Goal: Contribute content: Contribute content

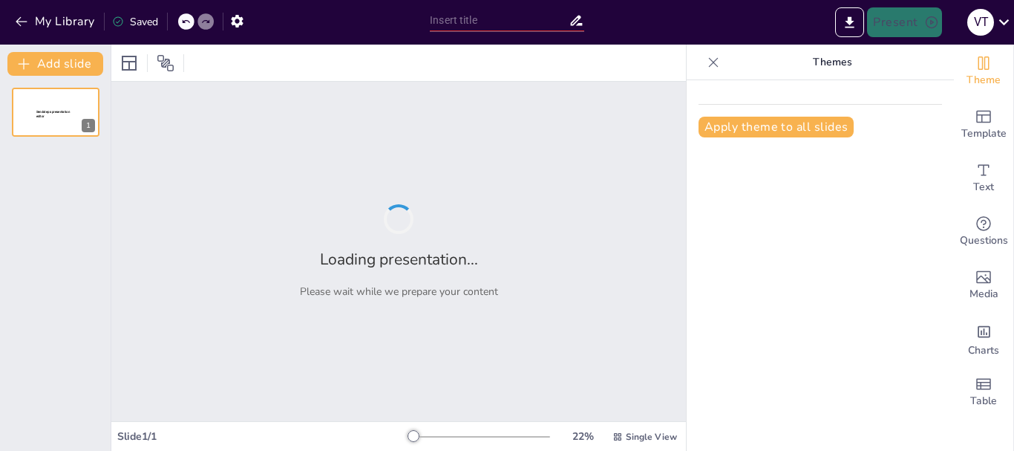
type input "New Sendsteps"
type input "Strategi Kesadaran Merek Melalui Media Sosial: Analisis dan Implementasi"
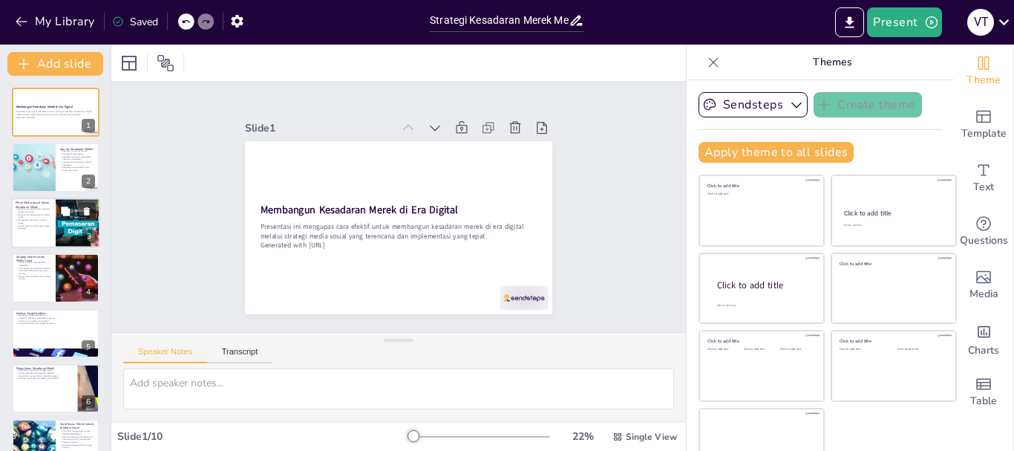
click at [60, 229] on div at bounding box center [77, 222] width 89 height 50
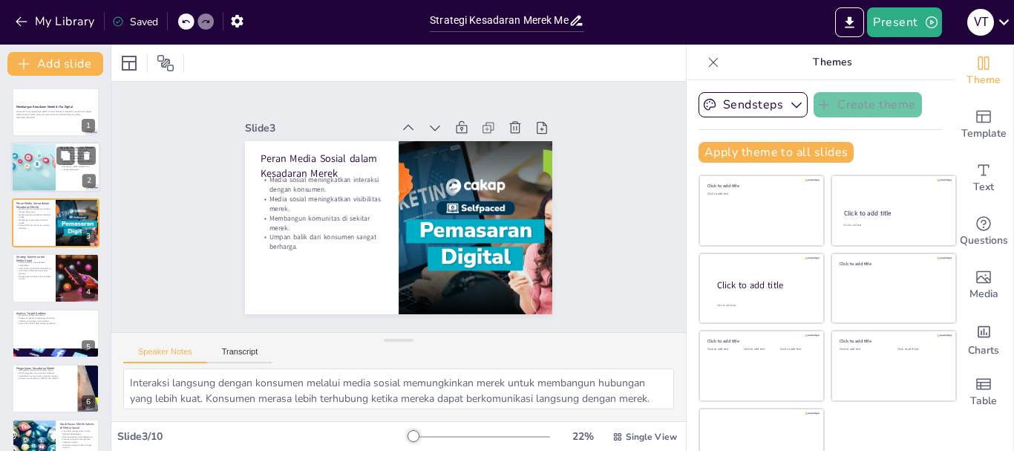
click at [50, 166] on div at bounding box center [34, 167] width 76 height 50
type textarea "Pengenalan merek adalah langkah pertama dalam membangun kesadaran merek. Ketika…"
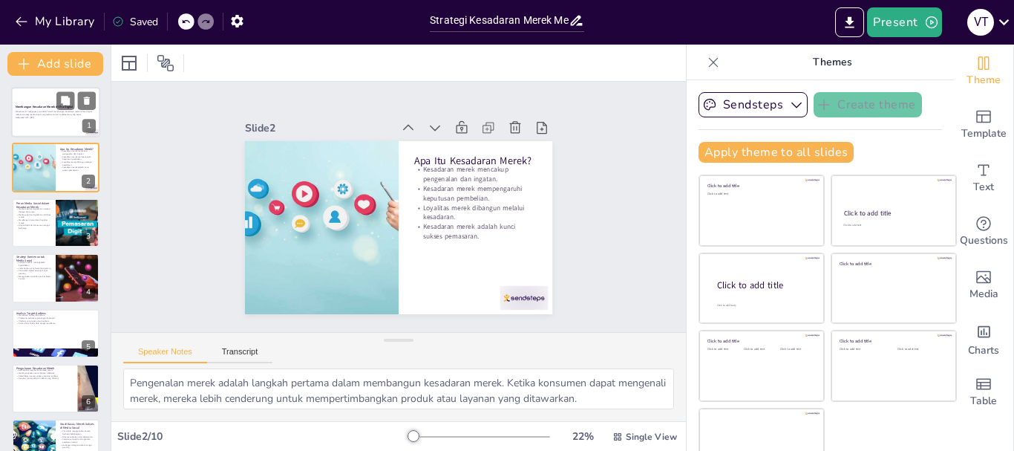
click at [34, 117] on p "Generated with [URL]" at bounding box center [56, 117] width 80 height 3
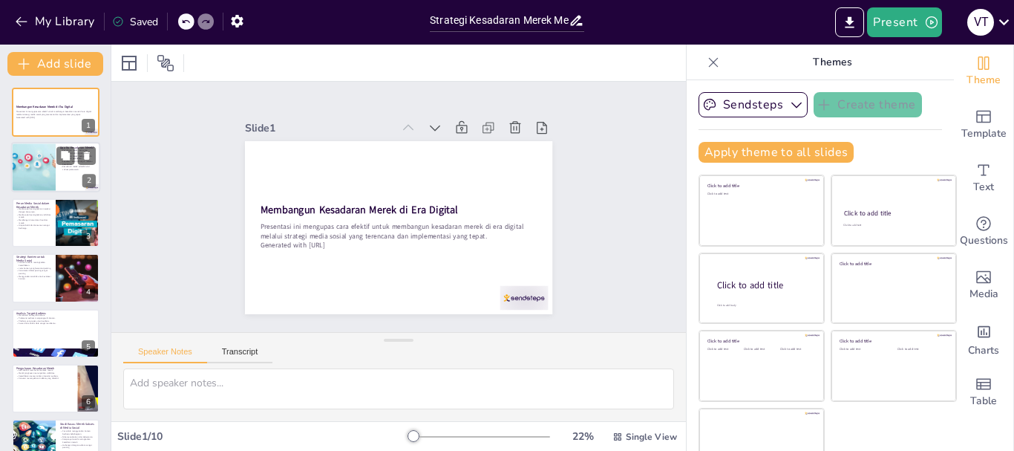
click at [50, 173] on div at bounding box center [34, 167] width 76 height 50
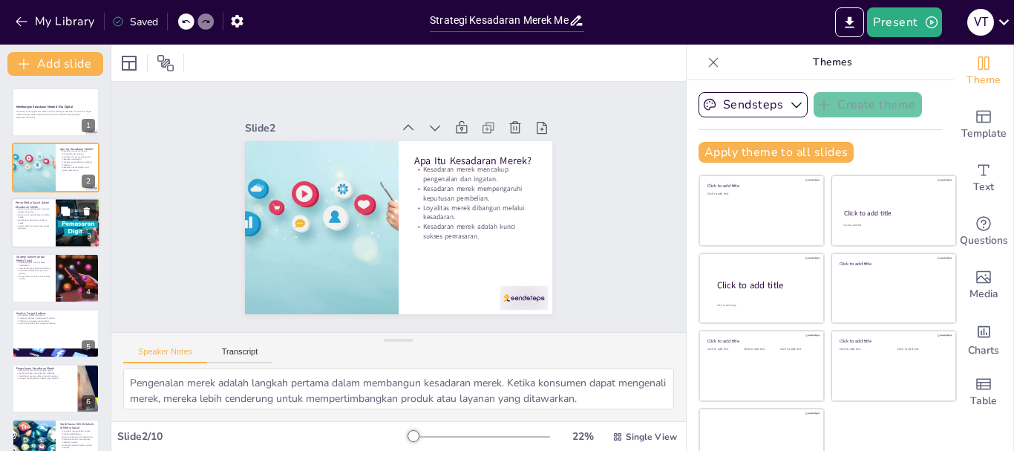
scroll to position [74, 0]
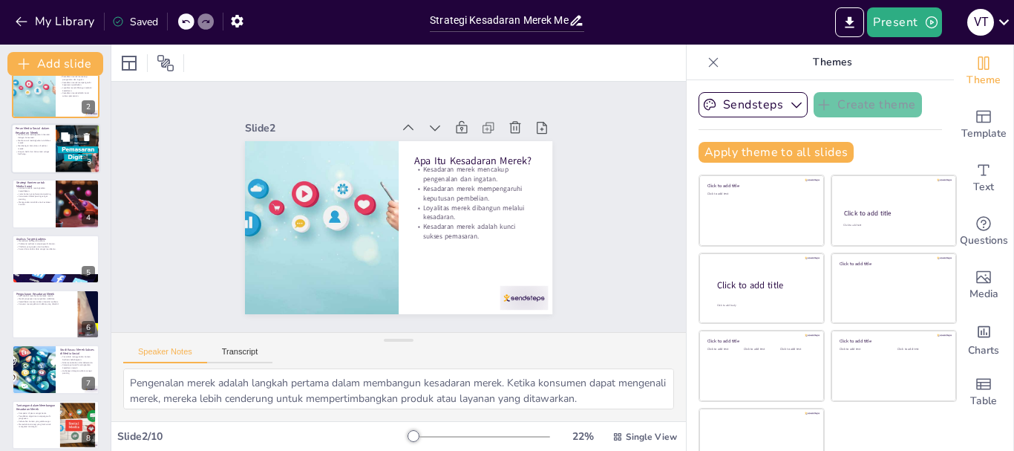
click at [27, 156] on div at bounding box center [55, 148] width 89 height 50
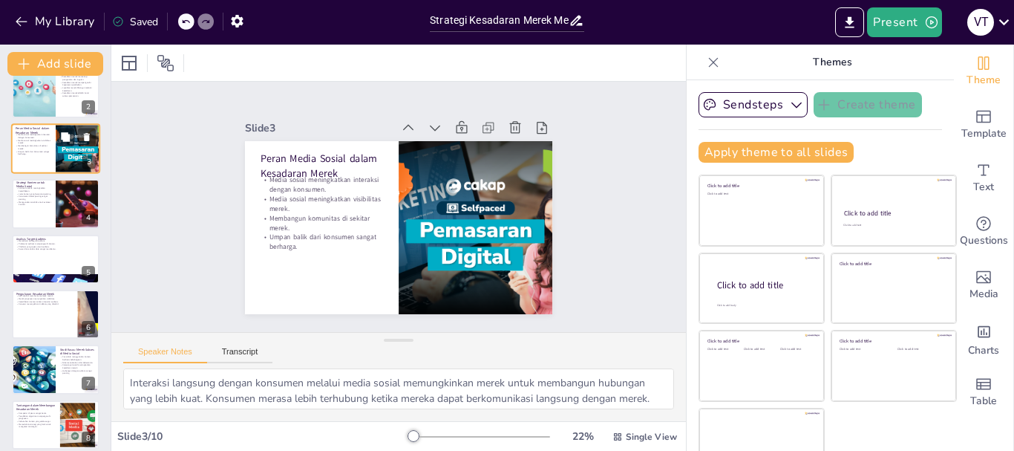
scroll to position [0, 0]
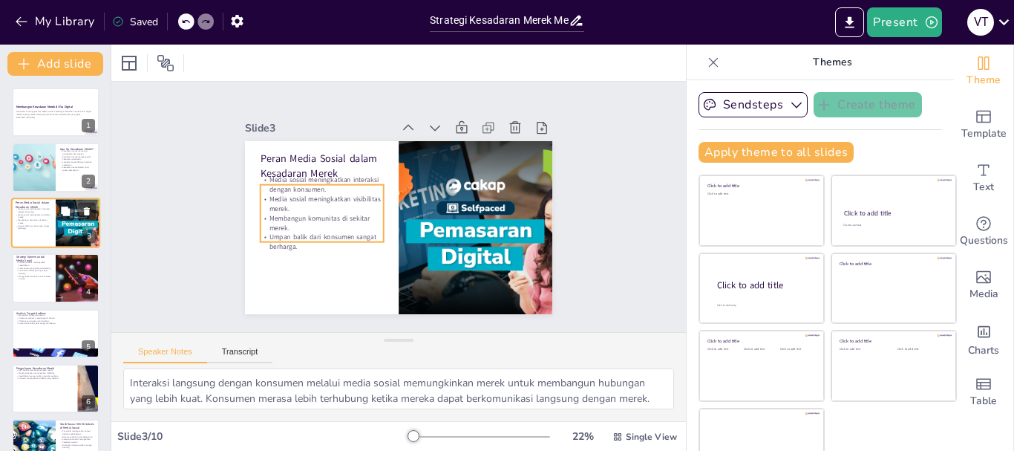
click at [30, 213] on p "Media sosial meningkatkan visibilitas merek." at bounding box center [34, 215] width 36 height 5
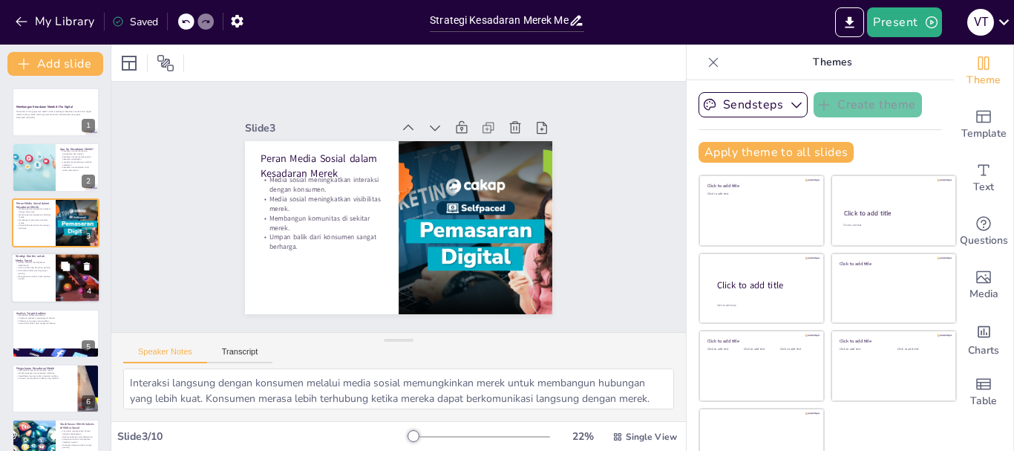
click at [46, 287] on div at bounding box center [55, 277] width 89 height 50
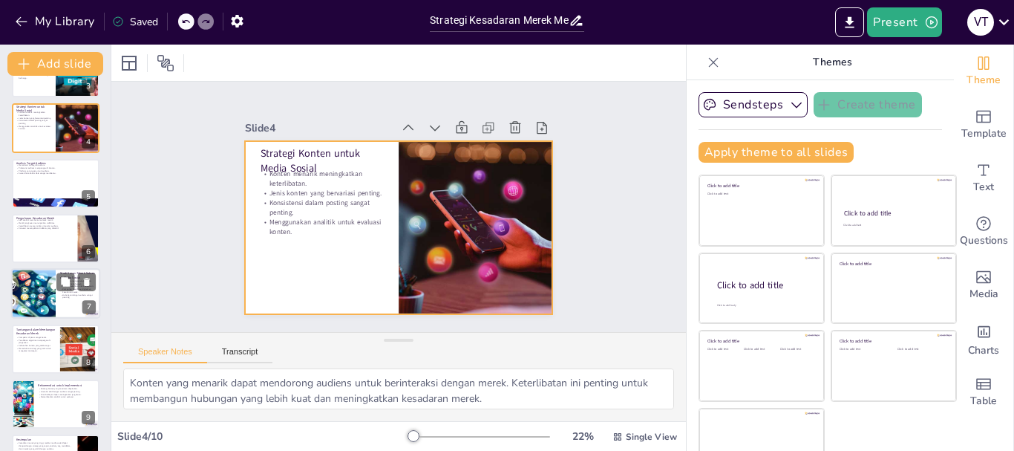
scroll to position [163, 0]
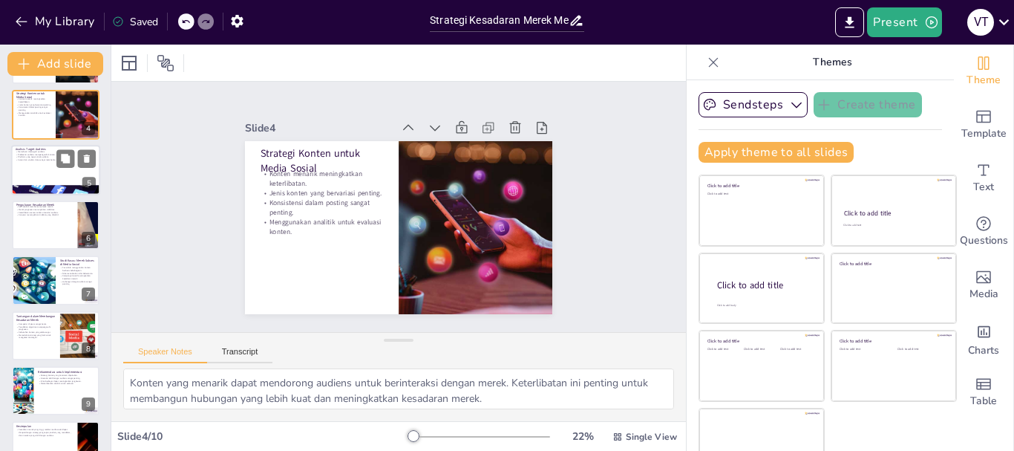
click at [36, 172] on div at bounding box center [55, 170] width 89 height 50
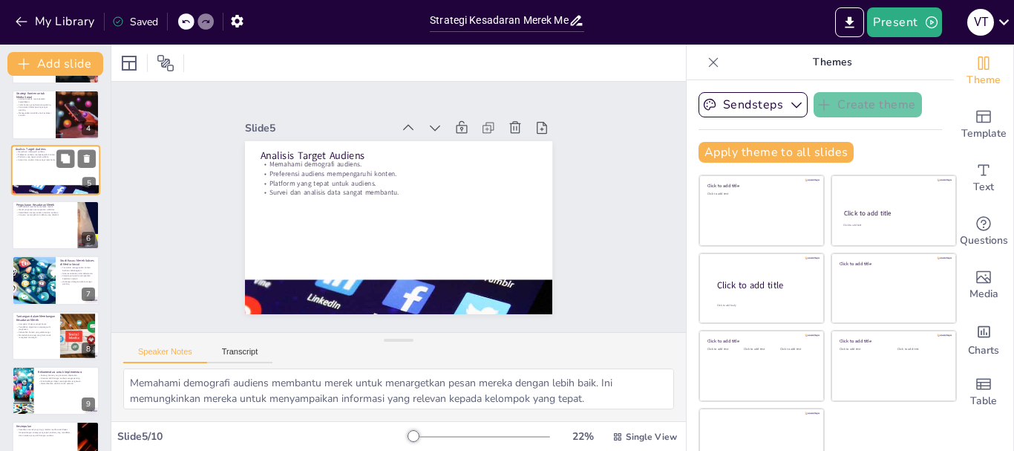
scroll to position [70, 0]
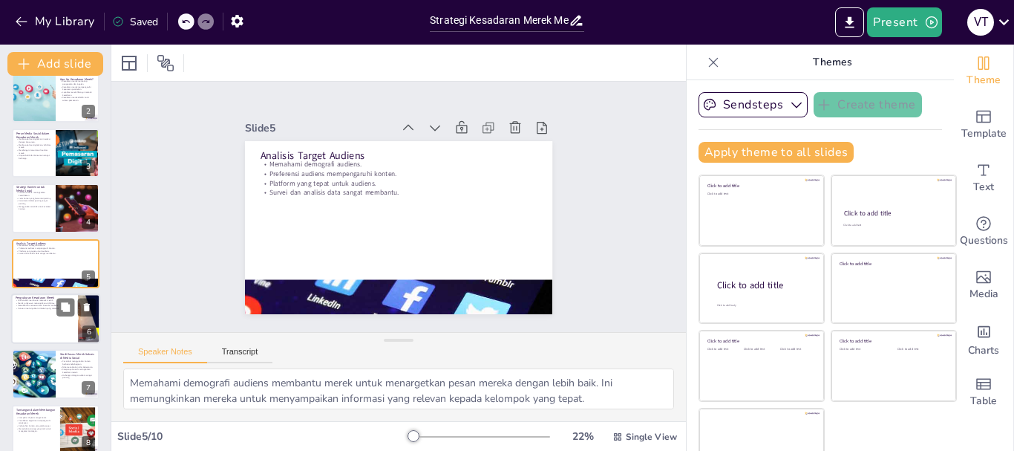
click at [33, 319] on div at bounding box center [55, 318] width 89 height 50
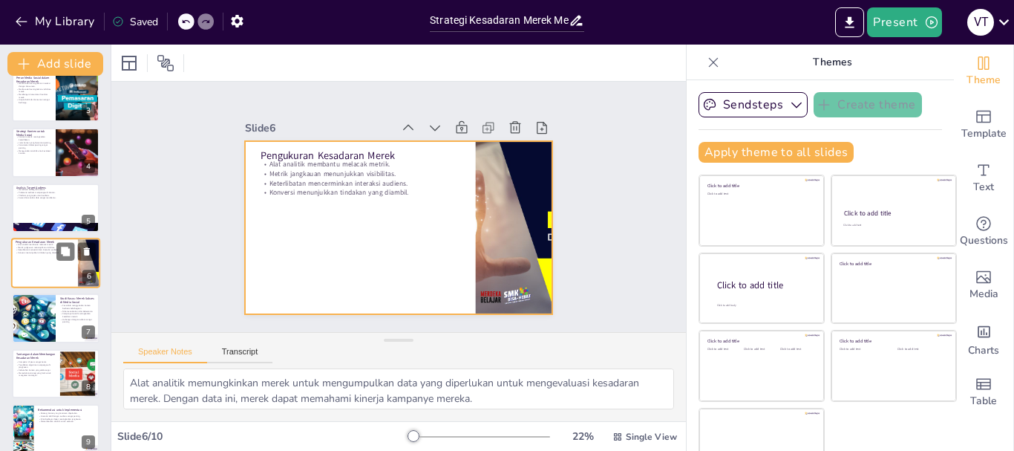
scroll to position [195, 0]
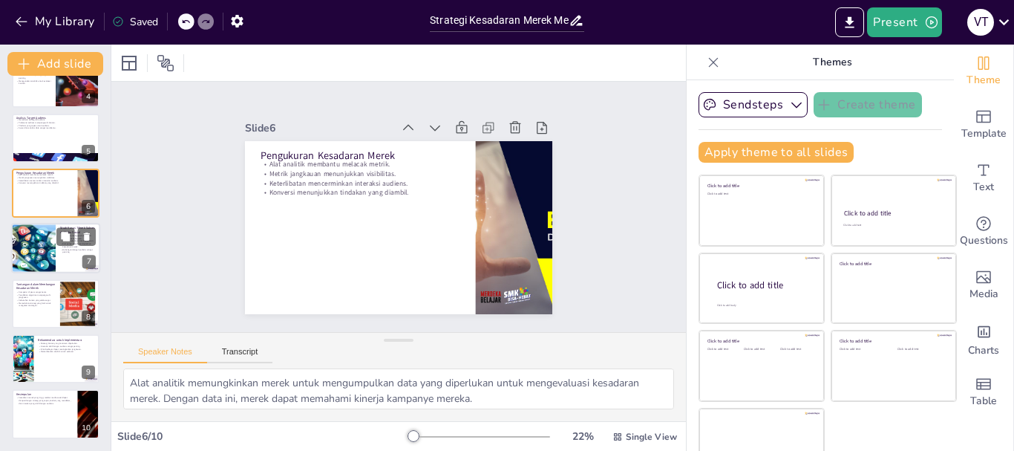
click at [35, 251] on div at bounding box center [34, 248] width 76 height 50
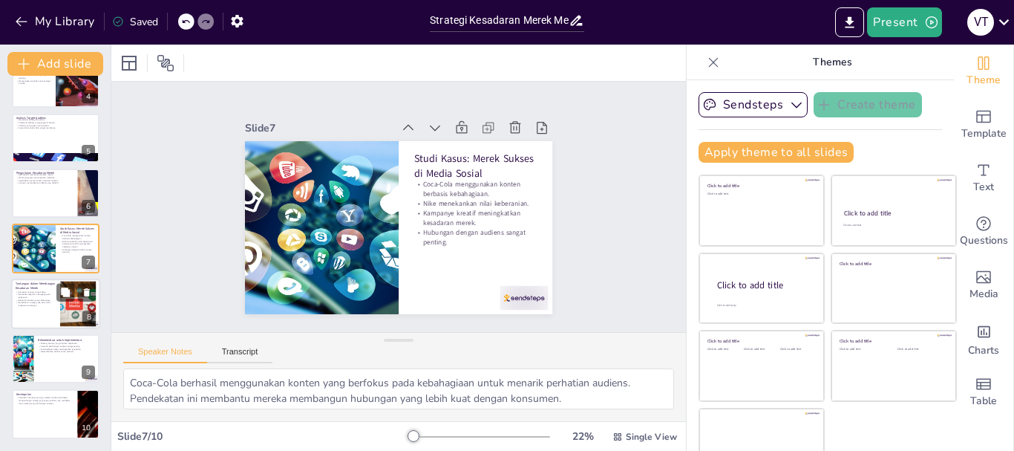
click at [33, 298] on p "Kebutuhan konten yang selalu segar." at bounding box center [36, 299] width 40 height 3
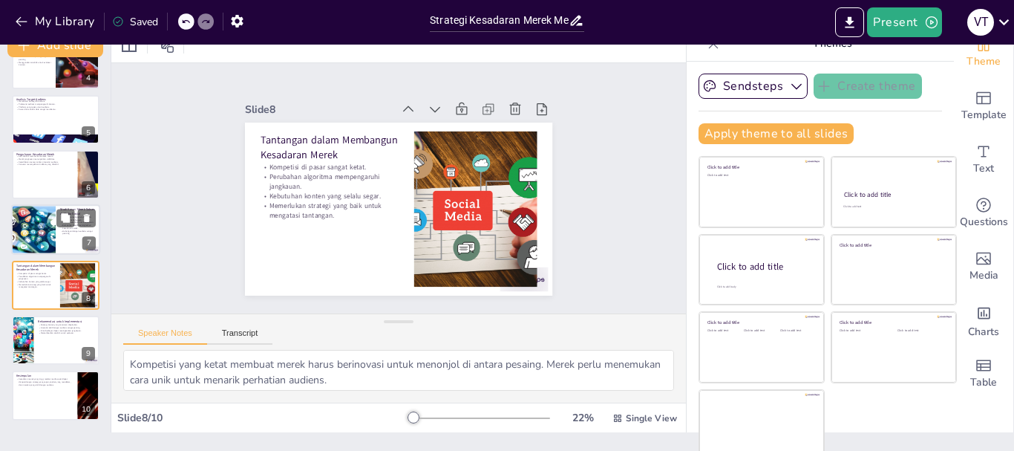
scroll to position [28, 0]
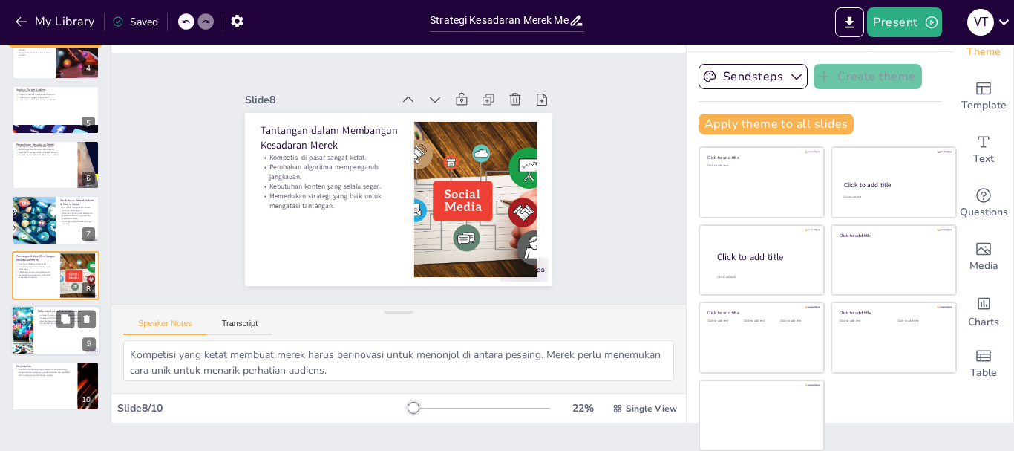
click at [31, 335] on div at bounding box center [22, 330] width 88 height 50
type textarea "Mengembangkan strategi konten yang konsisten membantu merek untuk menjaga ident…"
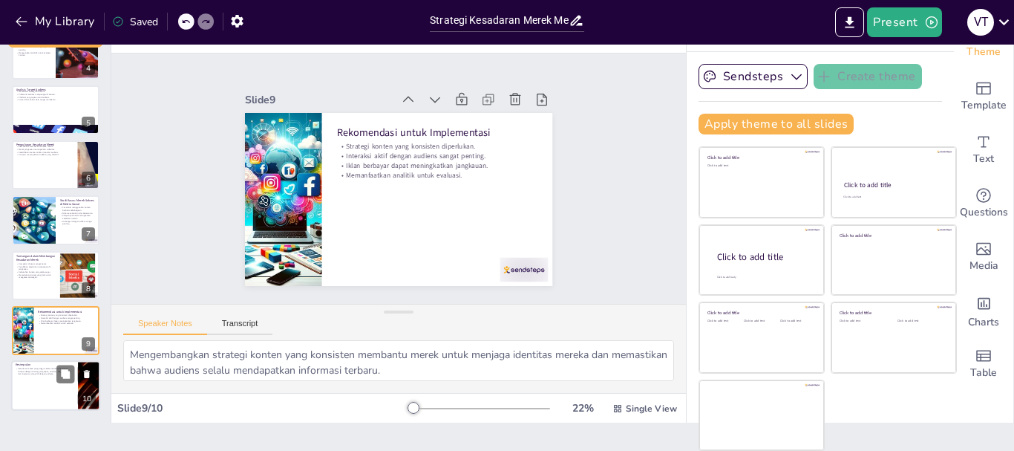
click at [45, 379] on div at bounding box center [55, 386] width 89 height 50
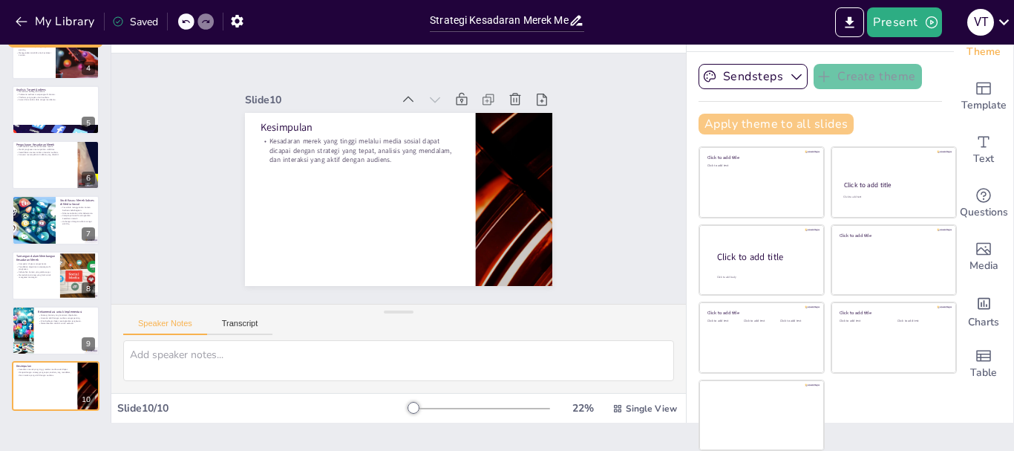
click at [739, 122] on button "Apply theme to all slides" at bounding box center [775, 124] width 155 height 21
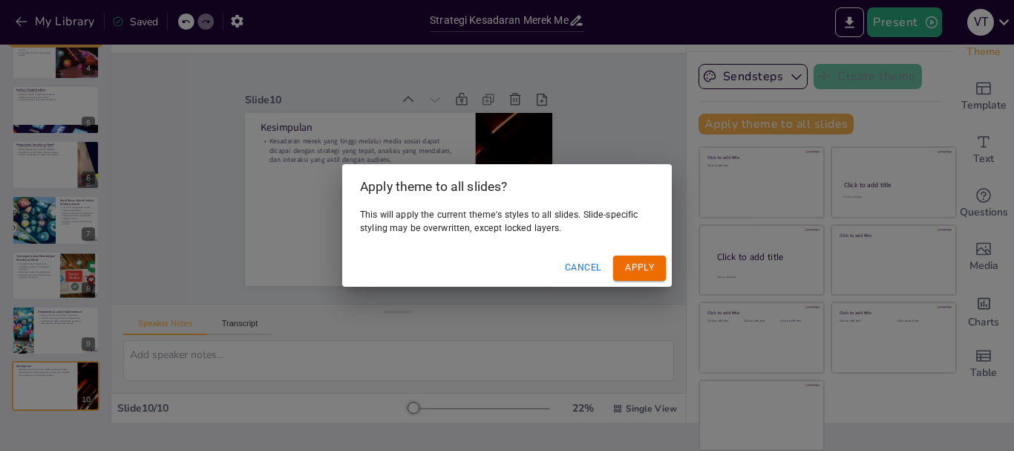
click at [592, 267] on button "Cancel" at bounding box center [583, 267] width 48 height 24
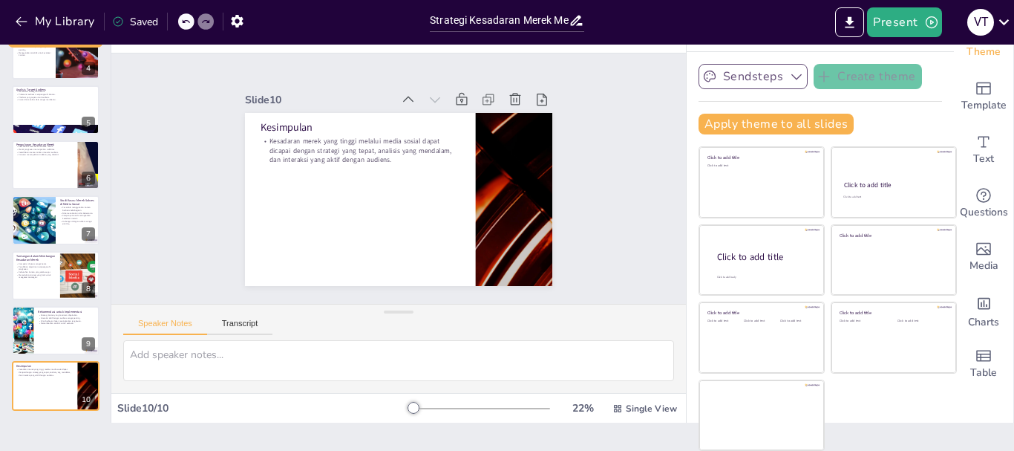
click at [748, 78] on button "Sendsteps" at bounding box center [752, 76] width 109 height 25
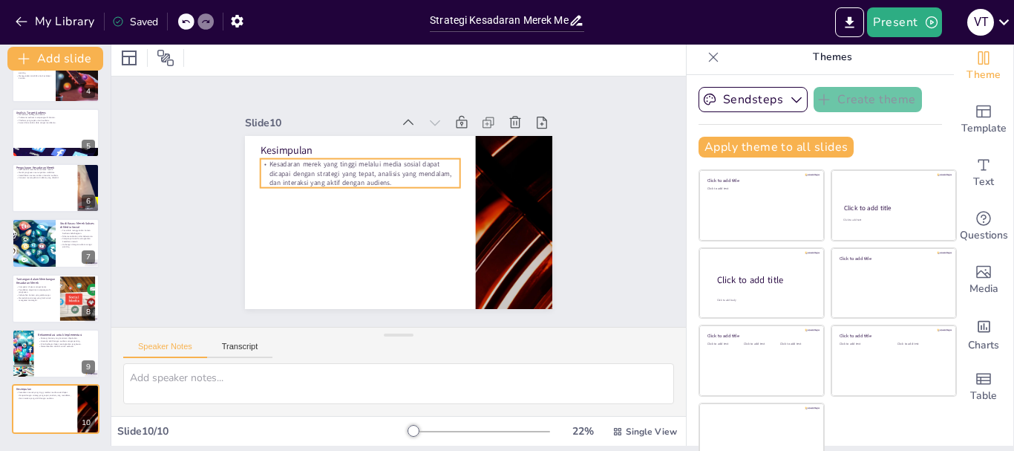
scroll to position [0, 0]
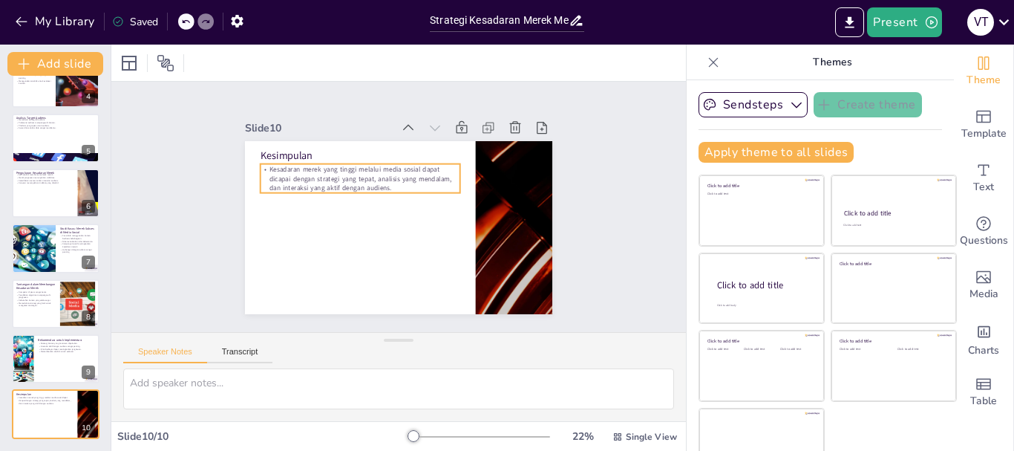
click at [400, 174] on p "Kesadaran merek yang tinggi melalui media sosial dapat dicapai dengan strategi …" at bounding box center [371, 167] width 199 height 89
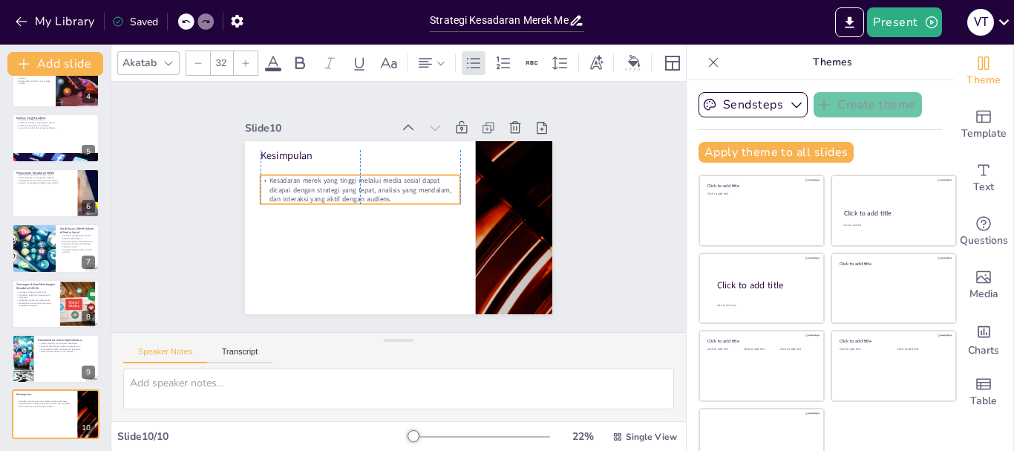
drag, startPoint x: 344, startPoint y: 180, endPoint x: 342, endPoint y: 191, distance: 11.2
click at [342, 191] on p "Kesadaran merek yang tinggi melalui media sosial dapat dicapai dengan strategi …" at bounding box center [367, 178] width 199 height 89
click at [247, 59] on icon at bounding box center [246, 62] width 7 height 7
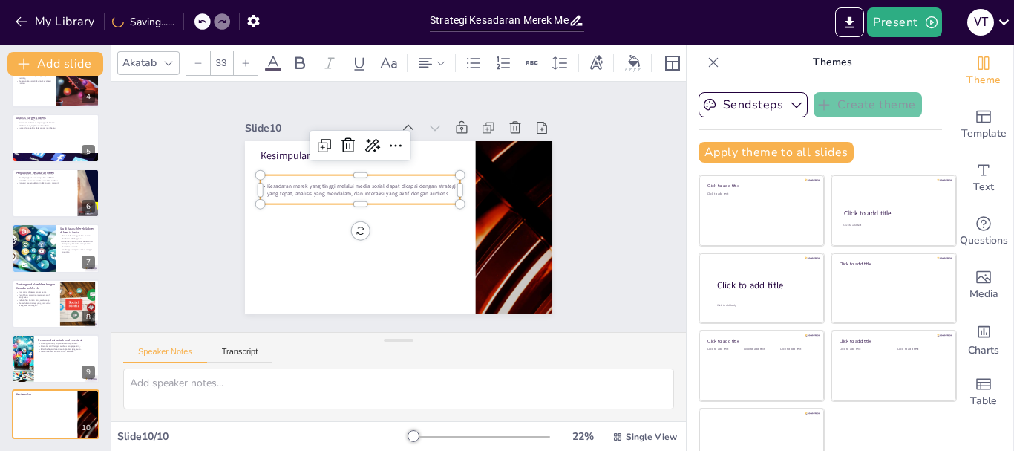
click at [247, 59] on icon at bounding box center [246, 62] width 7 height 7
click at [194, 59] on icon at bounding box center [198, 63] width 9 height 9
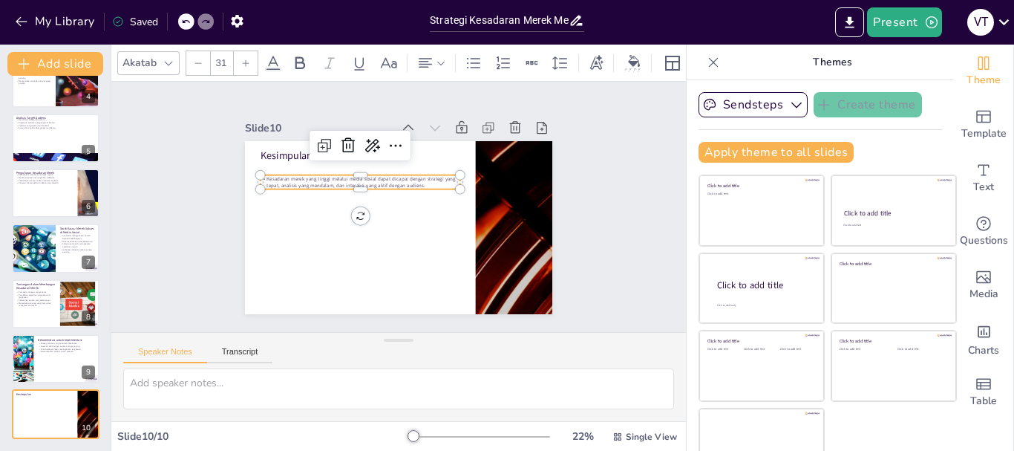
click at [243, 59] on icon at bounding box center [245, 63] width 9 height 9
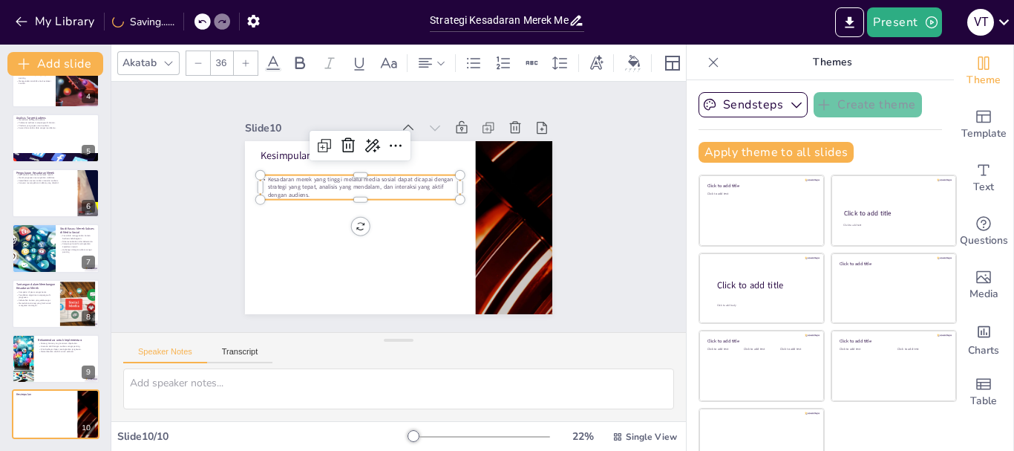
click at [243, 59] on icon at bounding box center [245, 63] width 9 height 9
type input "37"
click at [40, 356] on div at bounding box center [55, 358] width 89 height 50
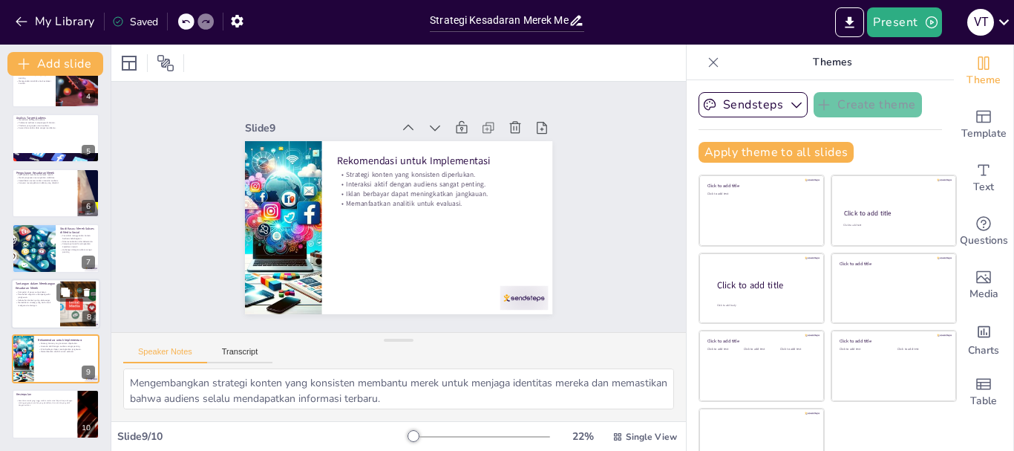
click at [41, 292] on p "Kompetisi di pasar sangat ketat." at bounding box center [36, 291] width 40 height 3
type textarea "Kompetisi yang ketat membuat merek harus berinovasi untuk menonjol di antara pe…"
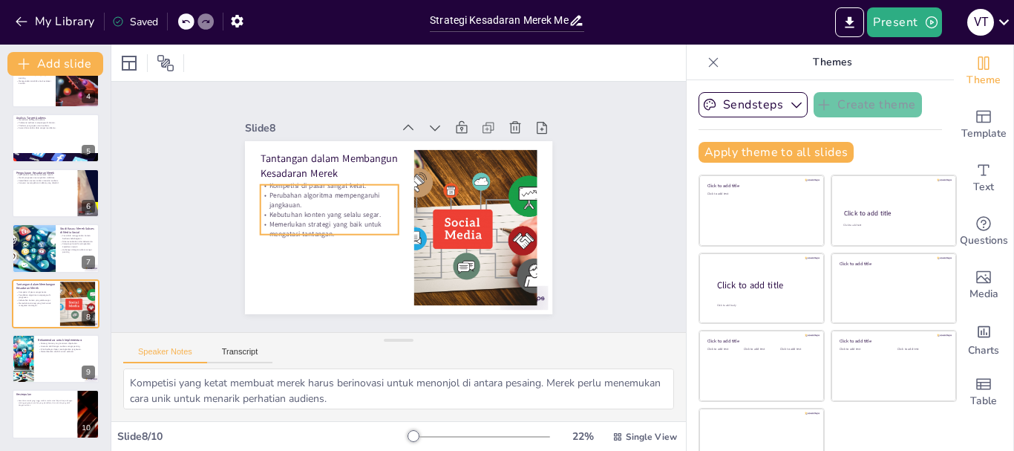
click at [326, 187] on p "Perubahan algoritma mempengaruhi jangkauan." at bounding box center [333, 185] width 140 height 47
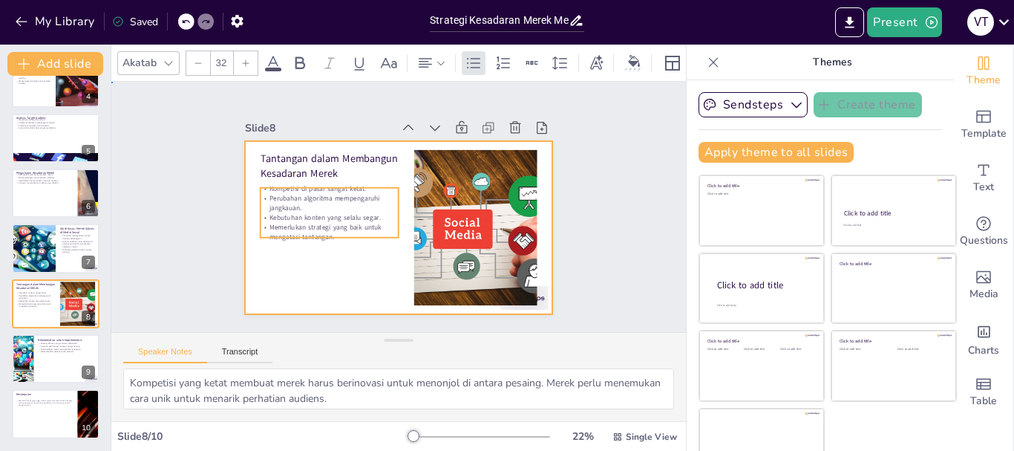
click at [350, 260] on div at bounding box center [389, 225] width 351 height 283
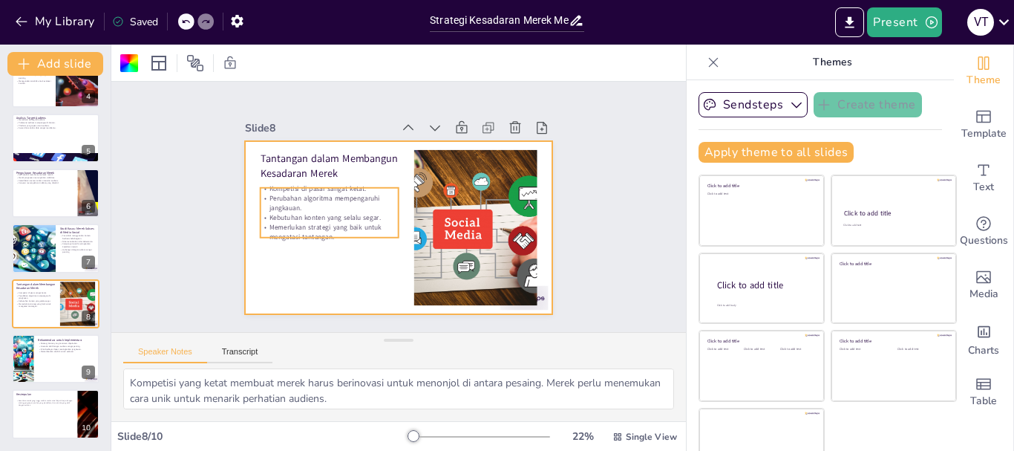
click at [318, 205] on p "Perubahan algoritma mempengaruhi jangkauan." at bounding box center [332, 188] width 140 height 47
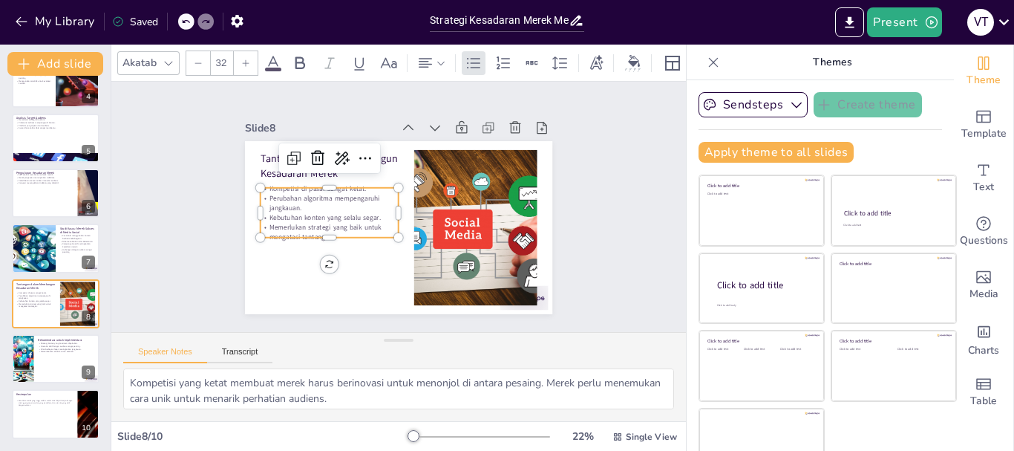
click at [248, 62] on div at bounding box center [246, 63] width 24 height 24
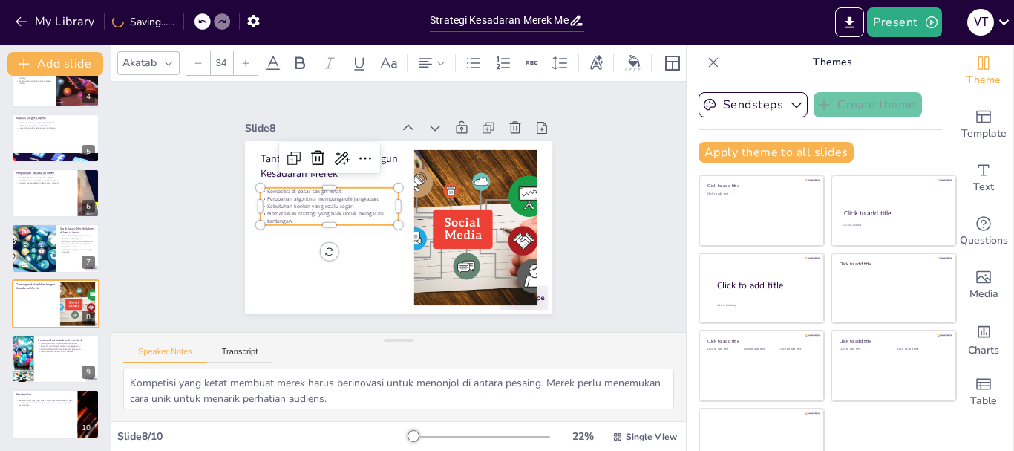
click at [200, 62] on div at bounding box center [198, 63] width 24 height 24
click at [244, 59] on icon at bounding box center [246, 62] width 7 height 7
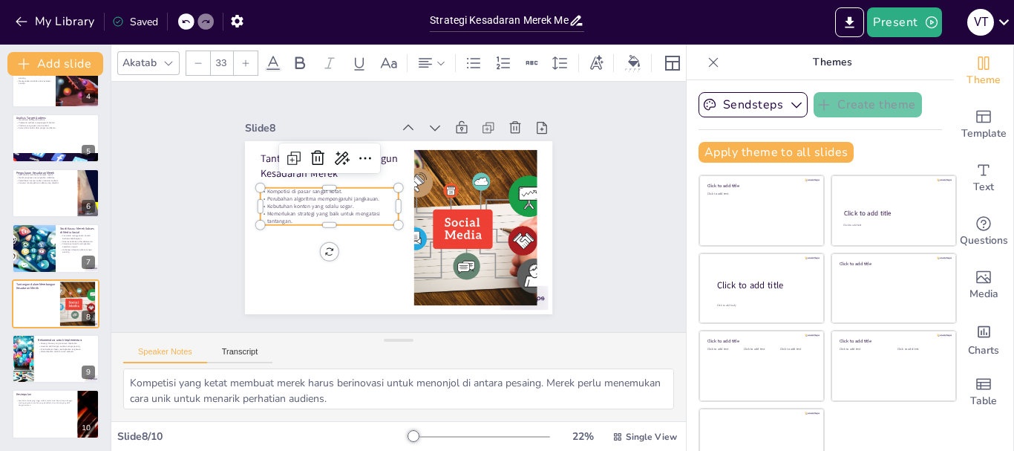
click at [244, 59] on icon at bounding box center [246, 62] width 7 height 7
drag, startPoint x: 279, startPoint y: 215, endPoint x: 252, endPoint y: 186, distance: 40.4
click at [275, 186] on div "Kompetisi di pasar sangat ketat. Perubahan algoritma mempengaruhi jangkauan. Ke…" at bounding box center [342, 166] width 134 height 112
click at [223, 55] on input "--" at bounding box center [221, 63] width 21 height 24
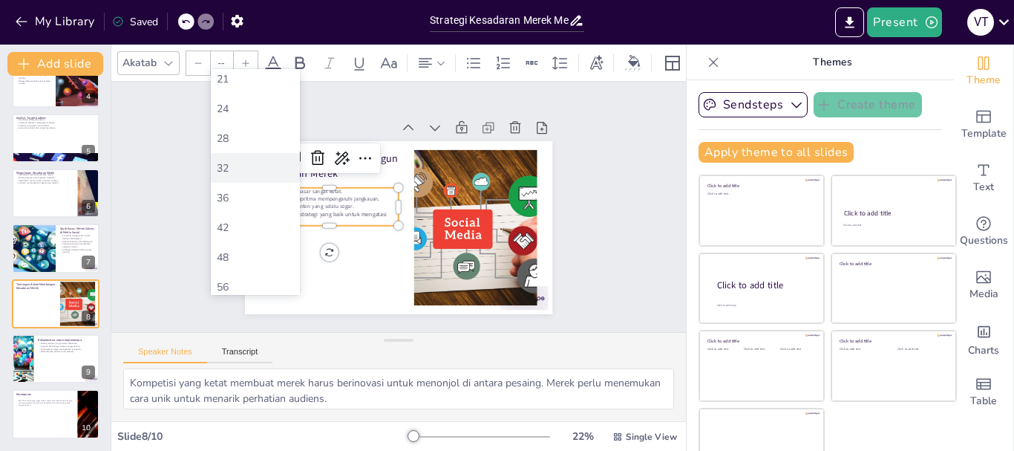
scroll to position [235, 0]
click at [235, 170] on div "36" at bounding box center [255, 176] width 77 height 14
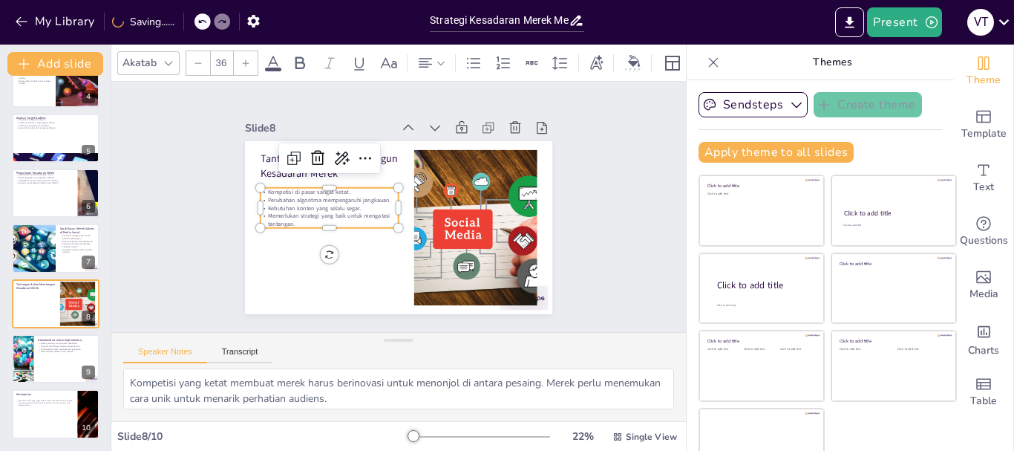
drag, startPoint x: 226, startPoint y: 56, endPoint x: 216, endPoint y: 56, distance: 9.6
click at [216, 56] on input "36" at bounding box center [221, 63] width 21 height 24
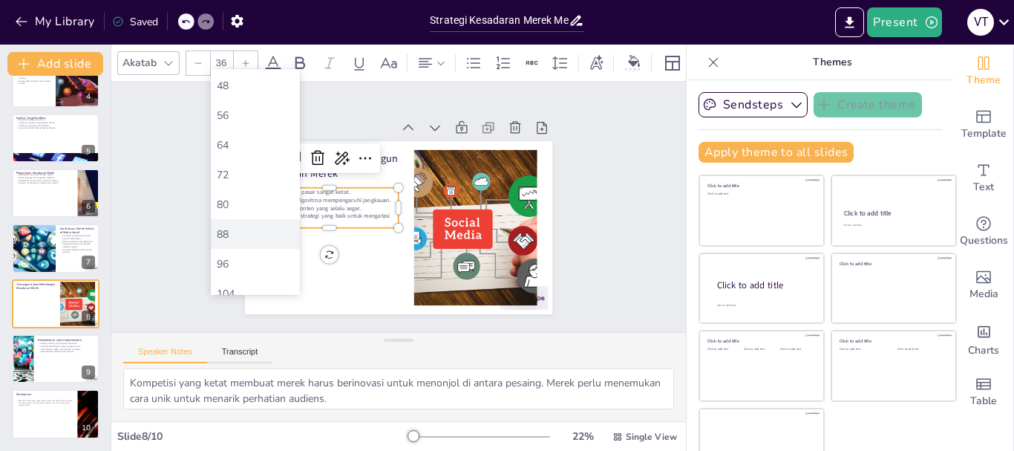
scroll to position [309, 0]
click at [233, 139] on div "42" at bounding box center [255, 132] width 89 height 30
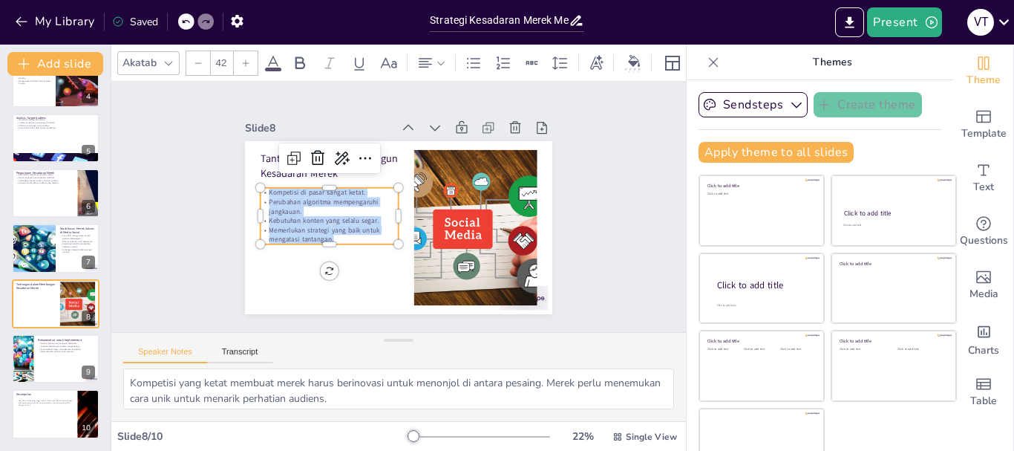
click at [240, 60] on div at bounding box center [246, 63] width 24 height 24
type input "46"
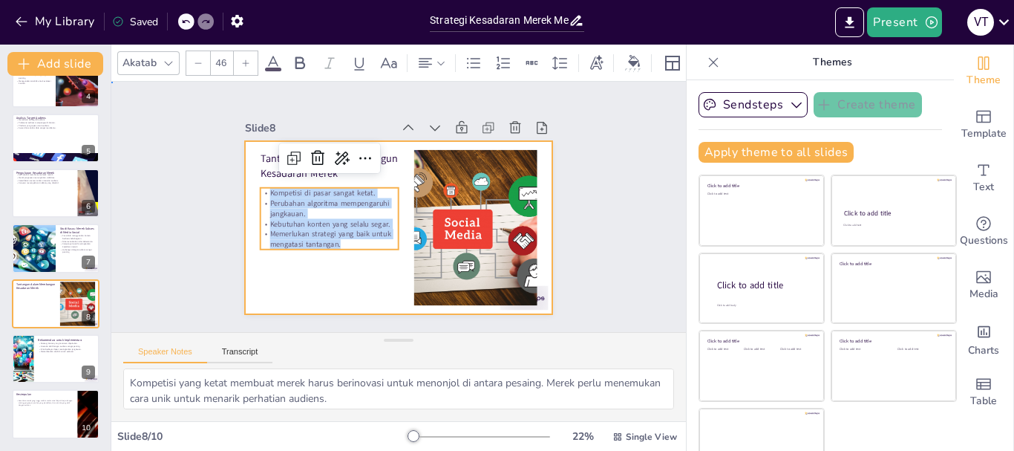
click at [353, 284] on div at bounding box center [389, 225] width 351 height 283
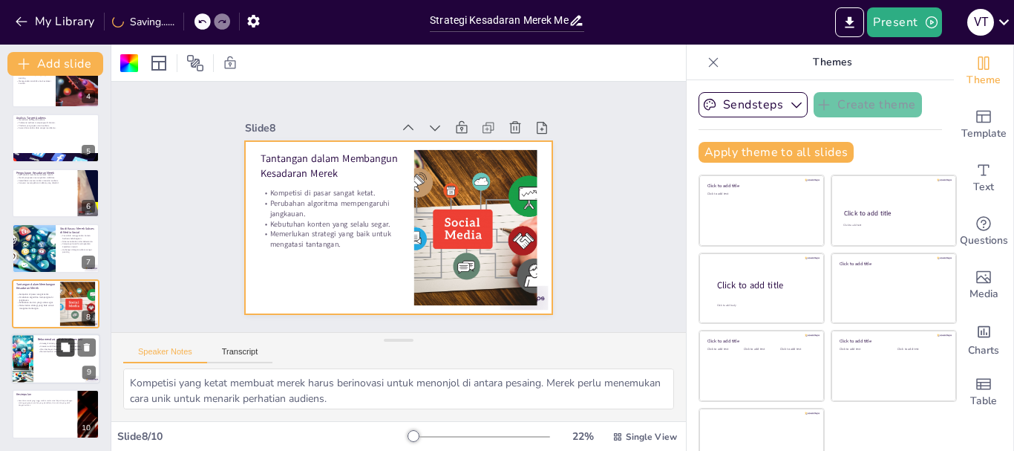
click at [56, 353] on button at bounding box center [65, 347] width 18 height 18
type textarea "Mengembangkan strategi konten yang konsisten membantu merek untuk menjaga ident…"
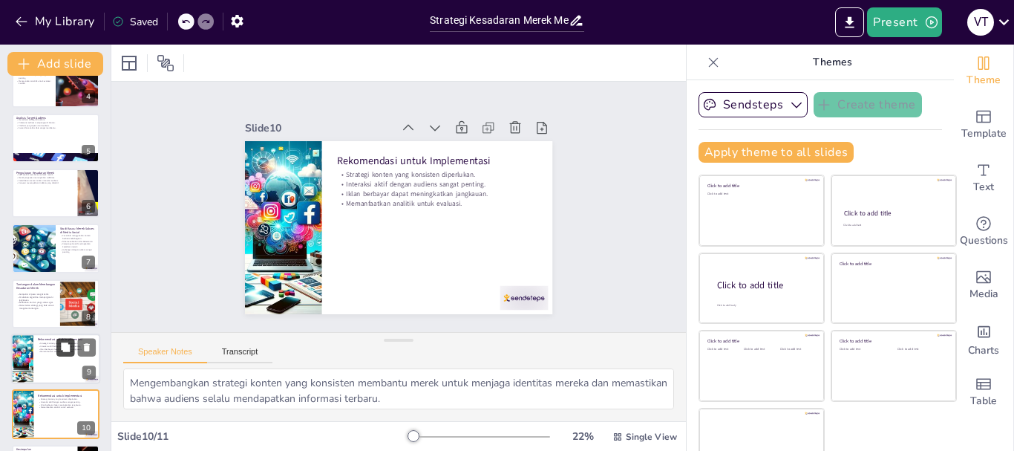
scroll to position [250, 0]
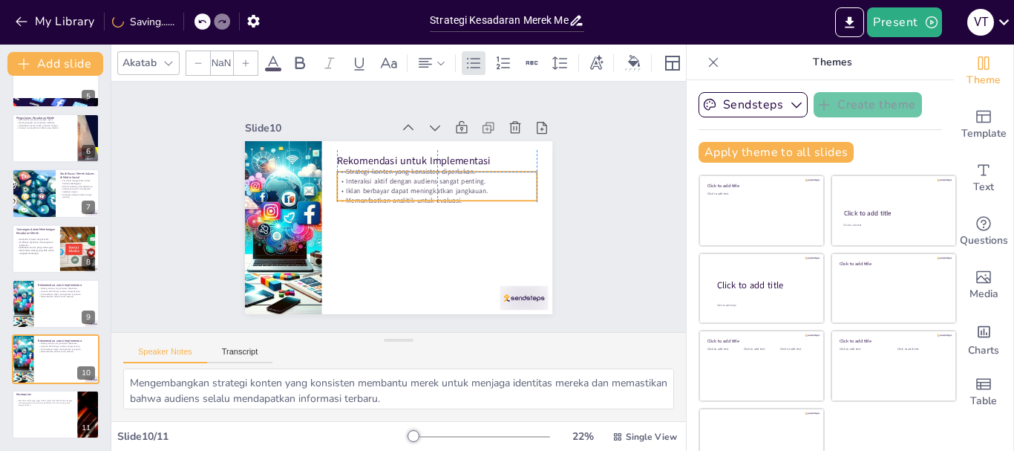
click at [422, 180] on div "Strategi konten yang konsisten diperlukan. Interaksi aktif dengan audiens sanga…" at bounding box center [439, 194] width 203 height 79
type input "32"
click at [413, 190] on p "Iklan berbayar dapat meningkatkan jangkauan." at bounding box center [438, 207] width 193 height 71
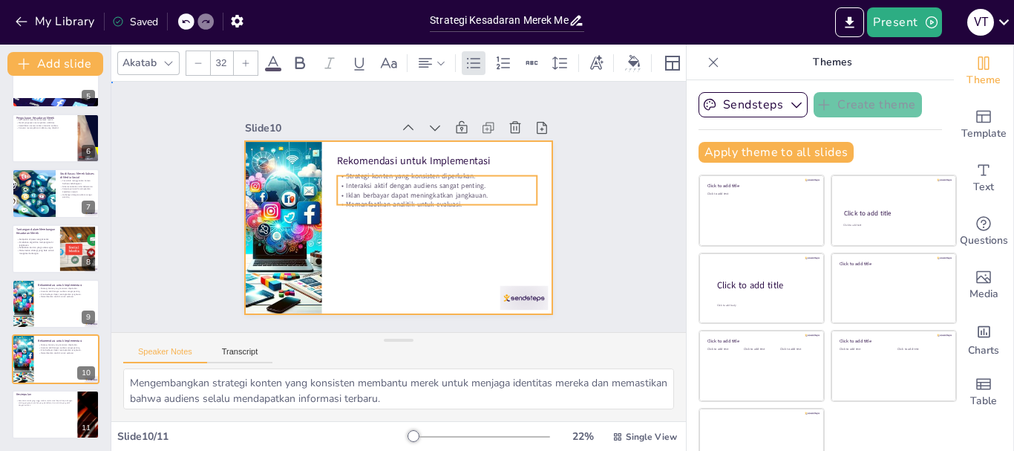
click at [428, 214] on div at bounding box center [389, 225] width 351 height 283
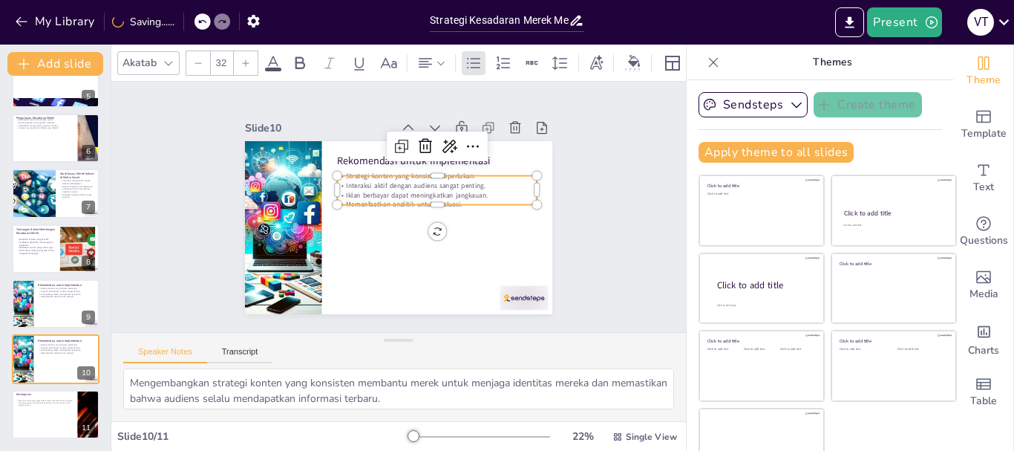
click at [415, 185] on p "Iklan berbayar dapat meningkatkan jangkauan." at bounding box center [402, 246] width 51 height 197
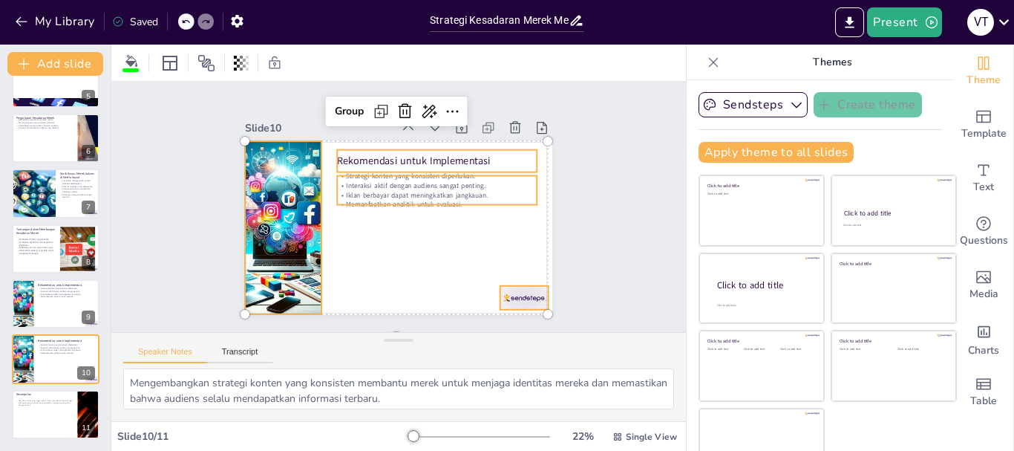
click at [418, 191] on p "Iklan berbayar dapat meningkatkan jangkauan." at bounding box center [438, 206] width 193 height 71
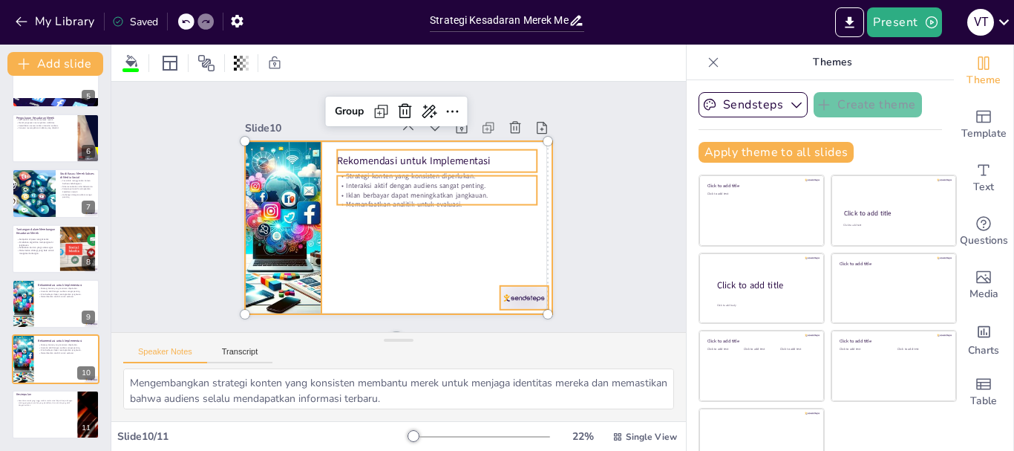
click at [470, 239] on div at bounding box center [383, 220] width 334 height 344
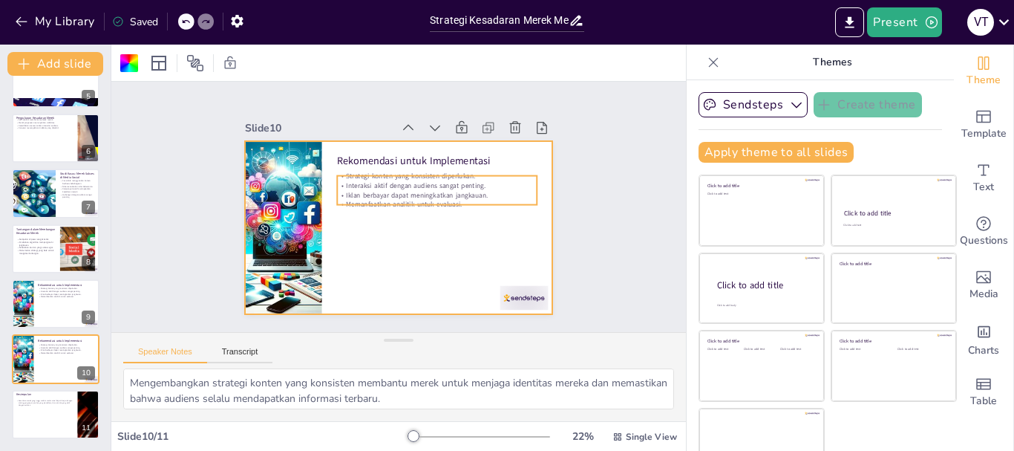
click at [433, 187] on p "Iklan berbayar dapat meningkatkan jangkauan." at bounding box center [438, 207] width 193 height 71
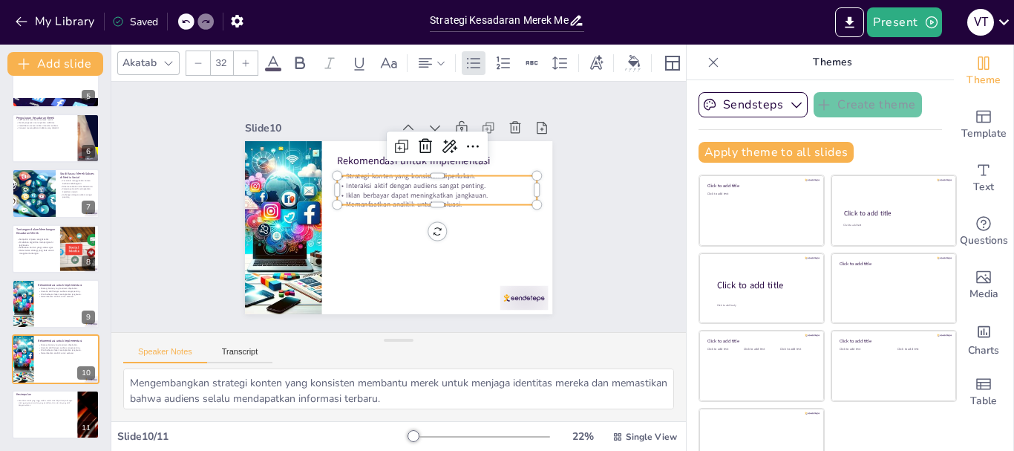
click at [433, 187] on p "Iklan berbayar dapat meningkatkan jangkauan." at bounding box center [438, 202] width 197 height 51
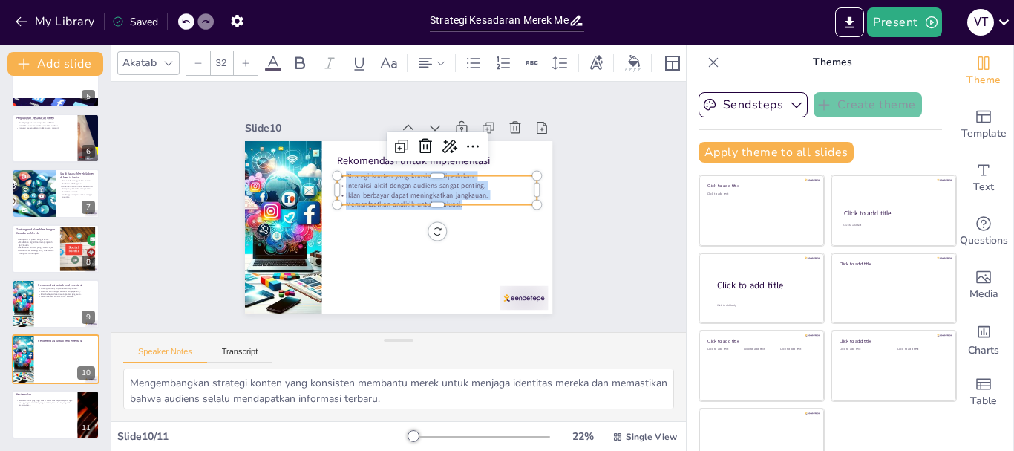
click at [241, 59] on icon at bounding box center [245, 63] width 9 height 9
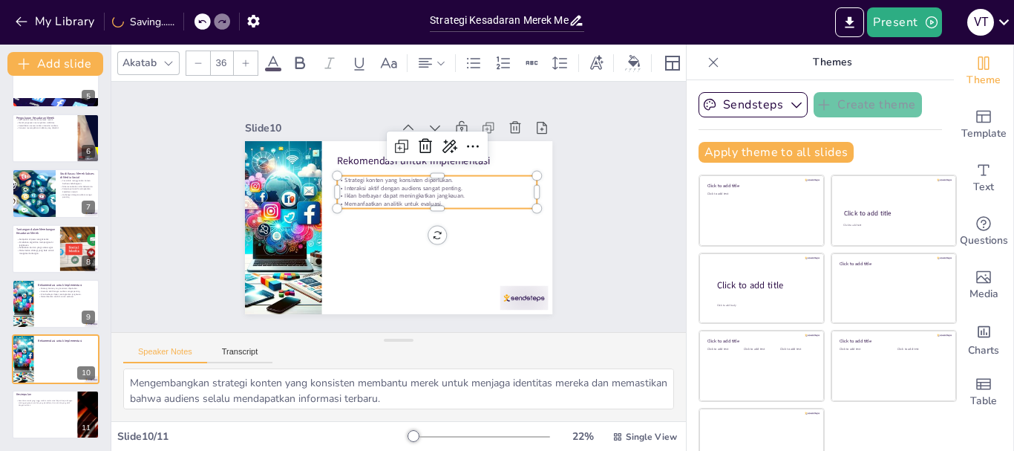
click at [241, 59] on icon at bounding box center [245, 63] width 9 height 9
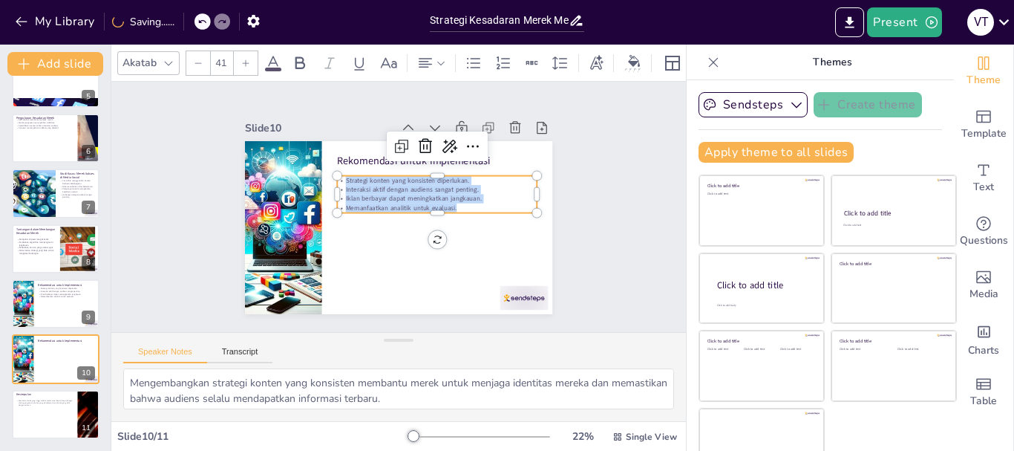
click at [241, 59] on icon at bounding box center [245, 63] width 9 height 9
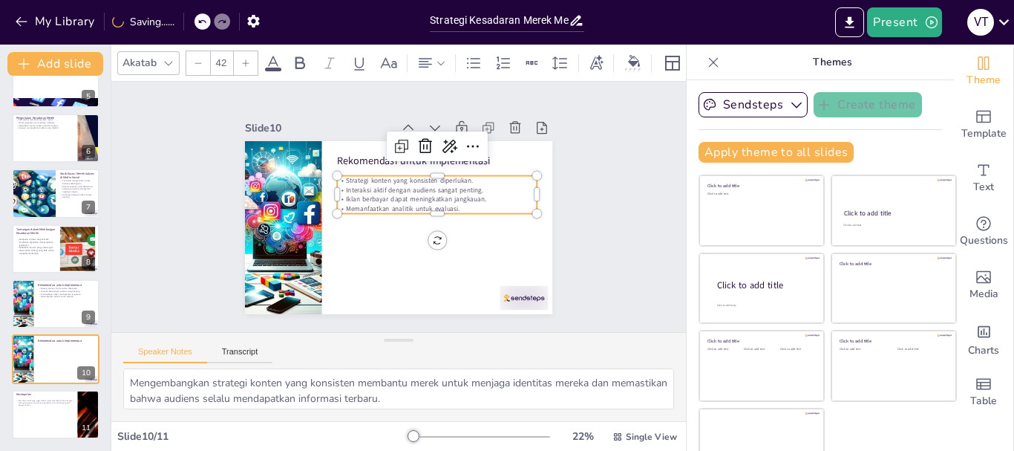
click at [241, 59] on icon at bounding box center [245, 63] width 9 height 9
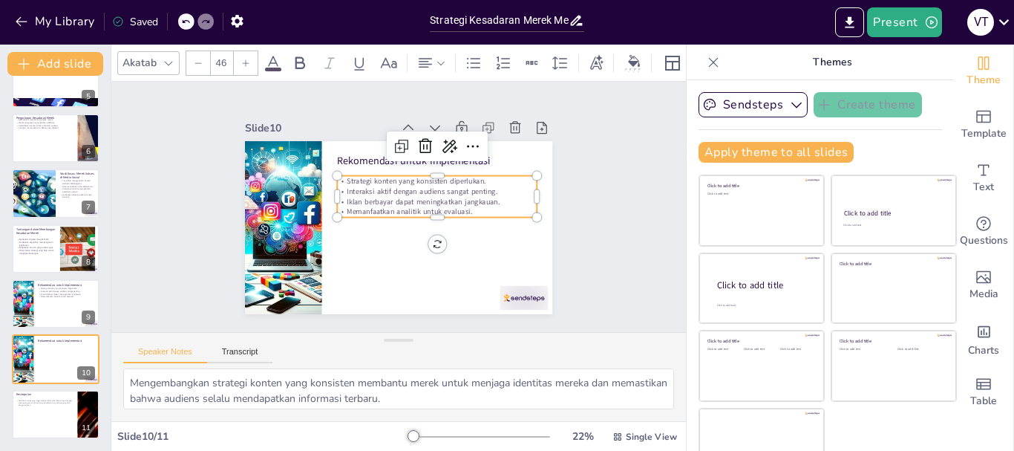
click at [241, 59] on icon at bounding box center [245, 63] width 9 height 9
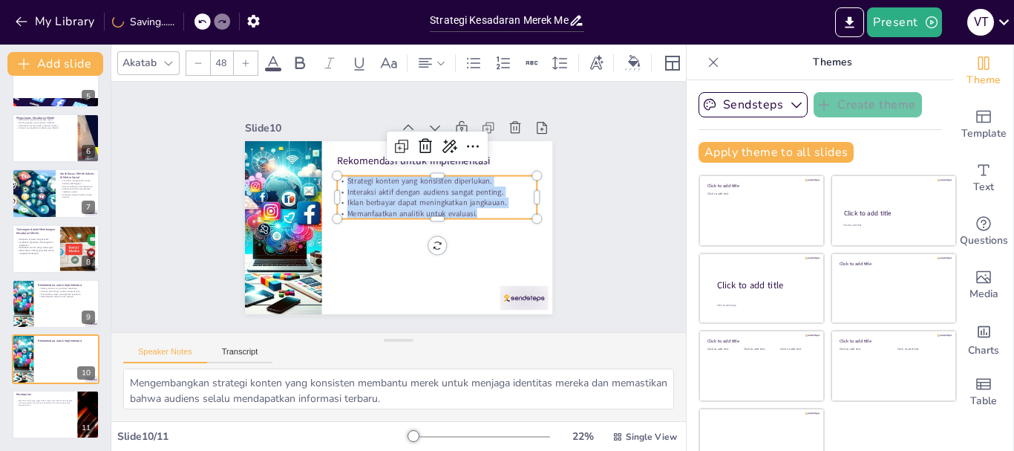
type input "49"
click at [37, 240] on p "Perubahan algoritma mempengaruhi jangkauan." at bounding box center [36, 243] width 40 height 6
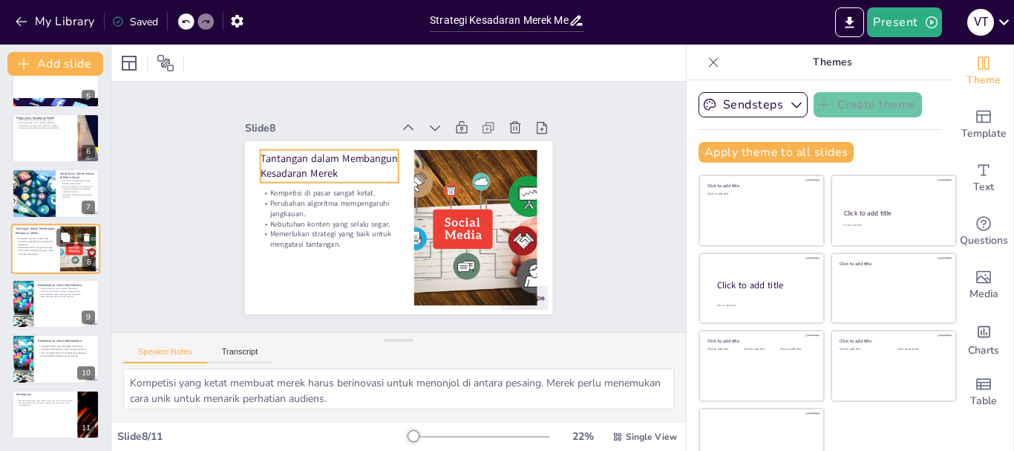
scroll to position [235, 0]
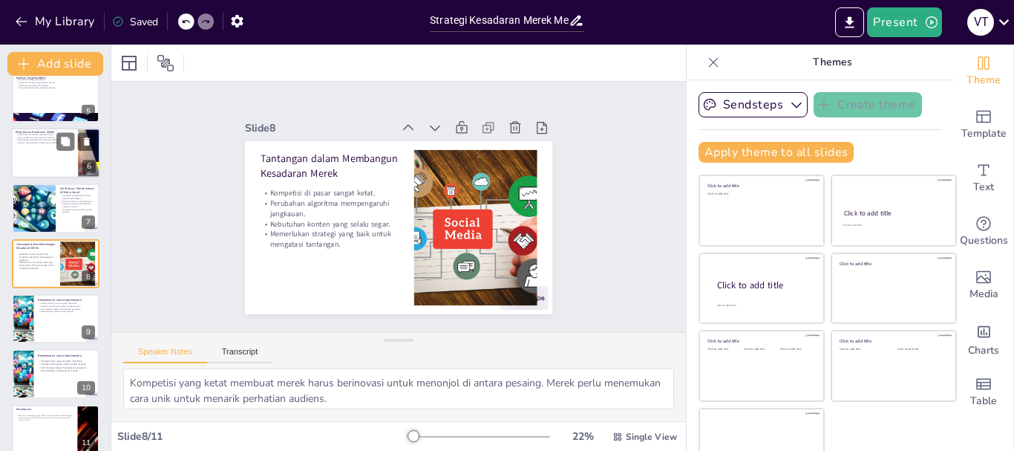
click at [41, 214] on div at bounding box center [34, 207] width 74 height 49
type textarea "Coca-Cola berhasil menggunakan konten yang berfokus pada kebahagiaan untuk mena…"
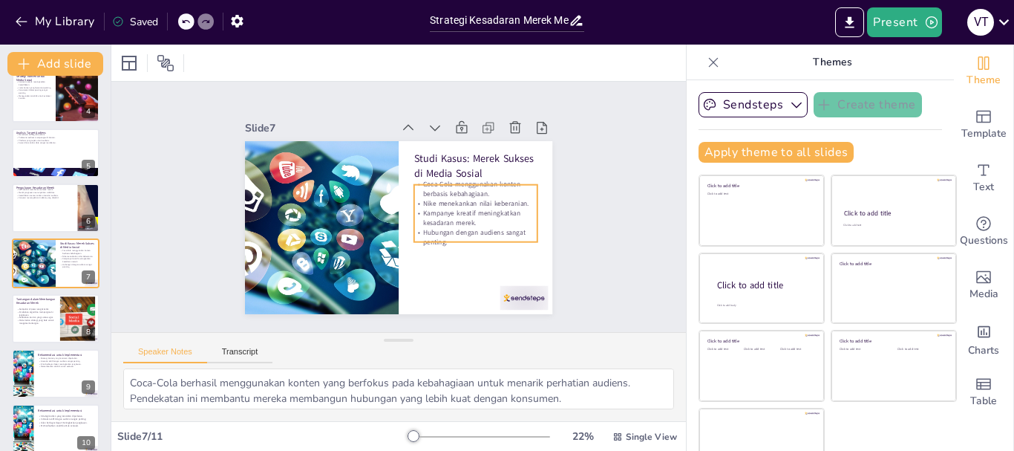
click at [460, 218] on p "Kampanye kreatif meningkatkan kesadaran merek." at bounding box center [448, 266] width 104 height 96
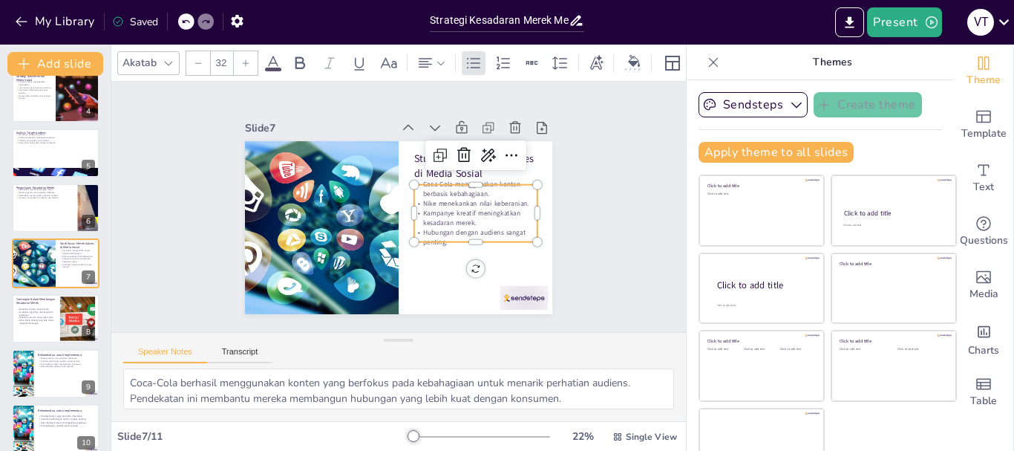
click at [460, 218] on p "Kampanye kreatif meningkatkan kesadaran merek." at bounding box center [471, 234] width 124 height 45
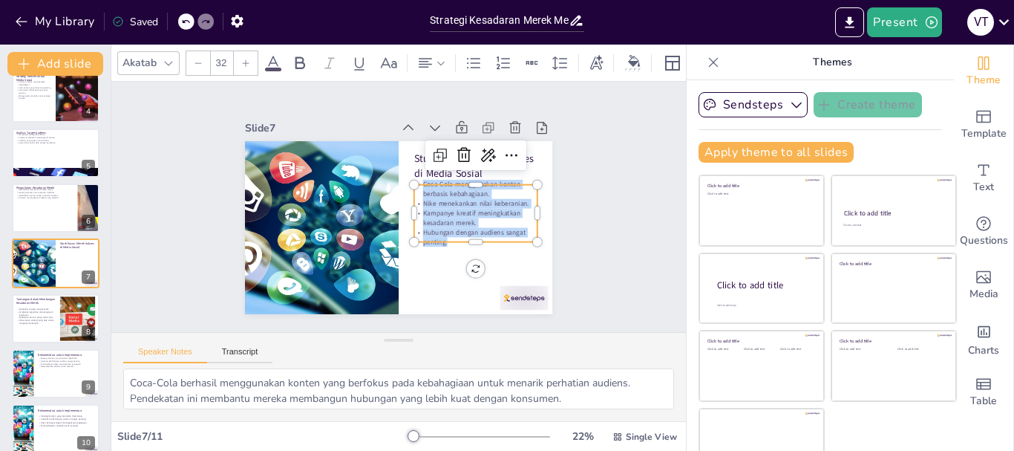
click at [243, 62] on div at bounding box center [246, 63] width 24 height 24
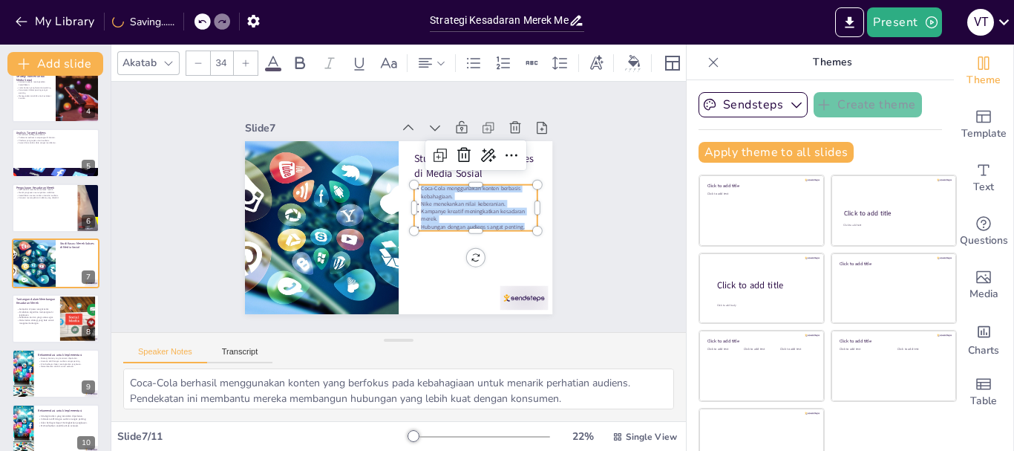
click at [243, 62] on div at bounding box center [246, 63] width 24 height 24
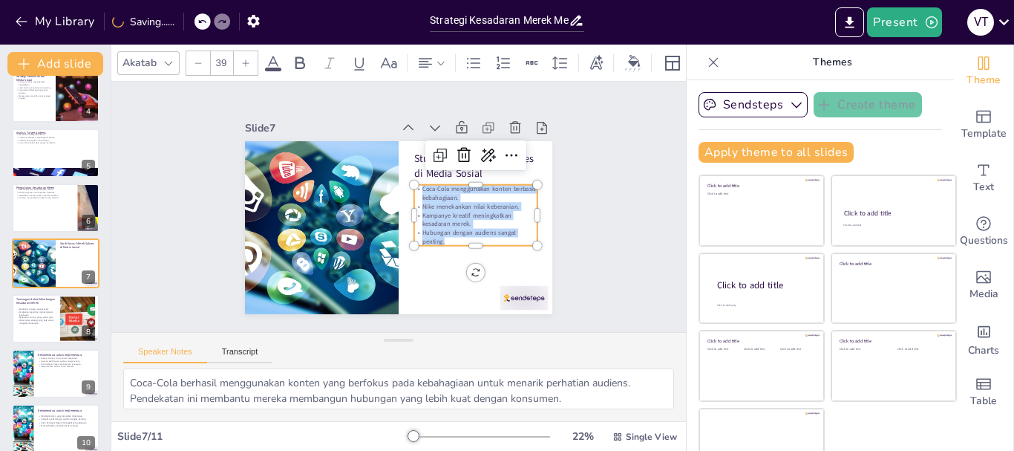
click at [243, 62] on div at bounding box center [246, 63] width 24 height 24
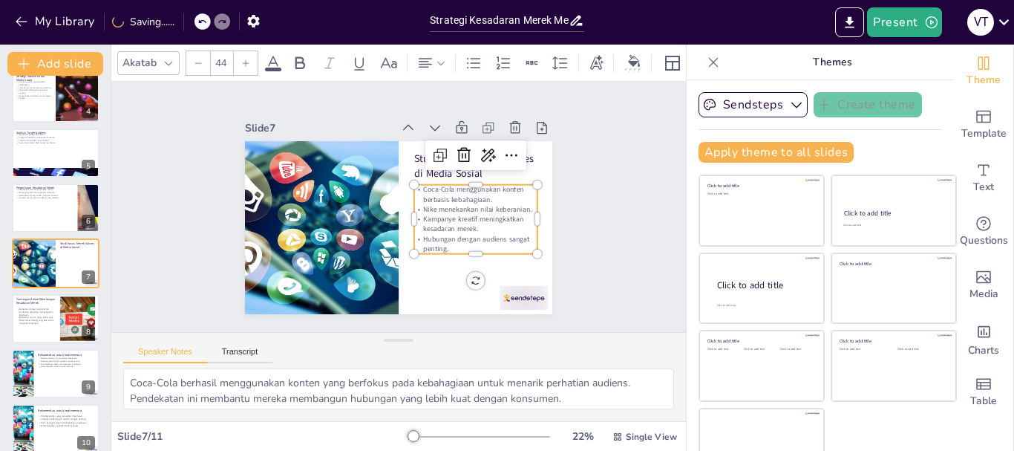
click at [243, 62] on div at bounding box center [246, 63] width 24 height 24
type input "47"
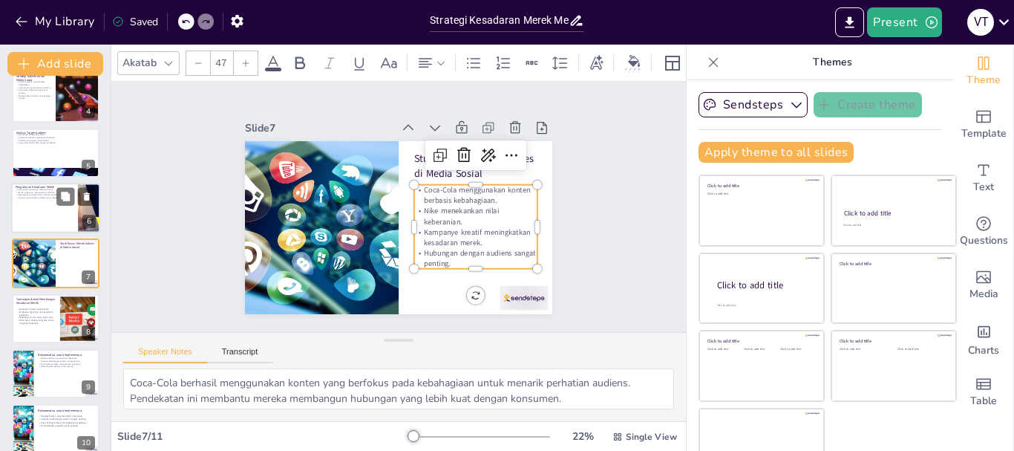
click at [47, 199] on p "Konversi menunjukkan tindakan yang diambil." at bounding box center [45, 197] width 58 height 3
type textarea "Alat analitik memungkinkan merek untuk mengumpulkan data yang diperlukan untuk …"
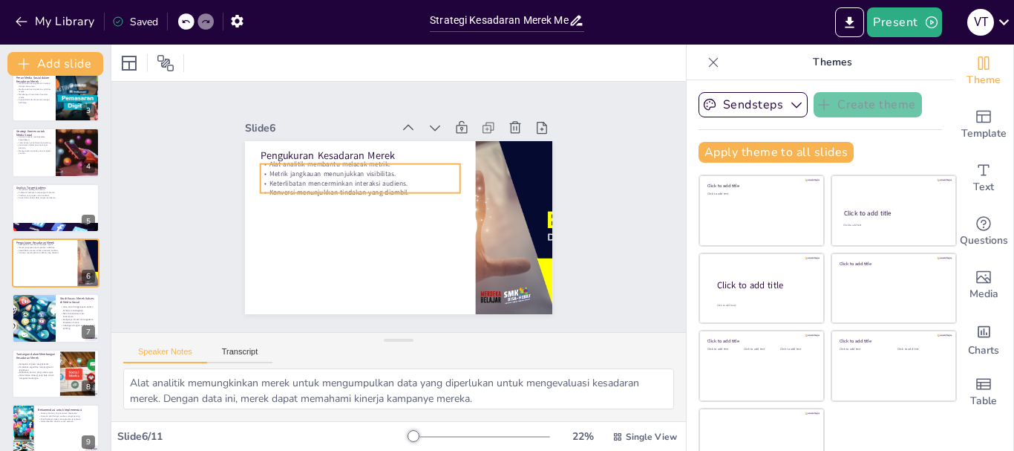
click at [317, 176] on p "Keterlibatan mencerminkan interaksi audiens." at bounding box center [386, 163] width 155 height 141
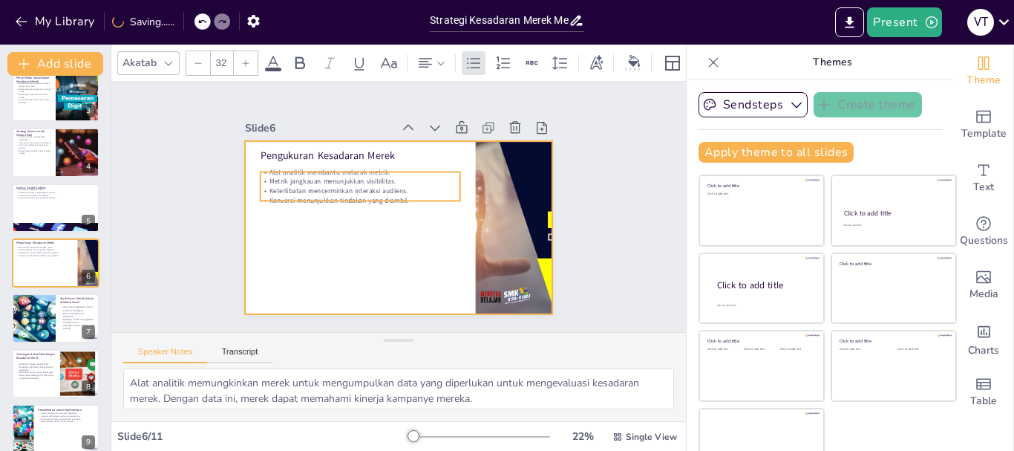
click at [313, 232] on div at bounding box center [384, 222] width 344 height 334
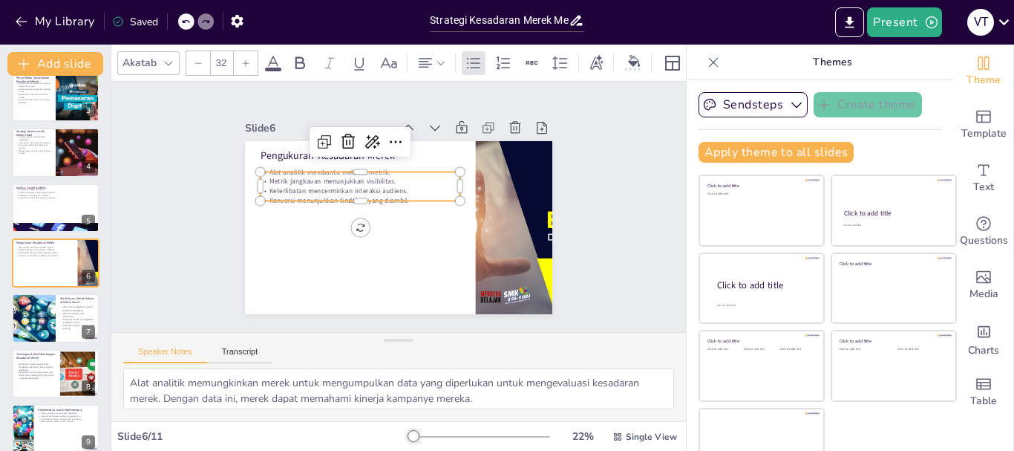
click at [324, 184] on p "Keterlibatan mencerminkan interaksi audiens." at bounding box center [376, 171] width 167 height 125
click at [324, 184] on p "Keterlibatan mencerminkan interaksi audiens." at bounding box center [364, 183] width 197 height 51
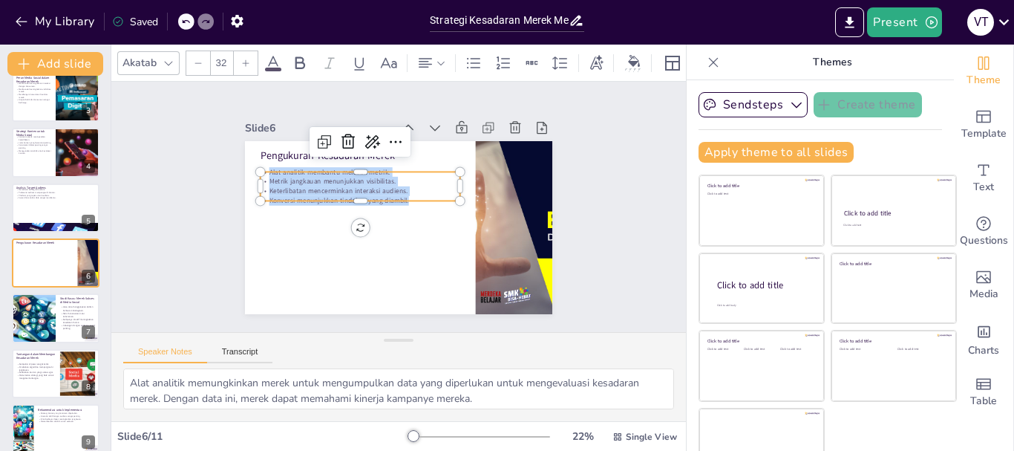
click at [241, 59] on icon at bounding box center [245, 63] width 9 height 9
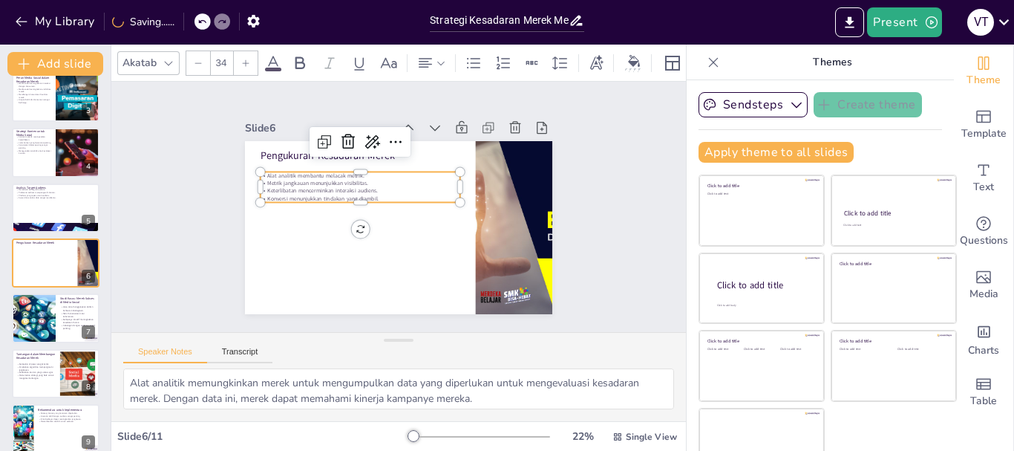
click at [241, 59] on icon at bounding box center [245, 63] width 9 height 9
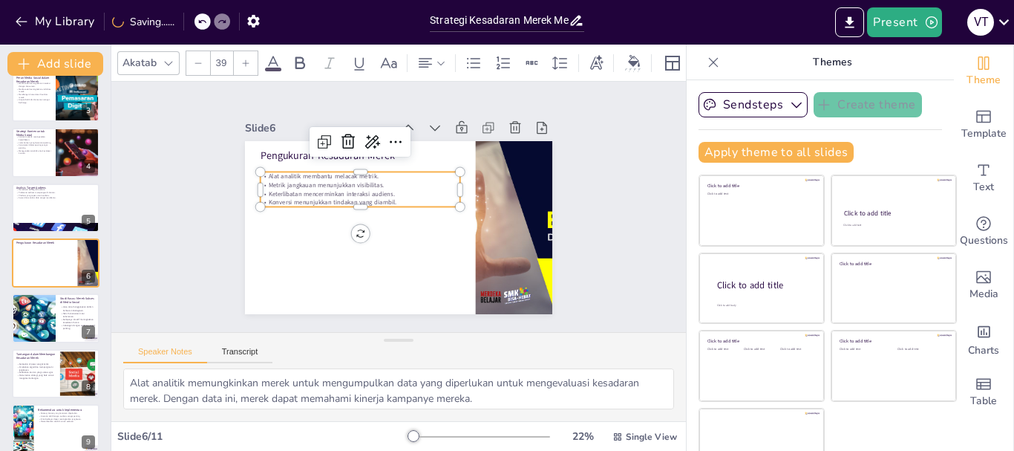
click at [241, 59] on icon at bounding box center [245, 63] width 9 height 9
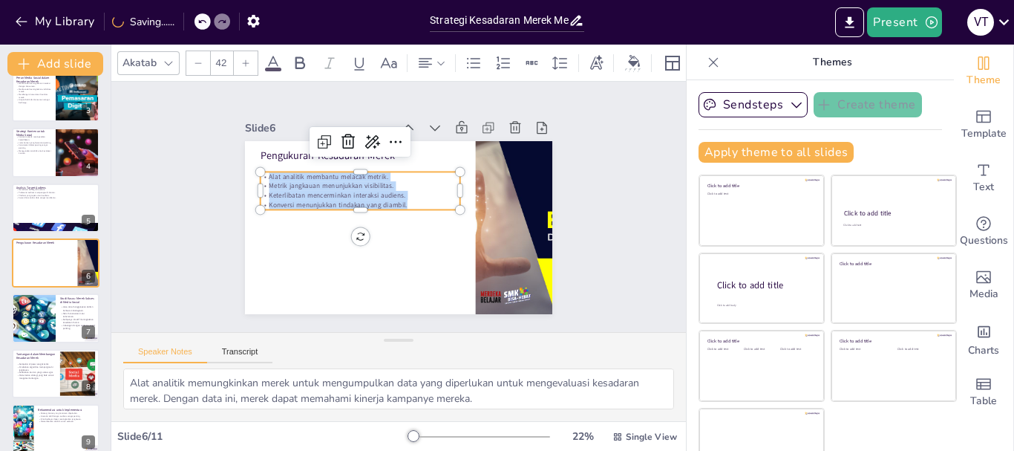
click at [241, 59] on icon at bounding box center [245, 63] width 9 height 9
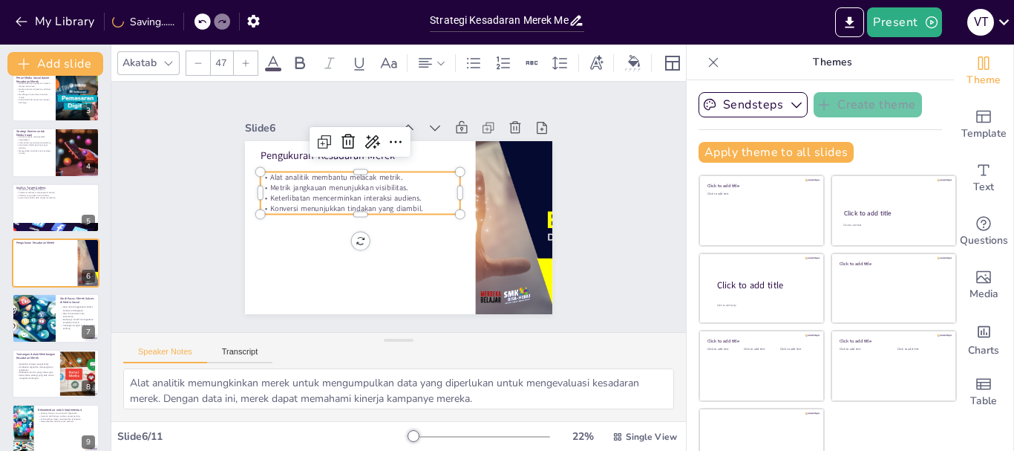
click at [241, 59] on icon at bounding box center [245, 63] width 9 height 9
type input "48"
click at [36, 207] on div at bounding box center [56, 207] width 88 height 49
type textarea "Memahami demografi audiens membantu merek untuk menargetkan pesan mereka dengan…"
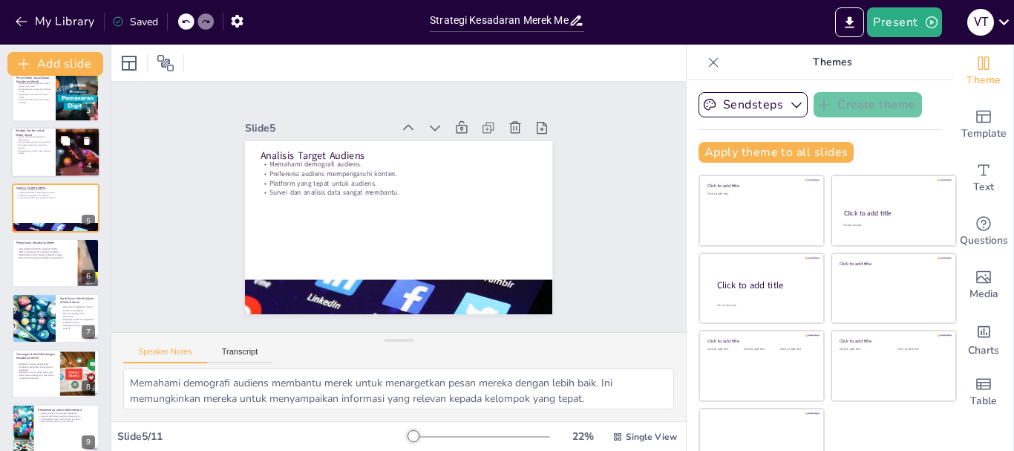
scroll to position [70, 0]
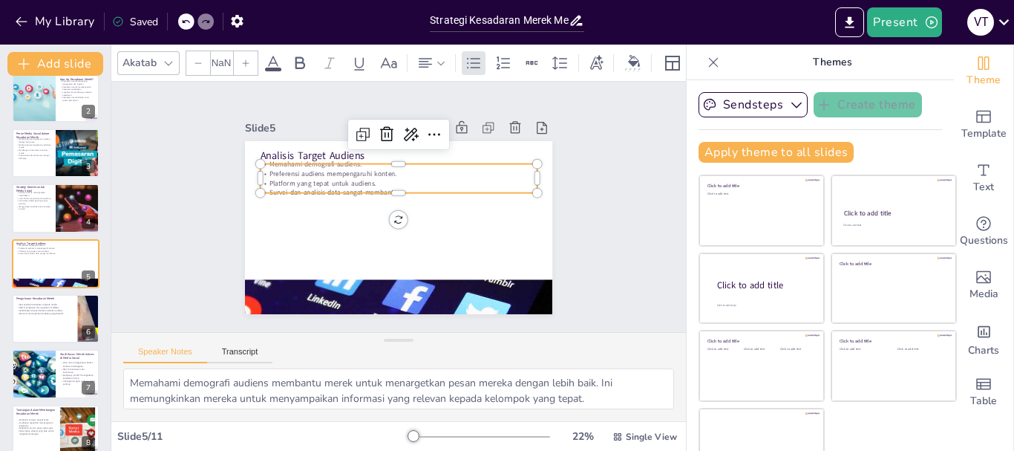
type input "32"
click at [342, 173] on p "Platform yang tepat untuk audiens." at bounding box center [415, 189] width 212 height 192
click at [405, 173] on p "Platform yang tepat untuk audiens." at bounding box center [424, 209] width 39 height 276
drag, startPoint x: 345, startPoint y: 174, endPoint x: 345, endPoint y: 183, distance: 8.9
click at [345, 183] on div "Memahami demografi audiens. Preferensi audiens mempengaruhi konten. Platform ya…" at bounding box center [420, 183] width 232 height 214
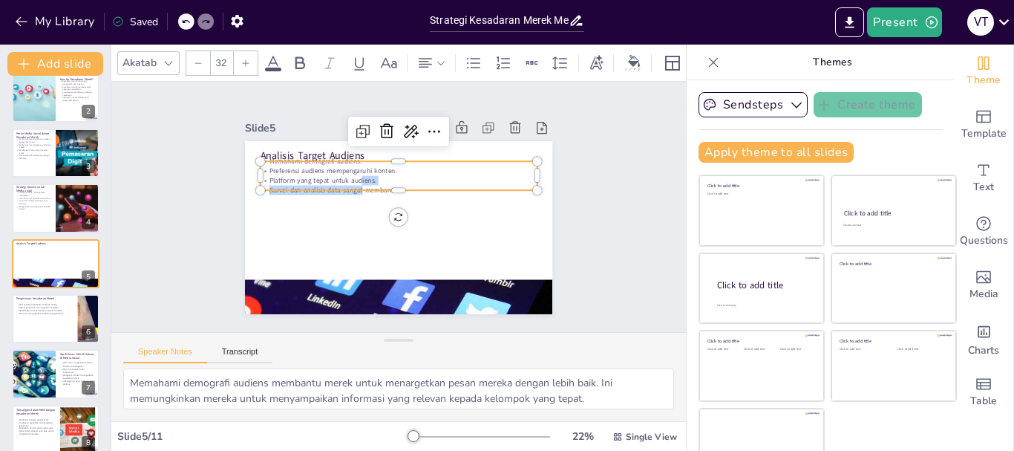
click at [369, 155] on div at bounding box center [443, 181] width 148 height 246
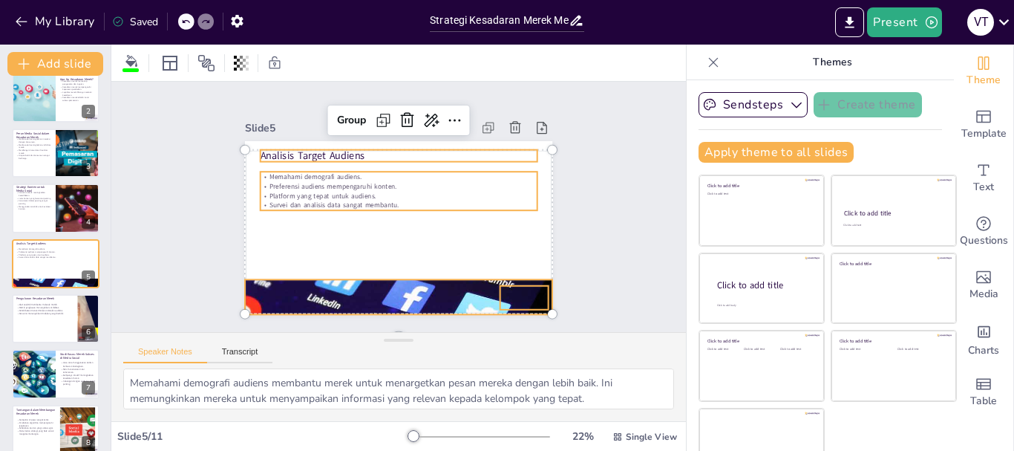
click at [308, 186] on p "Platform yang tepat untuk audiens." at bounding box center [404, 197] width 244 height 147
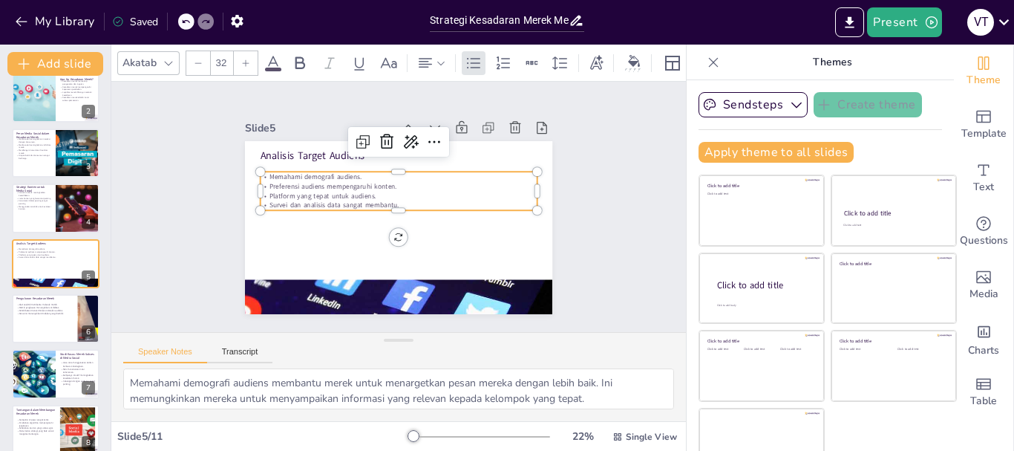
click at [362, 186] on p "Platform yang tepat untuk audiens." at bounding box center [409, 204] width 95 height 266
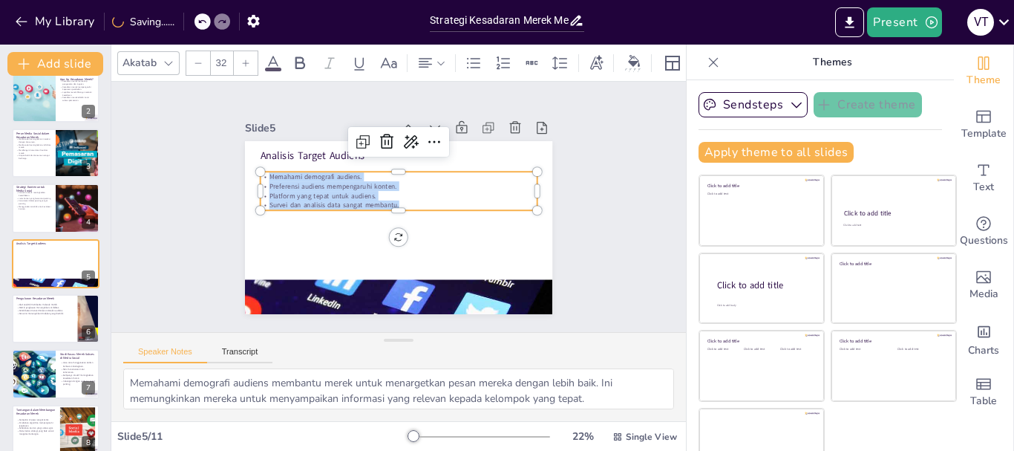
click at [252, 62] on div at bounding box center [246, 63] width 24 height 24
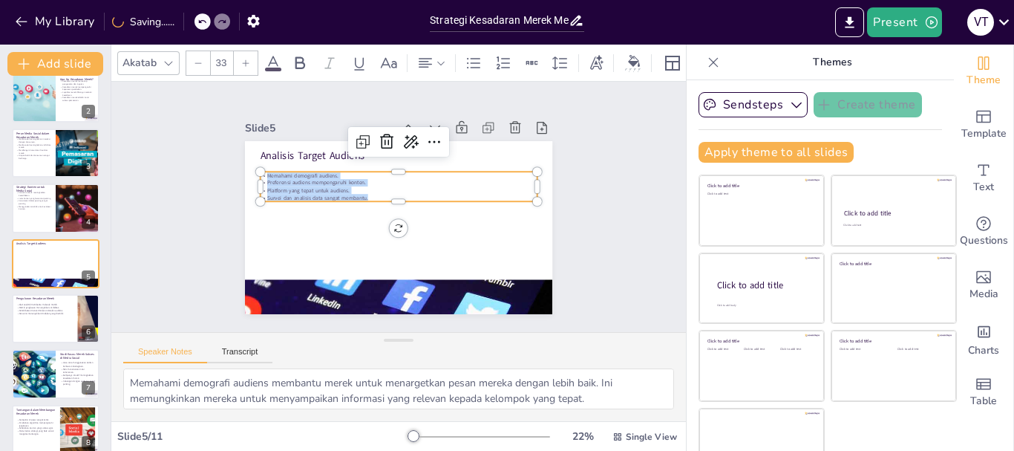
click at [252, 62] on div at bounding box center [246, 63] width 24 height 24
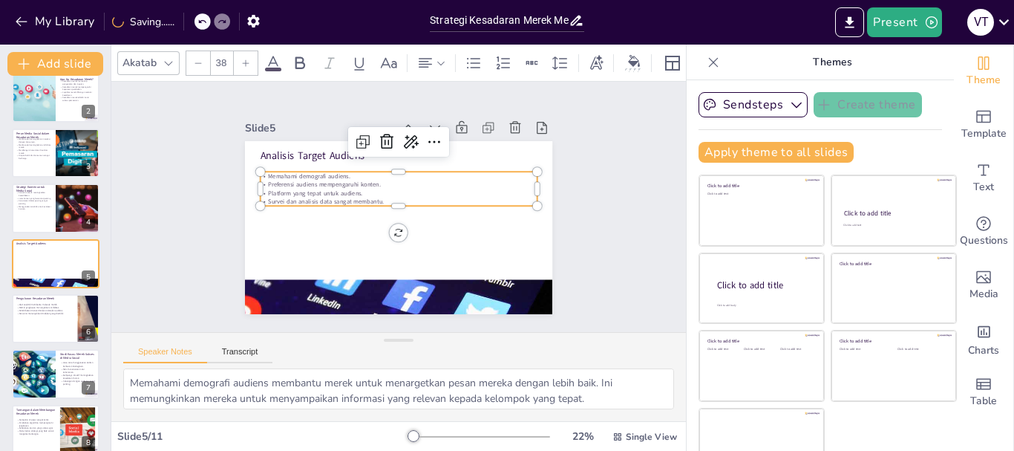
click at [252, 62] on div at bounding box center [246, 63] width 24 height 24
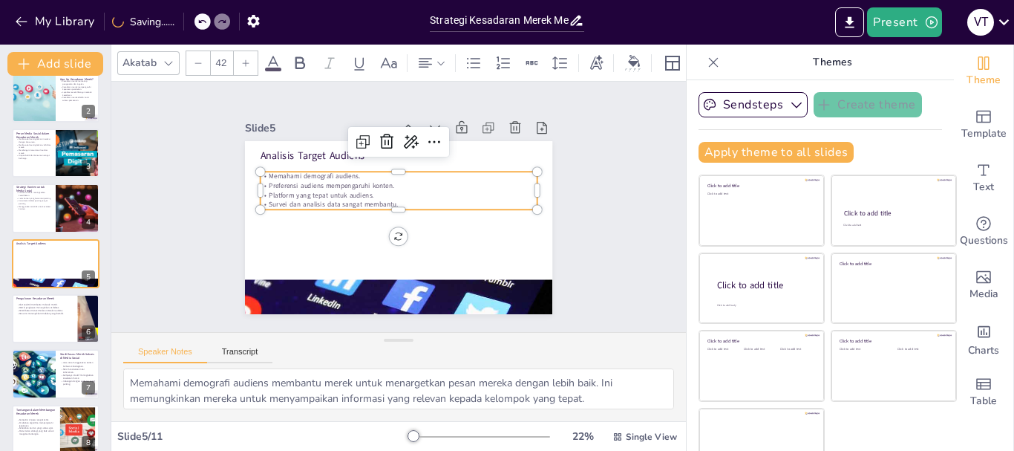
click at [252, 62] on div at bounding box center [246, 63] width 24 height 24
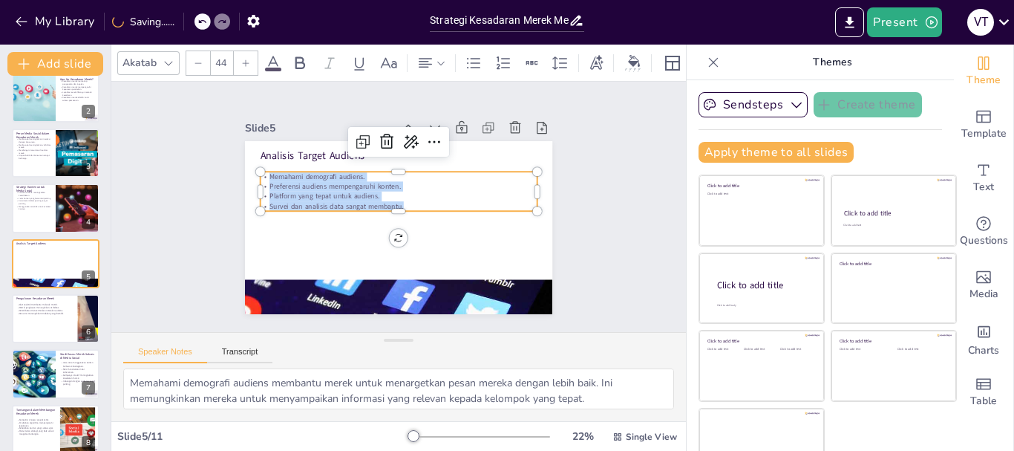
click at [252, 62] on div at bounding box center [246, 63] width 24 height 24
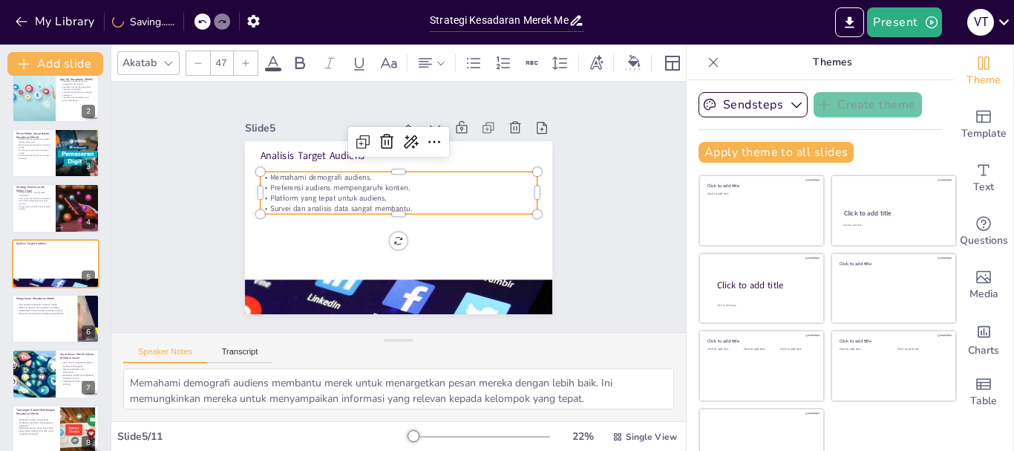
click at [252, 62] on div at bounding box center [246, 63] width 24 height 24
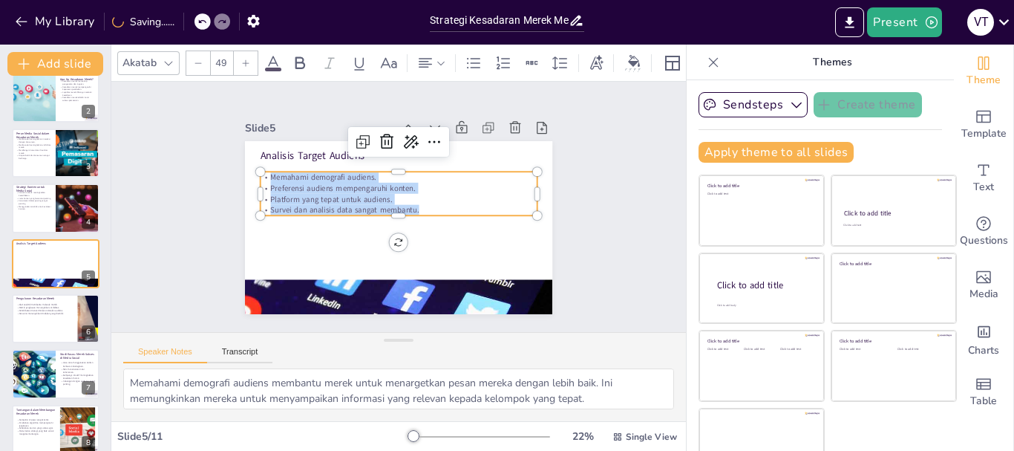
click at [252, 62] on div at bounding box center [246, 63] width 24 height 24
type input "52"
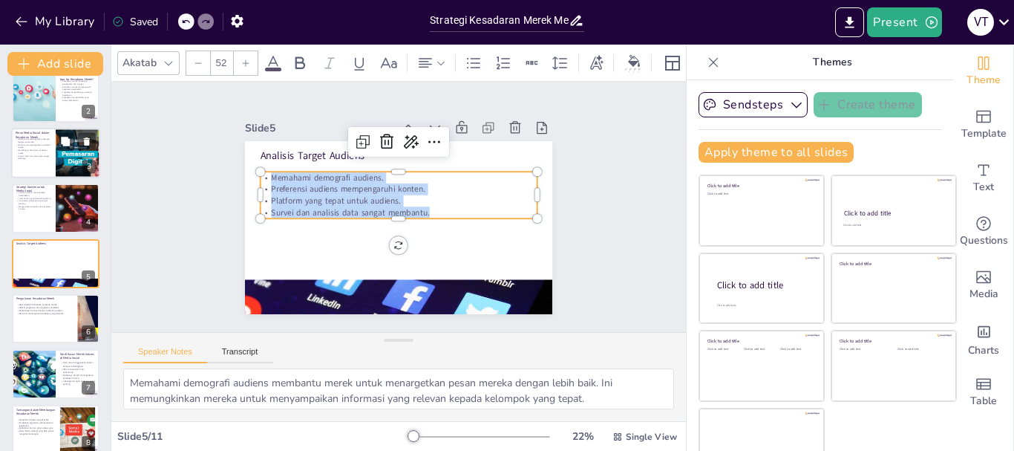
click at [36, 213] on div at bounding box center [56, 207] width 88 height 49
type textarea "Konten yang menarik dapat mendorong audiens untuk berinteraksi dengan merek. Ke…"
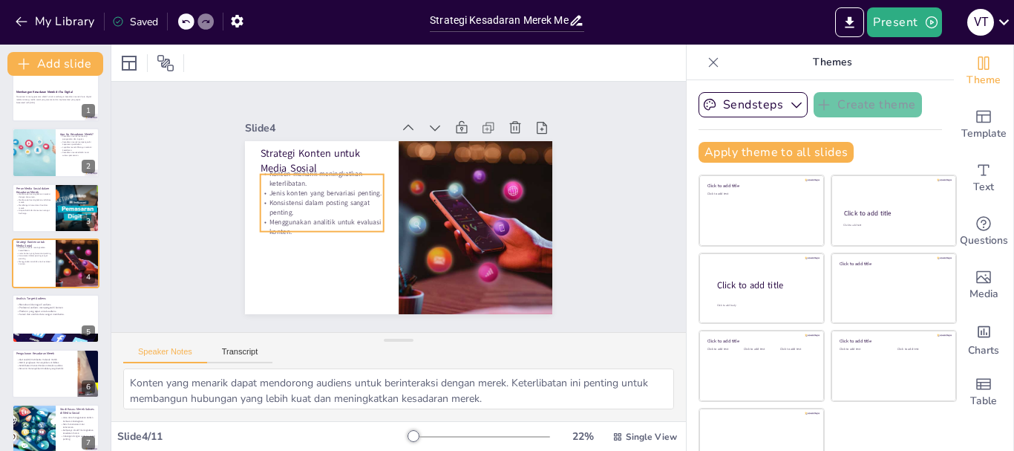
click at [309, 195] on p "Konsistensi dalam posting sangat penting." at bounding box center [324, 184] width 123 height 56
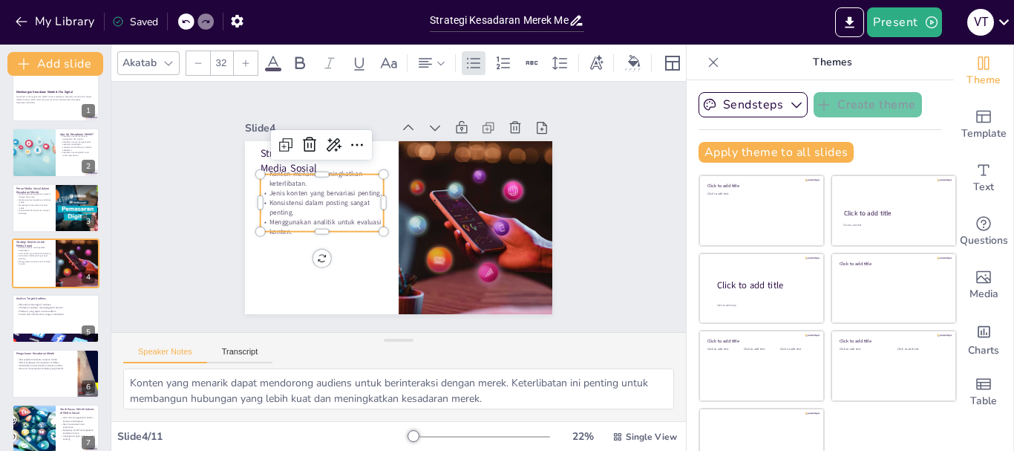
click at [392, 193] on p "Konsistensi dalam posting sangat penting." at bounding box center [414, 131] width 45 height 124
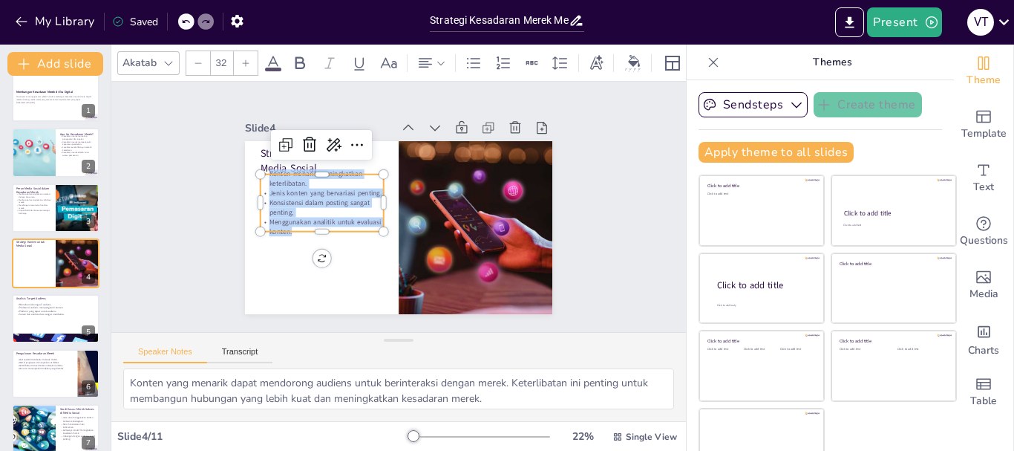
click at [245, 65] on div at bounding box center [246, 63] width 24 height 24
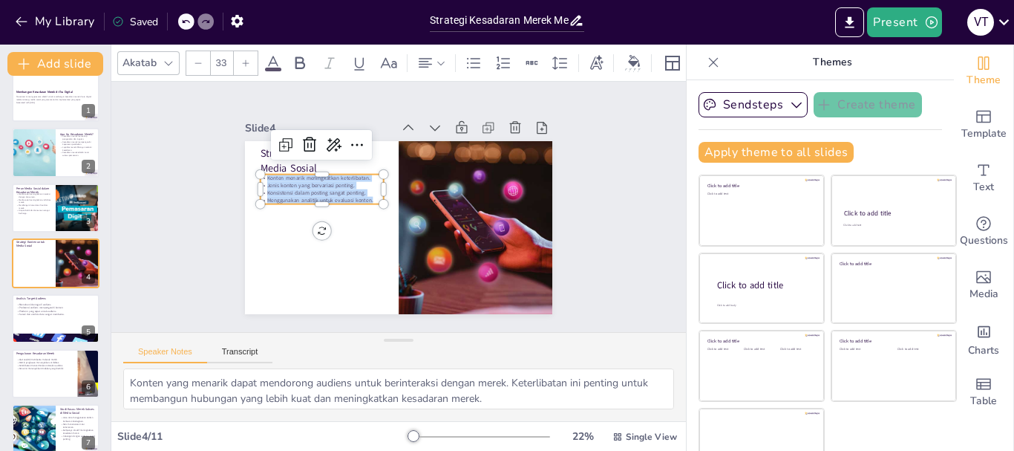
click at [245, 64] on div at bounding box center [246, 63] width 24 height 24
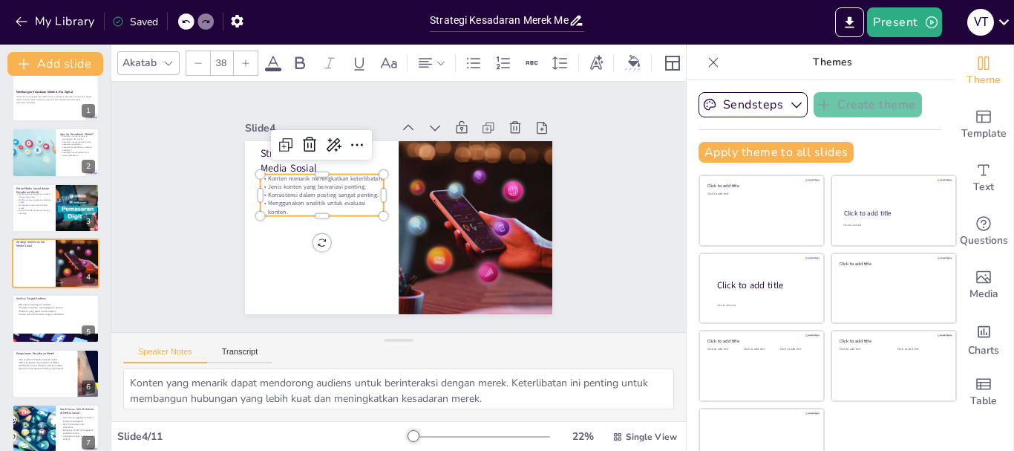
click at [245, 64] on div at bounding box center [246, 63] width 24 height 24
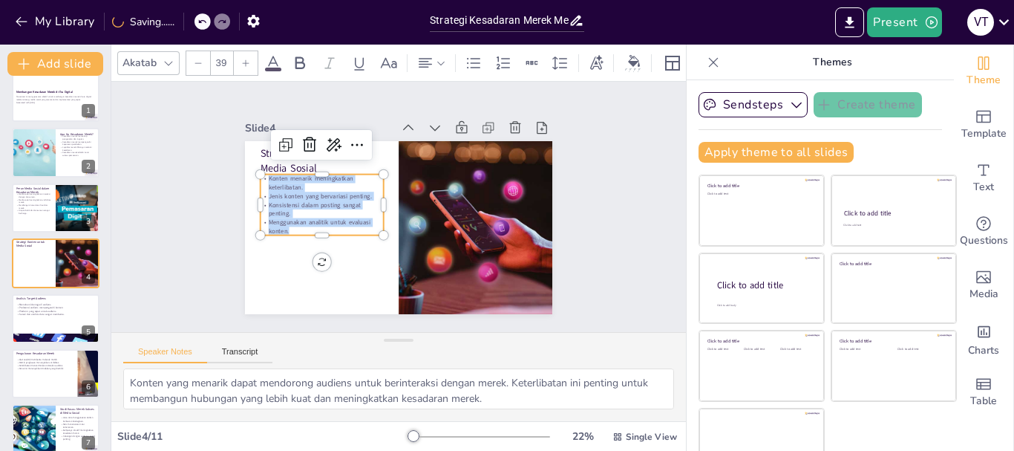
click at [245, 64] on div at bounding box center [246, 63] width 24 height 24
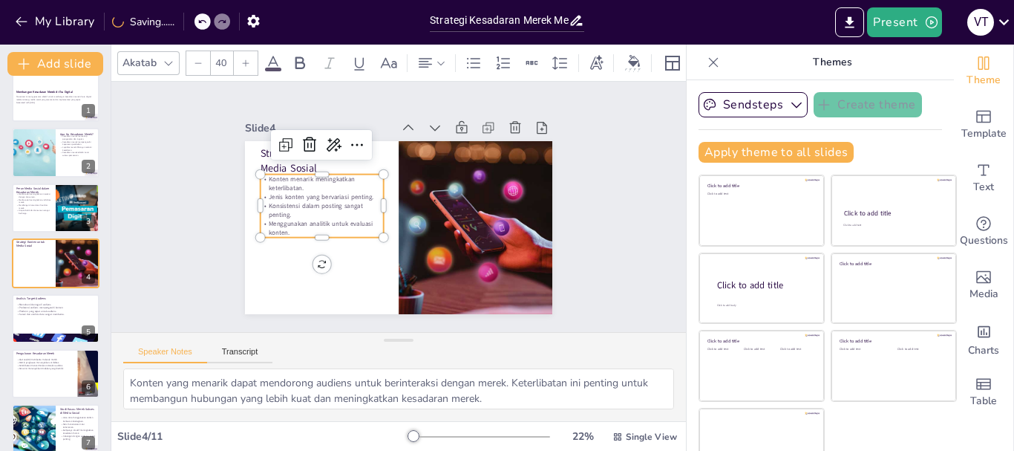
click at [245, 64] on div at bounding box center [246, 63] width 24 height 24
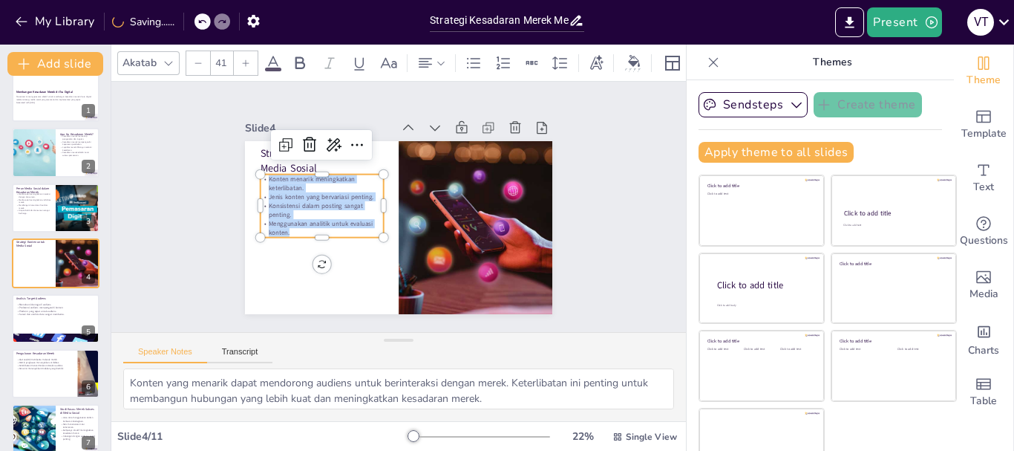
click at [245, 64] on div at bounding box center [246, 63] width 24 height 24
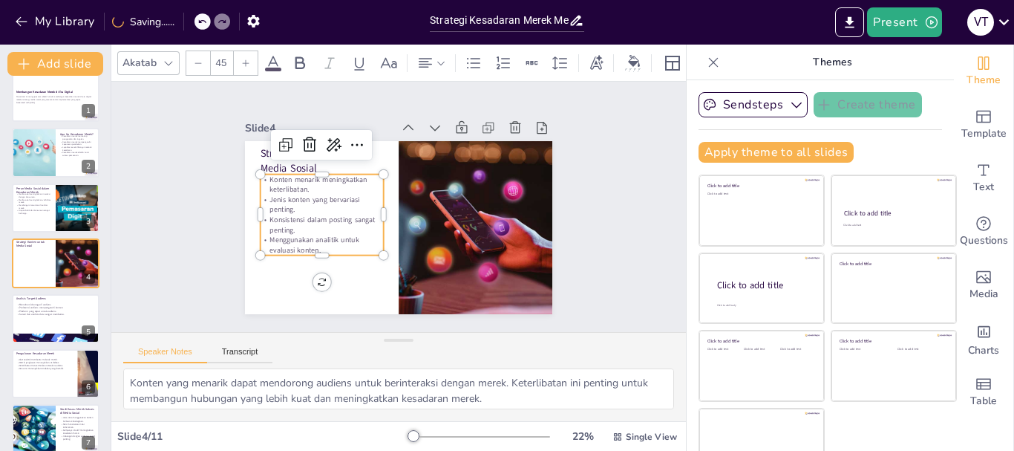
click at [245, 64] on div at bounding box center [246, 63] width 24 height 24
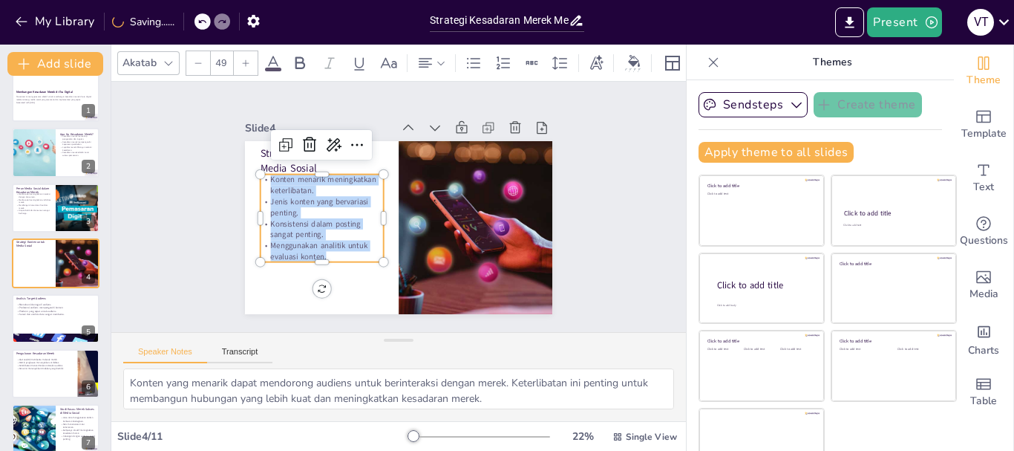
click at [245, 64] on div at bounding box center [246, 63] width 24 height 24
type input "53"
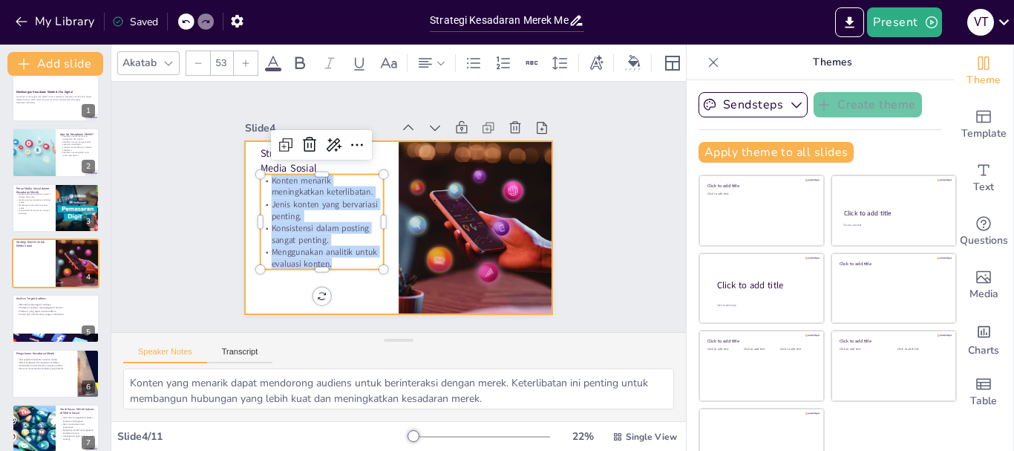
click at [321, 301] on div at bounding box center [397, 227] width 324 height 204
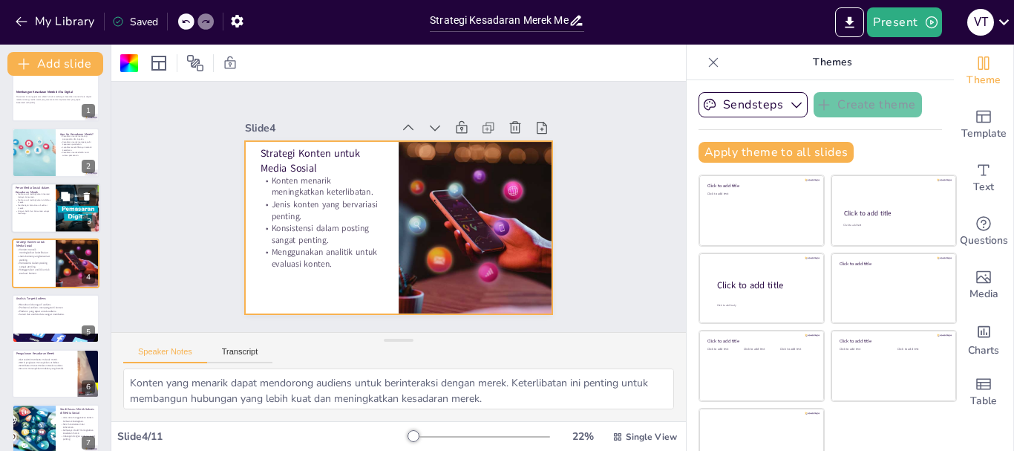
click at [42, 208] on div "Media sosial meningkatkan interaksi dengan konsumen. Media sosial meningkatkan …" at bounding box center [34, 203] width 36 height 22
type textarea "Interaksi langsung dengan konsumen melalui media sosial memungkinkan merek untu…"
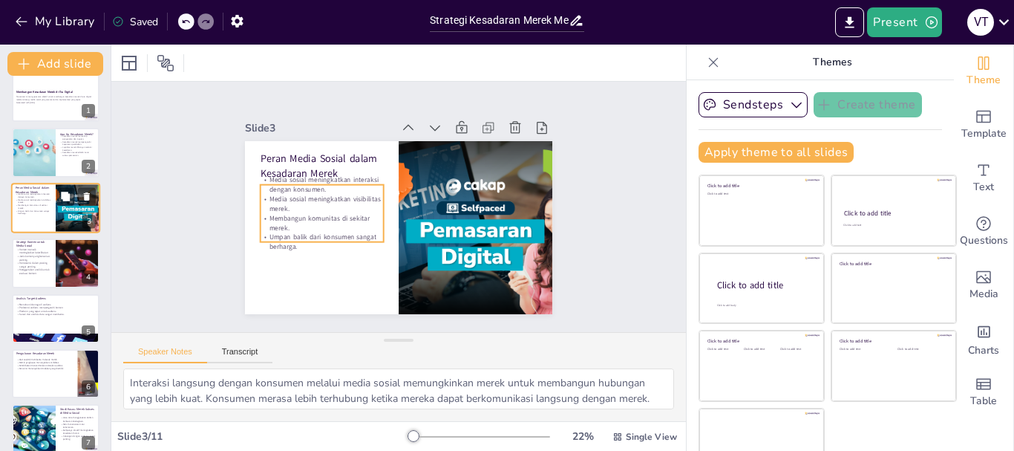
scroll to position [0, 0]
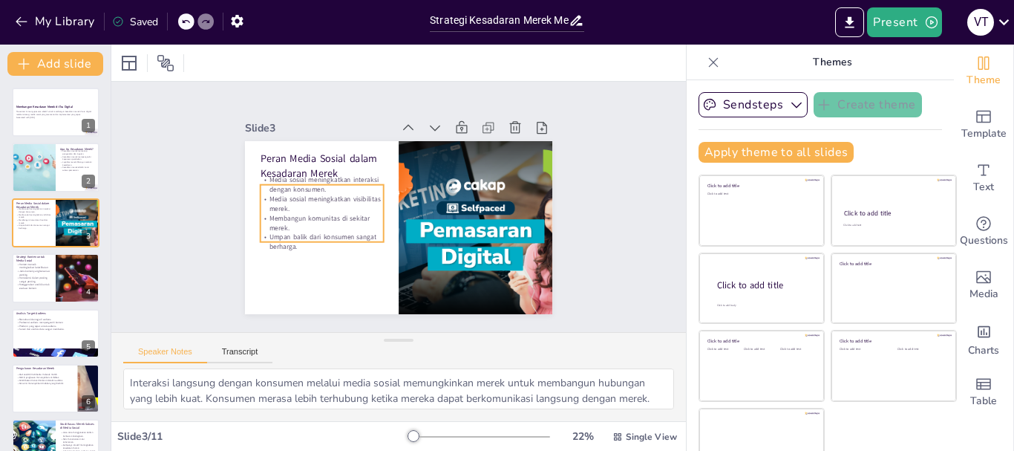
click at [293, 201] on p "Media sosial meningkatkan visibilitas merek." at bounding box center [344, 153] width 104 height 96
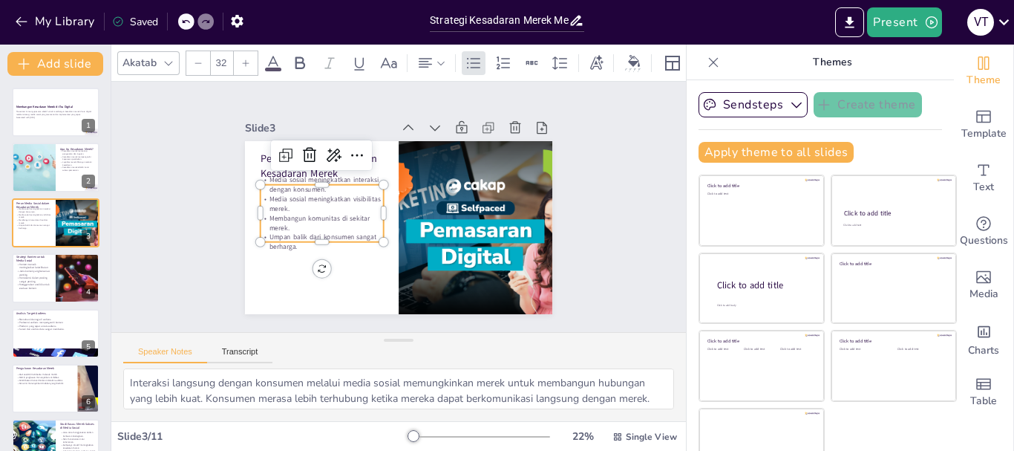
click at [293, 203] on p "Media sosial meningkatkan visibilitas merek." at bounding box center [326, 180] width 123 height 56
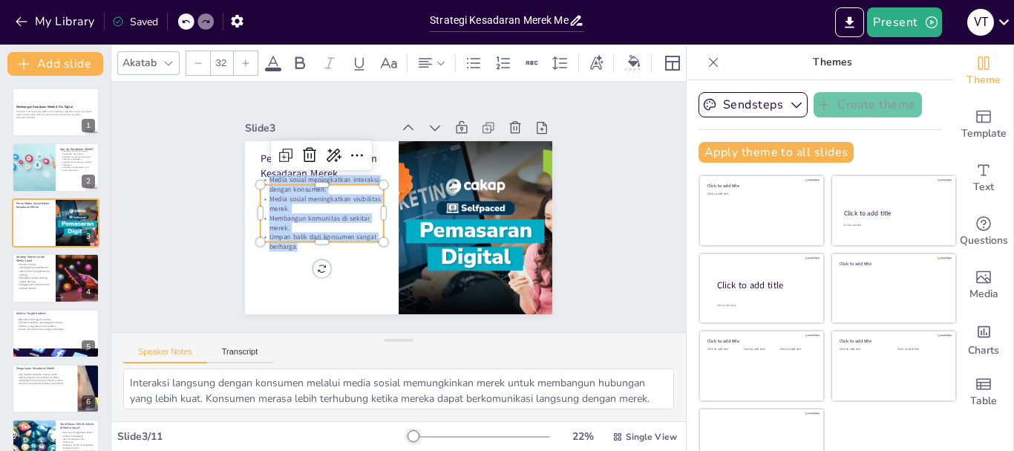
click at [250, 60] on div at bounding box center [246, 63] width 24 height 24
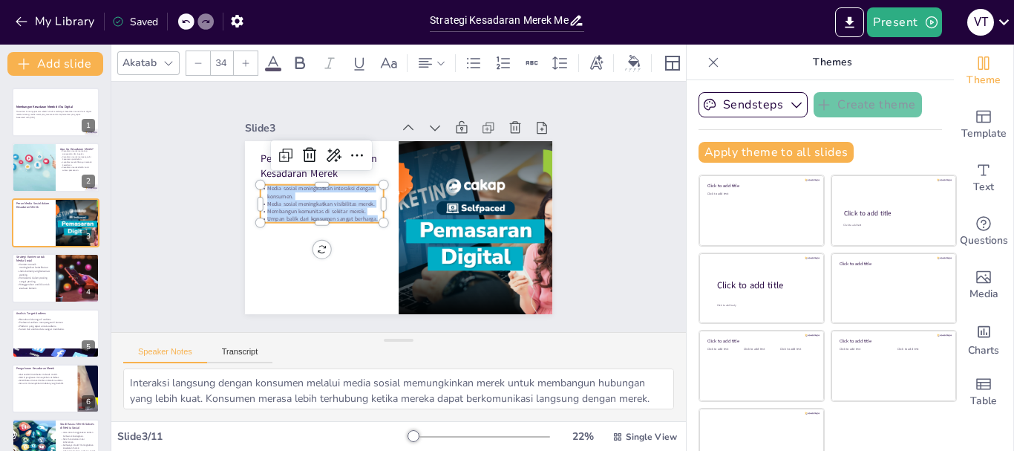
click at [250, 60] on div at bounding box center [246, 63] width 24 height 24
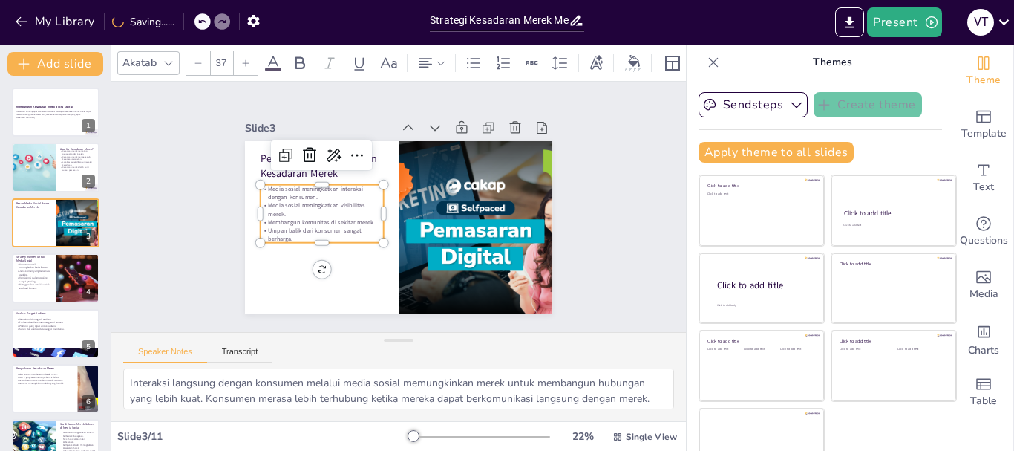
click at [250, 60] on div at bounding box center [246, 63] width 24 height 24
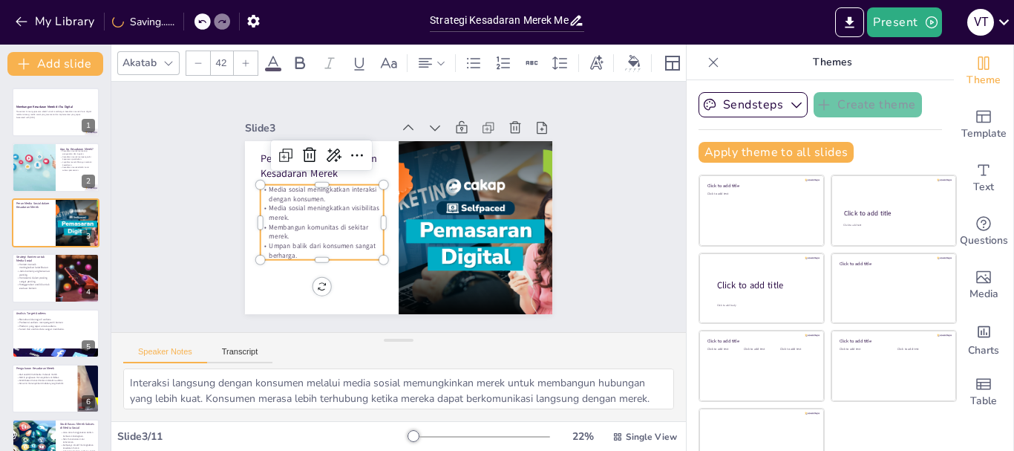
click at [250, 60] on div at bounding box center [246, 63] width 24 height 24
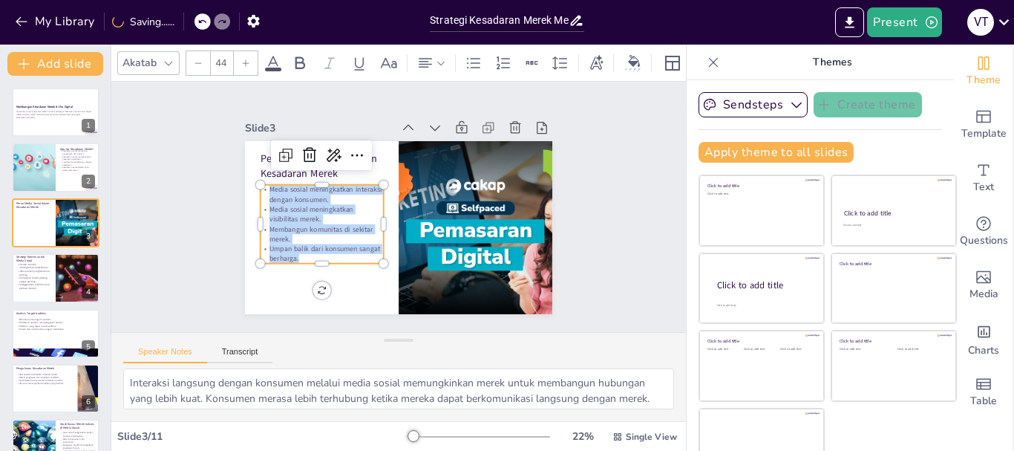
click at [250, 60] on div at bounding box center [246, 63] width 24 height 24
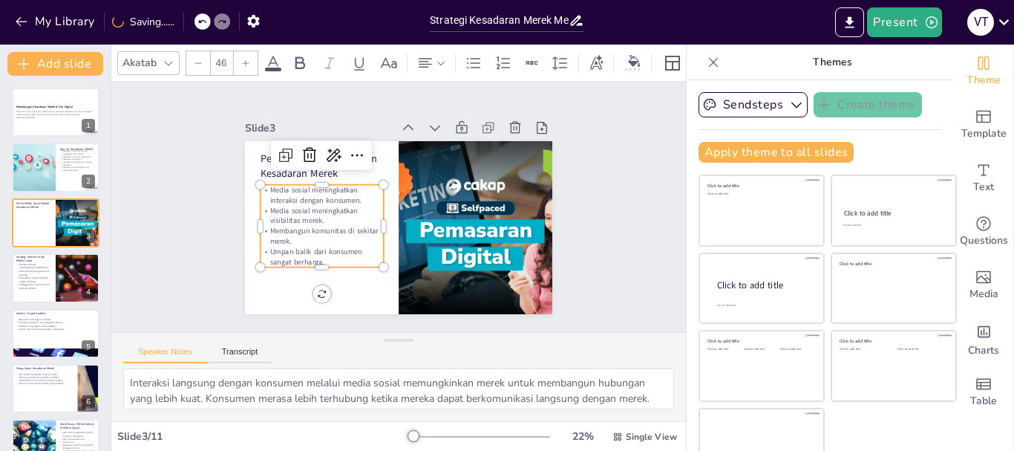
click at [250, 60] on div at bounding box center [246, 63] width 24 height 24
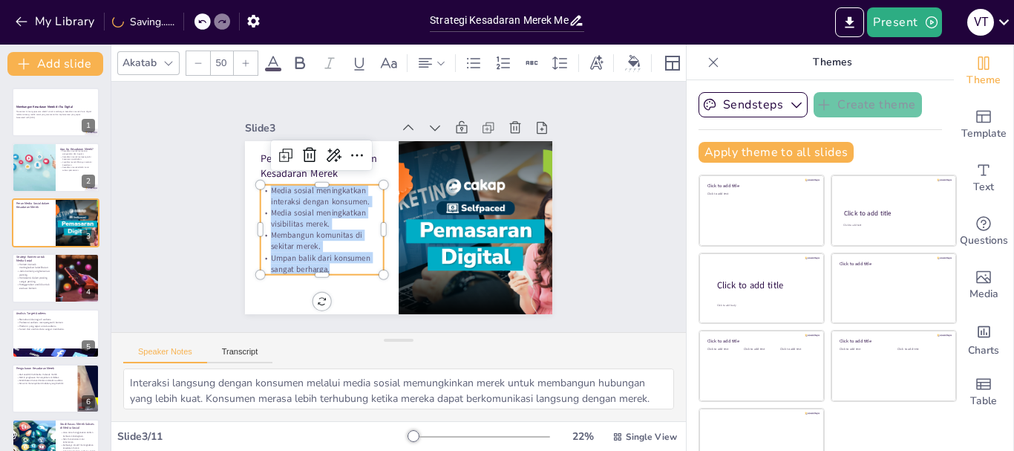
click at [250, 60] on div at bounding box center [246, 63] width 24 height 24
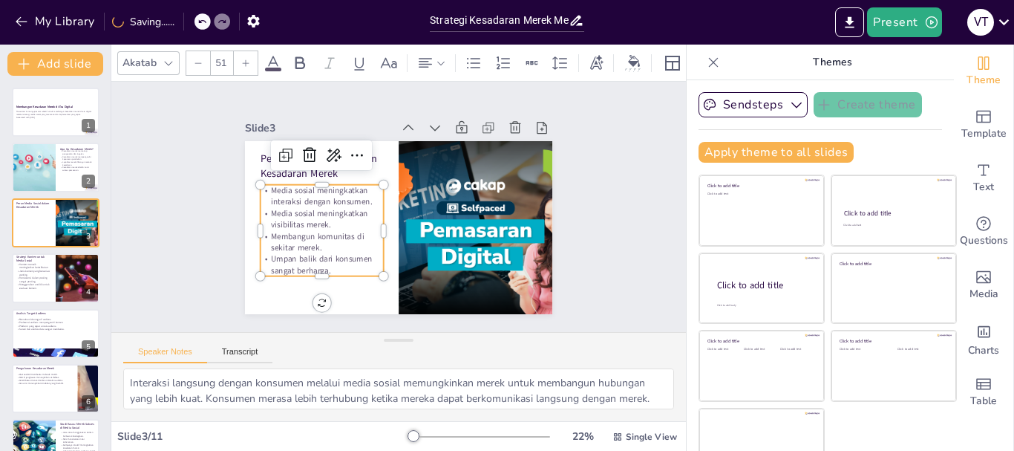
click at [250, 60] on div at bounding box center [246, 63] width 24 height 24
type input "52"
click at [54, 176] on div at bounding box center [34, 167] width 76 height 50
type textarea "Pengenalan merek adalah langkah pertama dalam membangun kesadaran merek. Ketika…"
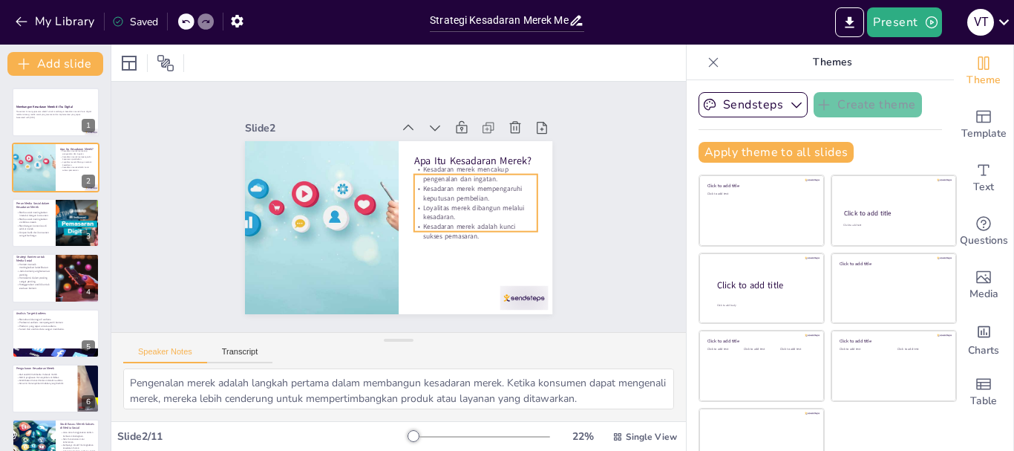
click at [491, 193] on p "Kesadaran merek mempengaruhi keputusan pembelian." at bounding box center [476, 209] width 124 height 45
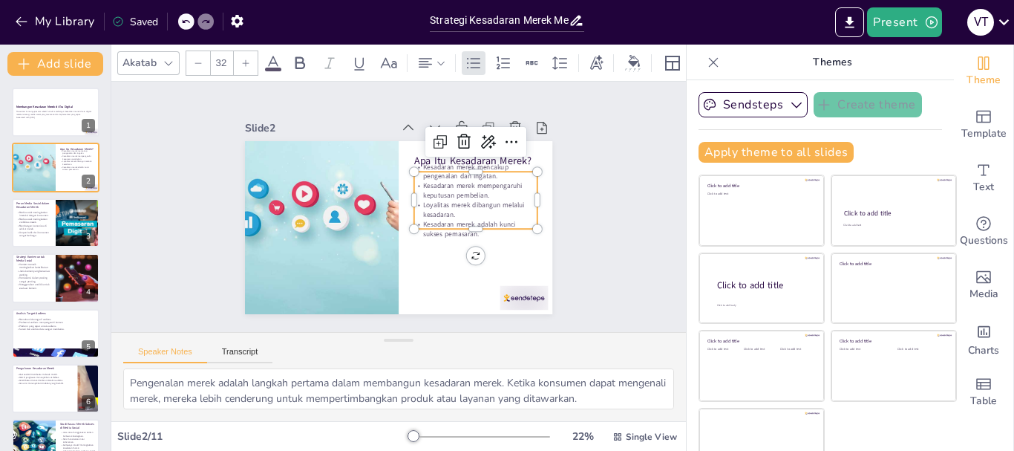
click at [491, 193] on p "Kesadaran merek mempengaruhi keputusan pembelian." at bounding box center [476, 215] width 123 height 56
click at [498, 266] on div at bounding box center [394, 227] width 337 height 233
click at [462, 185] on p "Kesadaran merek mempengaruhi keputusan pembelian." at bounding box center [477, 207] width 124 height 45
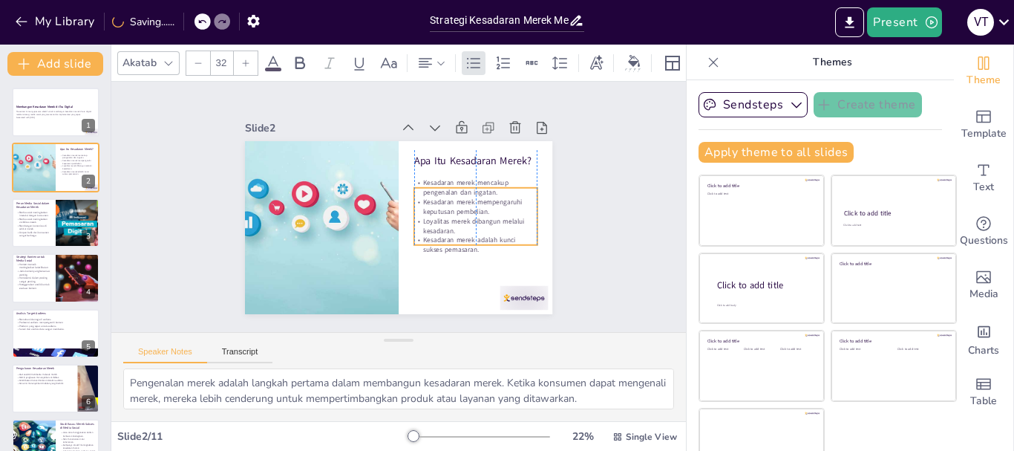
click at [436, 210] on p "Kesadaran merek mempengaruhi keputusan pembelian." at bounding box center [456, 258] width 104 height 96
click at [436, 204] on p "Kesadaran merek mempengaruhi keputusan pembelian." at bounding box center [469, 238] width 120 height 68
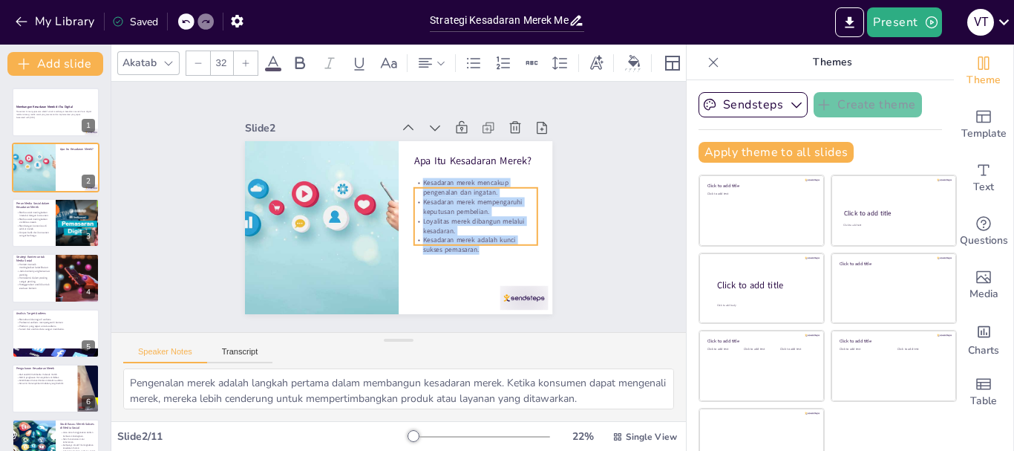
click at [240, 60] on div at bounding box center [246, 63] width 24 height 24
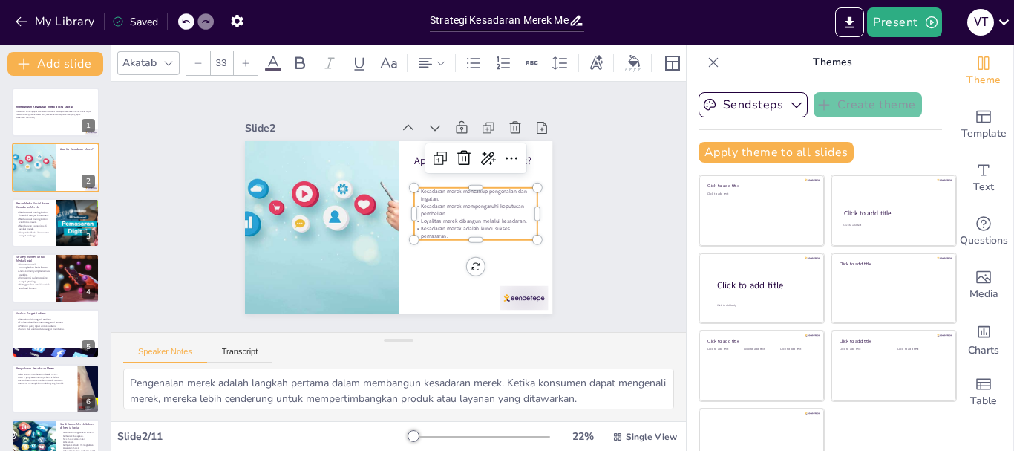
click at [240, 61] on div at bounding box center [246, 63] width 24 height 24
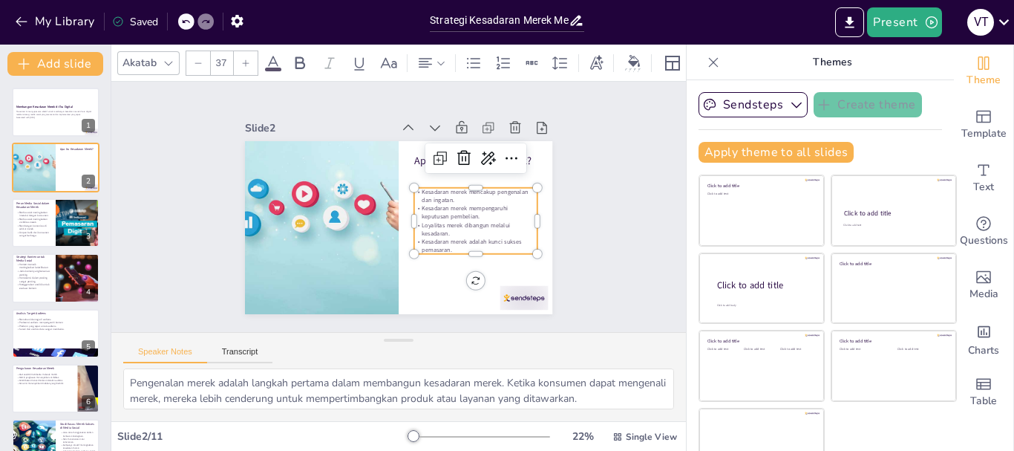
click at [240, 61] on div at bounding box center [246, 63] width 24 height 24
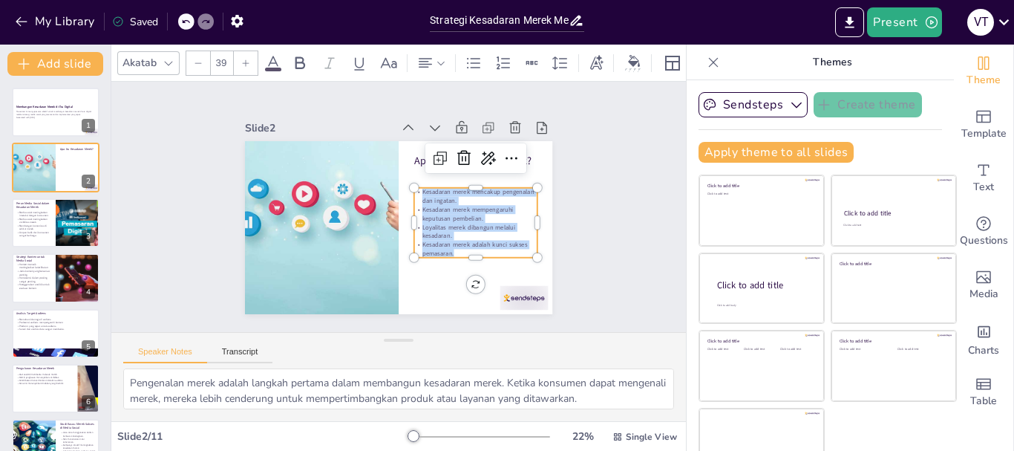
click at [240, 61] on div at bounding box center [246, 63] width 24 height 24
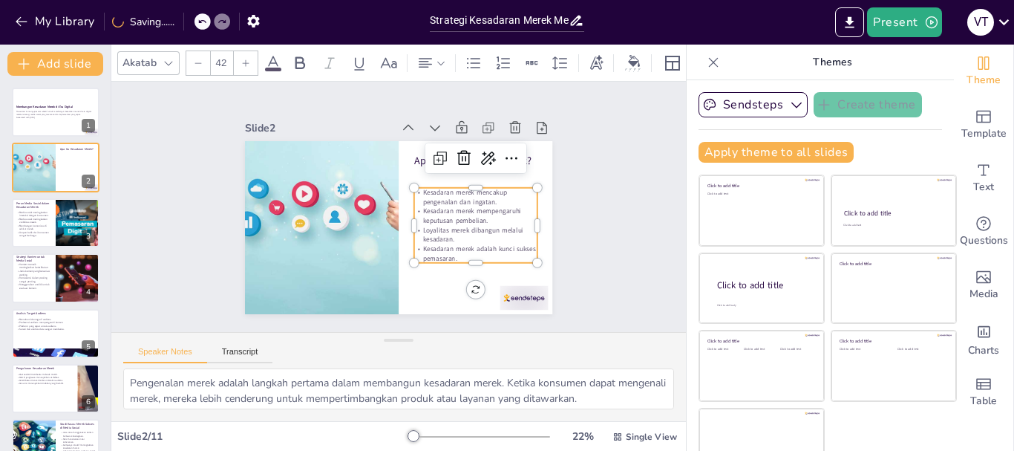
click at [240, 61] on div at bounding box center [246, 63] width 24 height 24
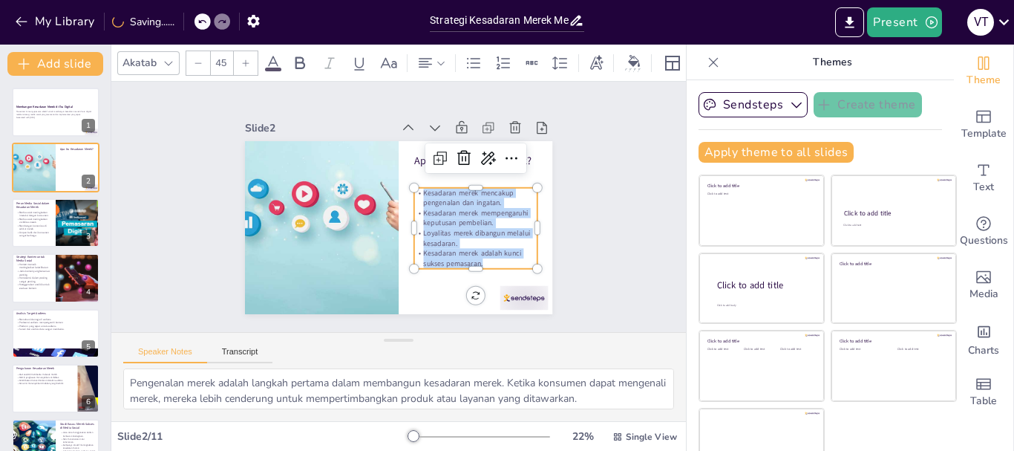
click at [240, 61] on div at bounding box center [246, 63] width 24 height 24
type input "47"
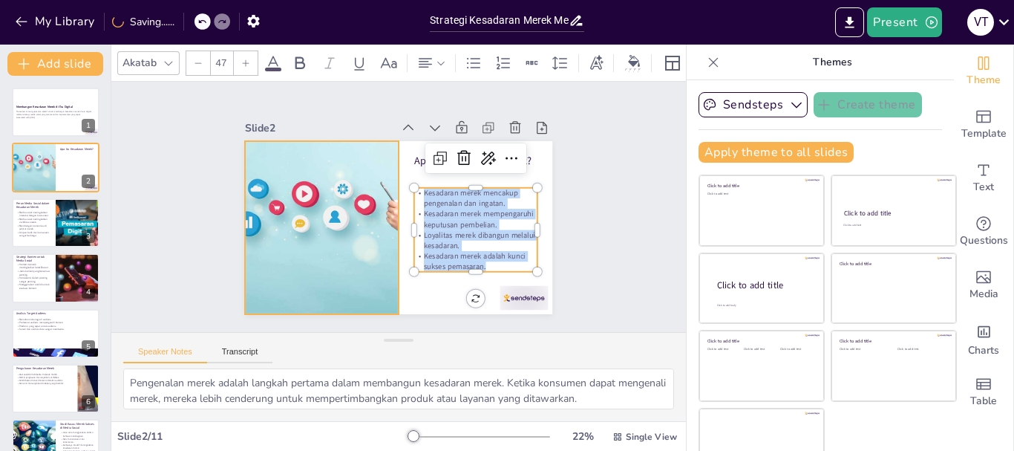
click at [271, 200] on div at bounding box center [321, 186] width 311 height 279
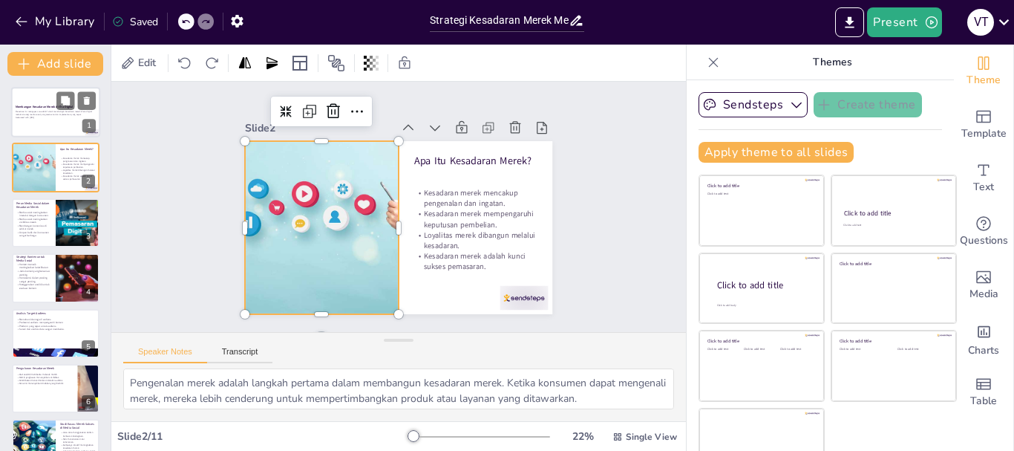
click at [42, 117] on p "Generated with Sendsteps.ai" at bounding box center [56, 117] width 80 height 3
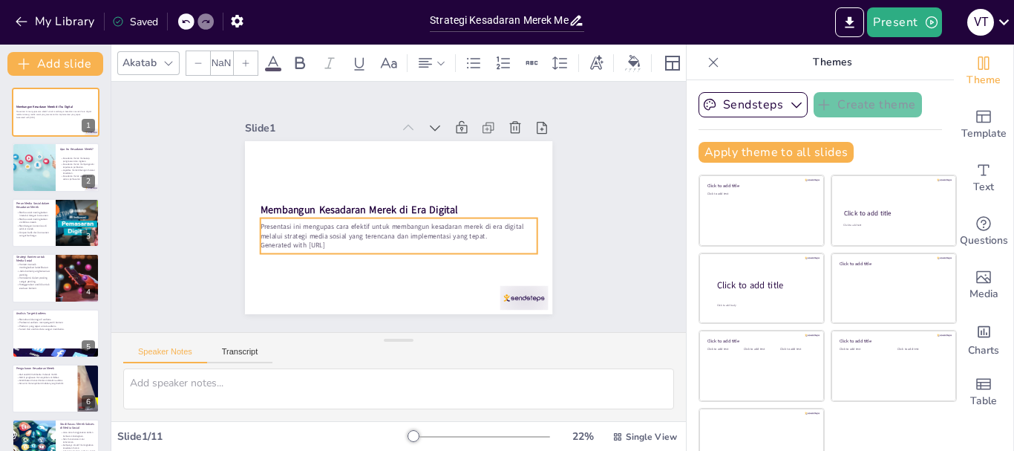
click at [341, 239] on p "Generated with Sendsteps.ai" at bounding box center [360, 211] width 39 height 276
type input "32"
click at [332, 237] on p "Generated with Sendsteps.ai" at bounding box center [391, 242] width 272 height 67
click at [332, 237] on p "Generated with Sendsteps.ai" at bounding box center [377, 236] width 229 height 171
drag, startPoint x: 332, startPoint y: 237, endPoint x: 254, endPoint y: 242, distance: 78.8
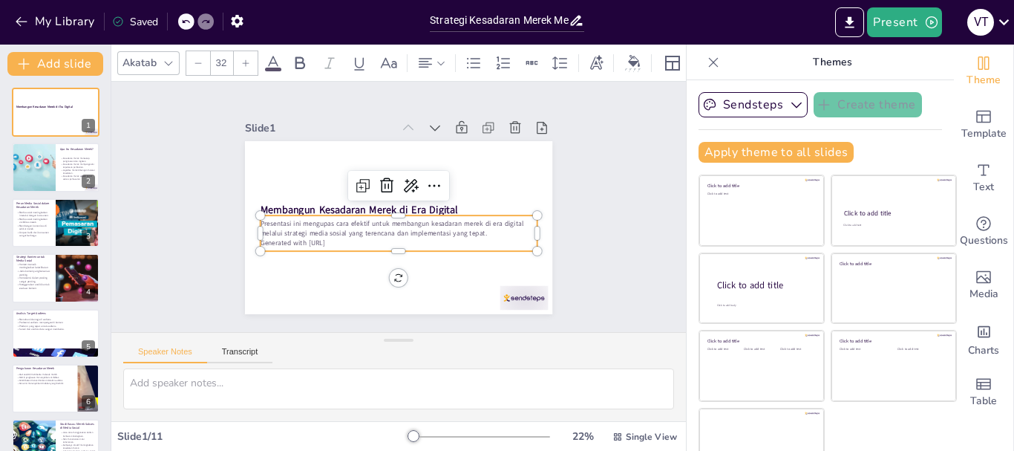
click at [269, 242] on p "Generated with Sendsteps.ai" at bounding box center [375, 233] width 212 height 192
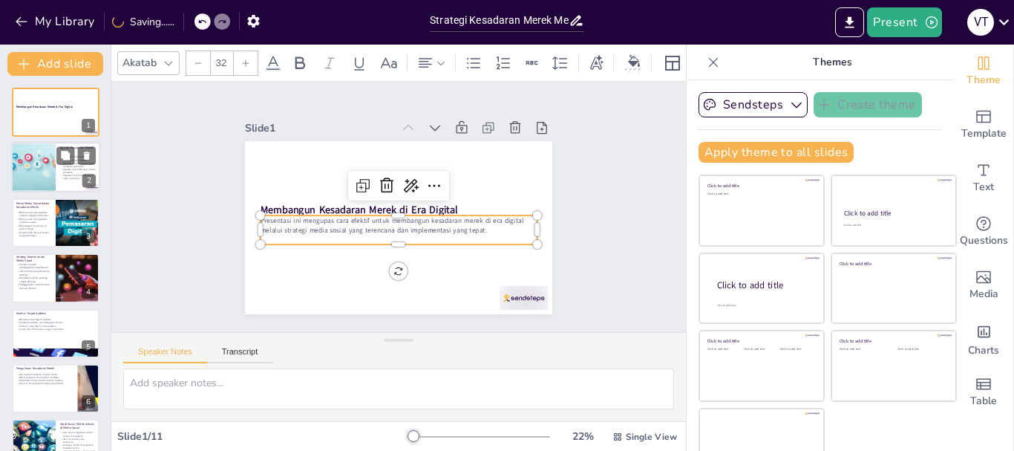
click at [37, 171] on div at bounding box center [34, 167] width 76 height 50
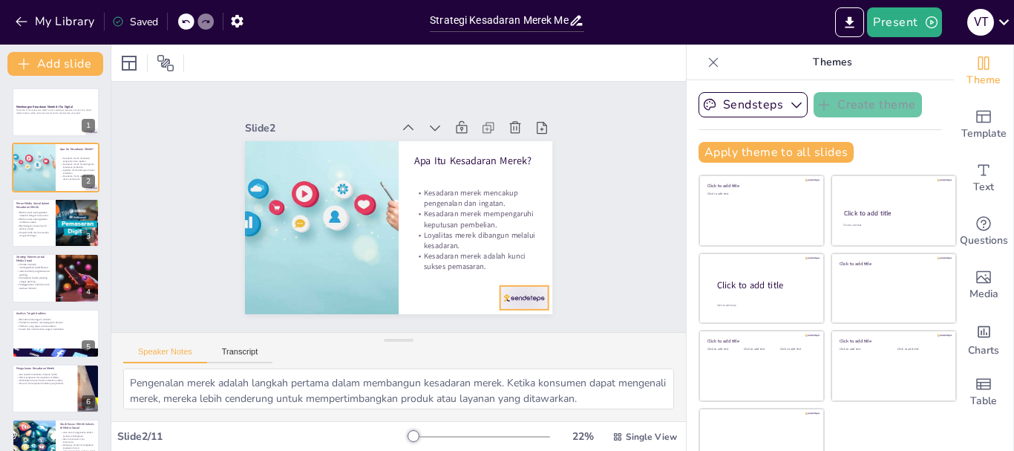
click at [279, 295] on div at bounding box center [257, 269] width 45 height 53
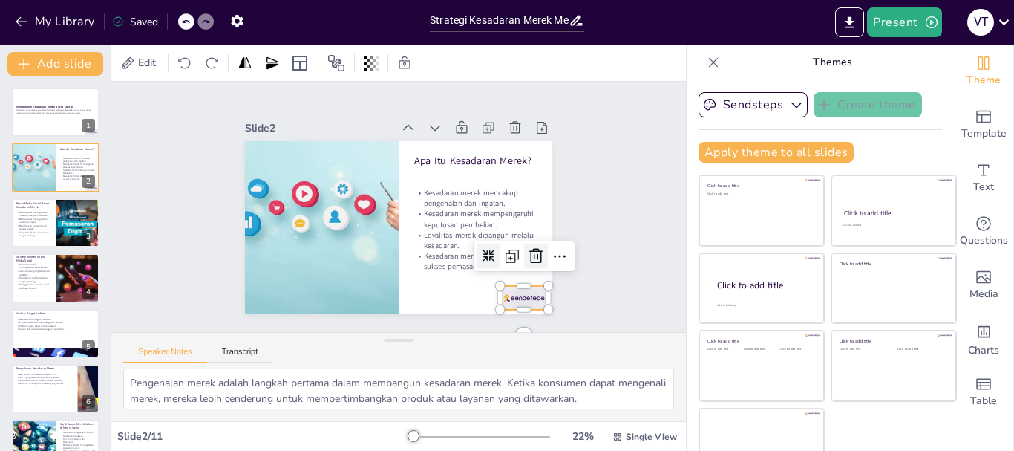
click at [505, 306] on icon at bounding box center [493, 318] width 24 height 24
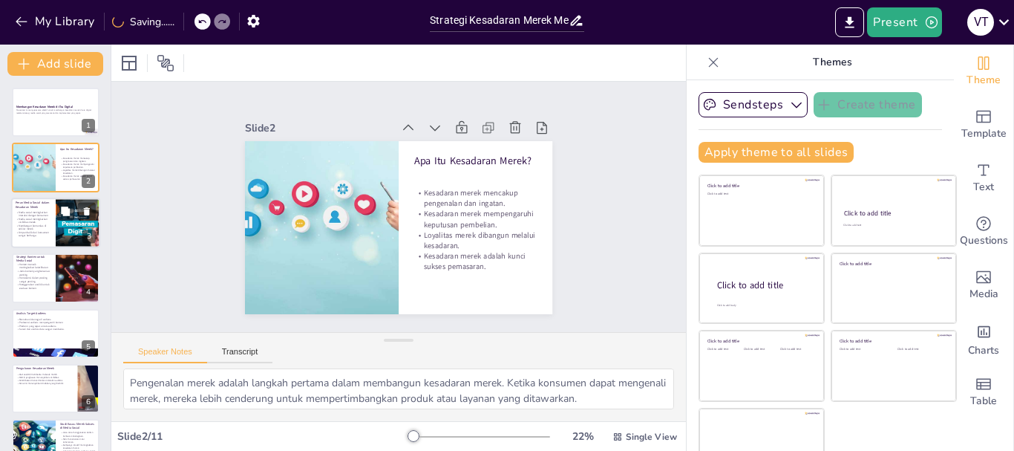
click at [47, 226] on p "Membangun komunitas di sekitar merek." at bounding box center [34, 226] width 36 height 7
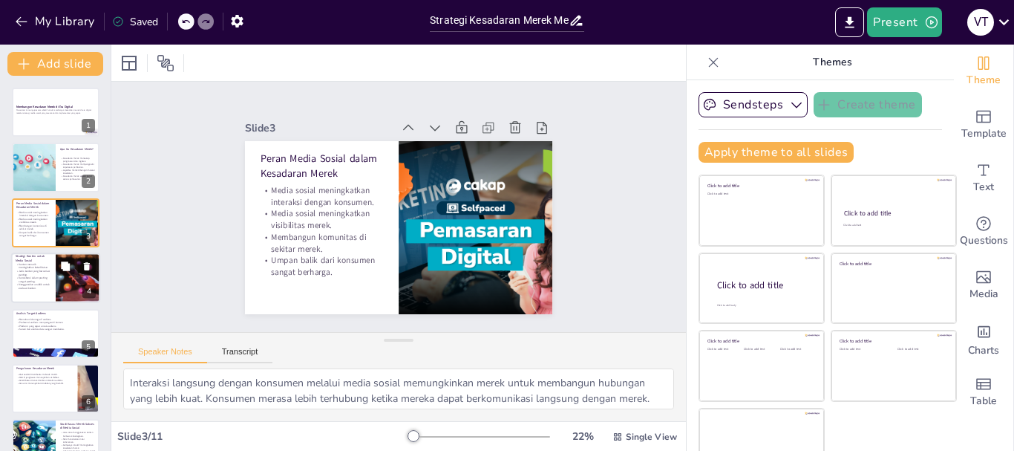
click at [48, 290] on div at bounding box center [55, 277] width 89 height 50
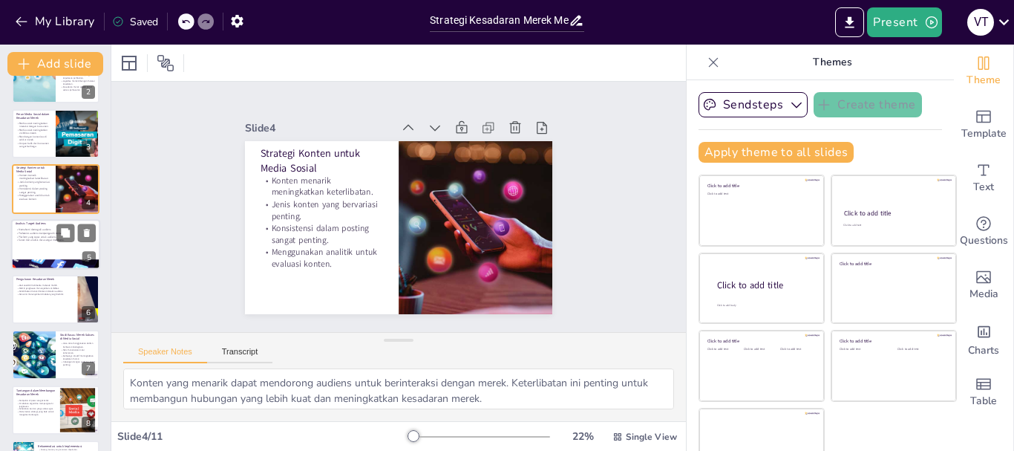
click at [42, 250] on div at bounding box center [55, 244] width 89 height 50
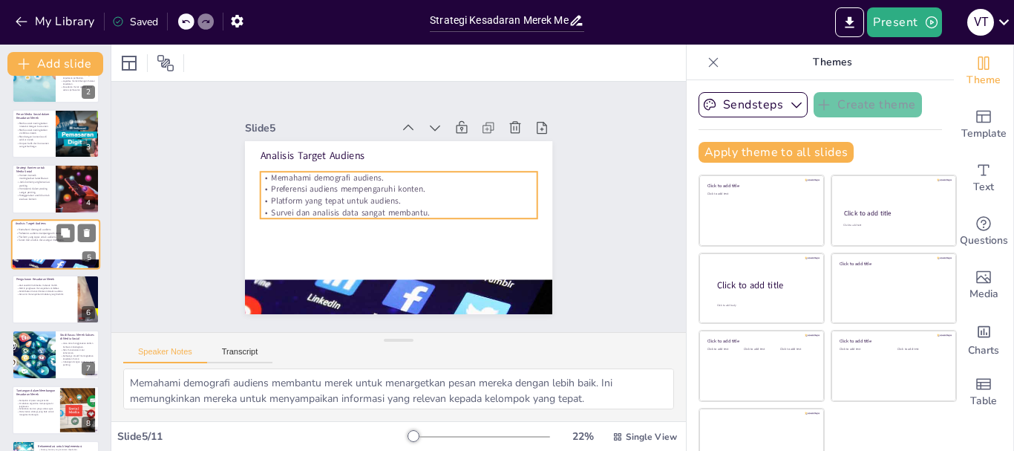
scroll to position [70, 0]
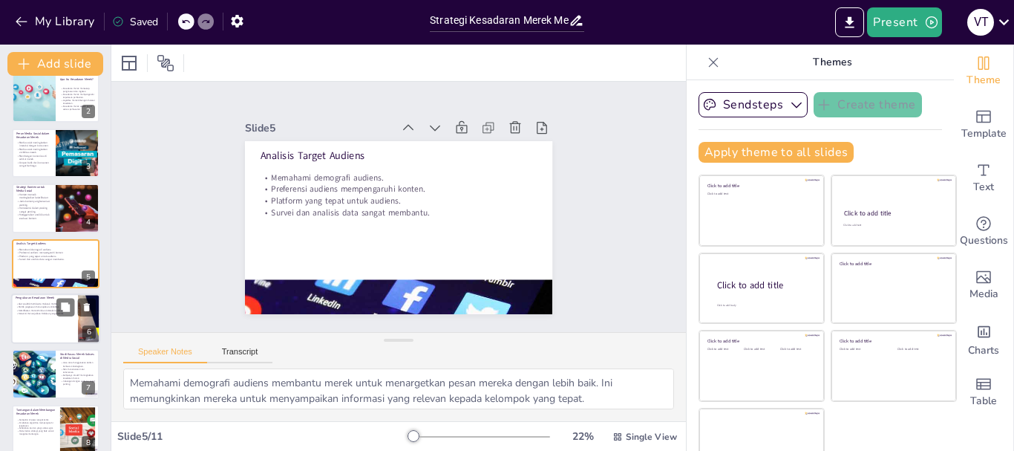
click at [37, 312] on p "Konversi menunjukkan tindakan yang diambil." at bounding box center [45, 313] width 58 height 3
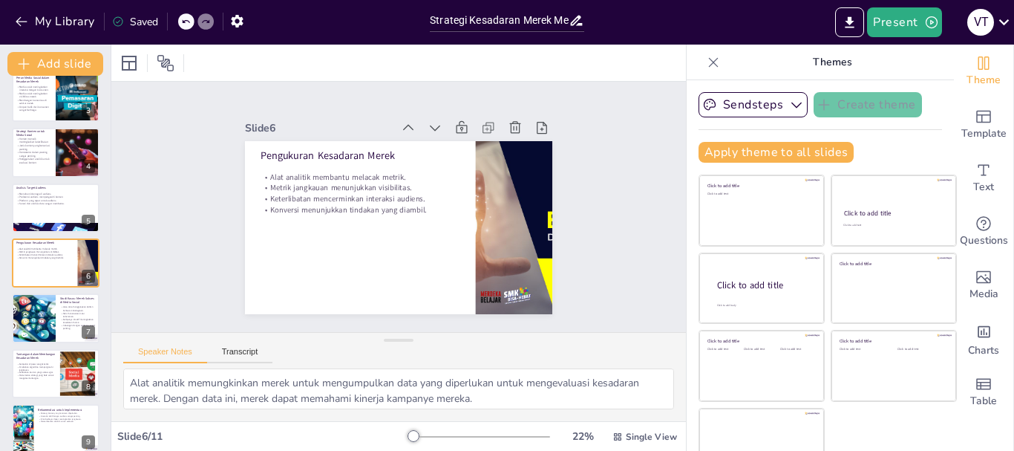
scroll to position [200, 0]
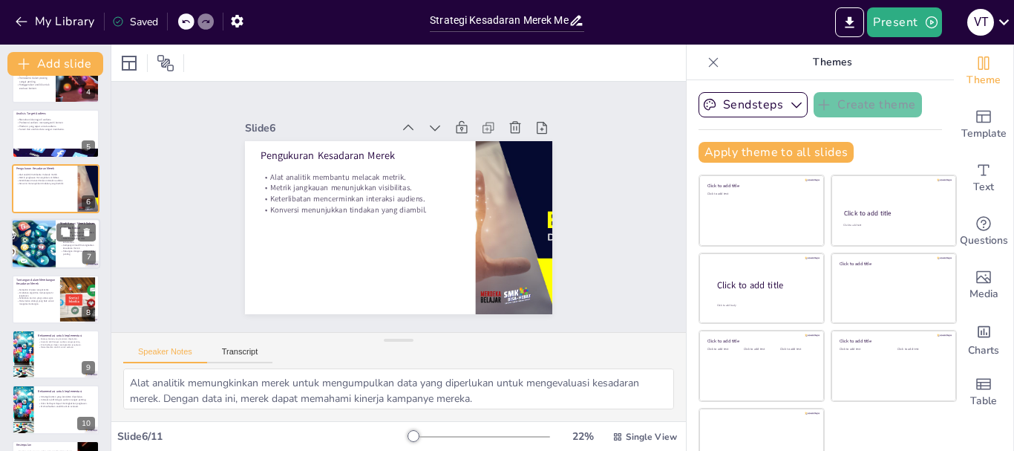
click at [26, 240] on div at bounding box center [34, 244] width 76 height 50
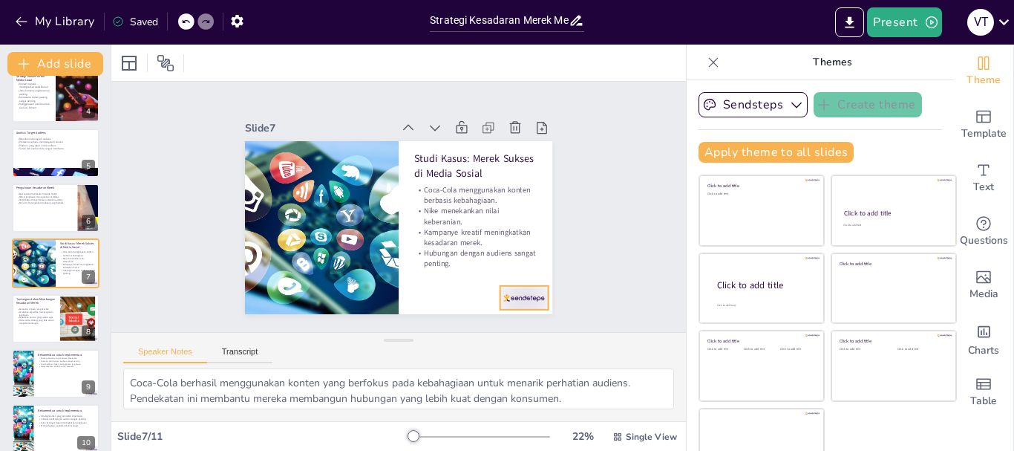
click at [491, 98] on div at bounding box center [476, 72] width 29 height 50
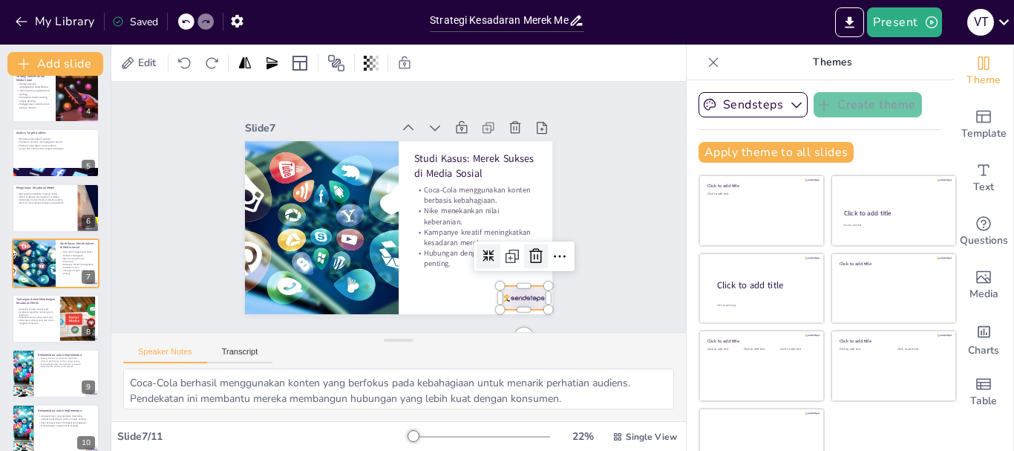
click at [513, 298] on icon at bounding box center [504, 307] width 18 height 19
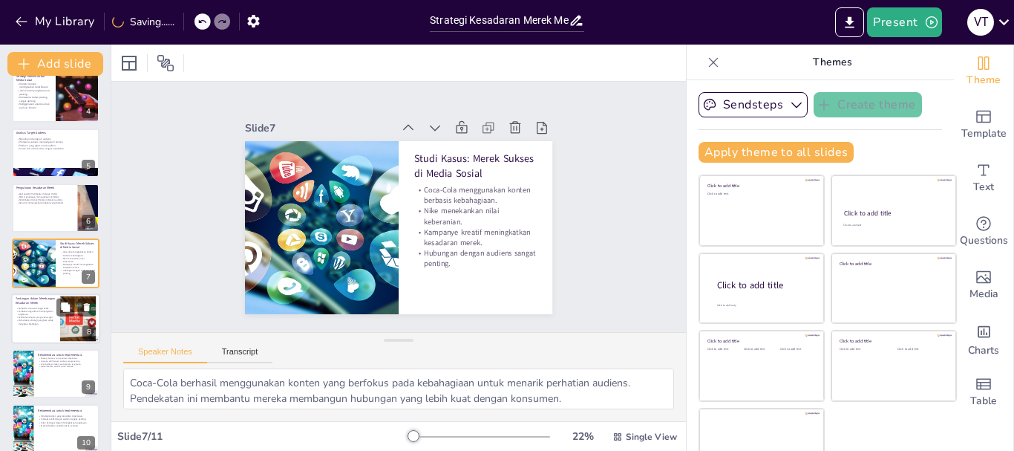
click at [38, 319] on p "Memerlukan strategi yang baik untuk mengatasi tantangan." at bounding box center [36, 321] width 40 height 6
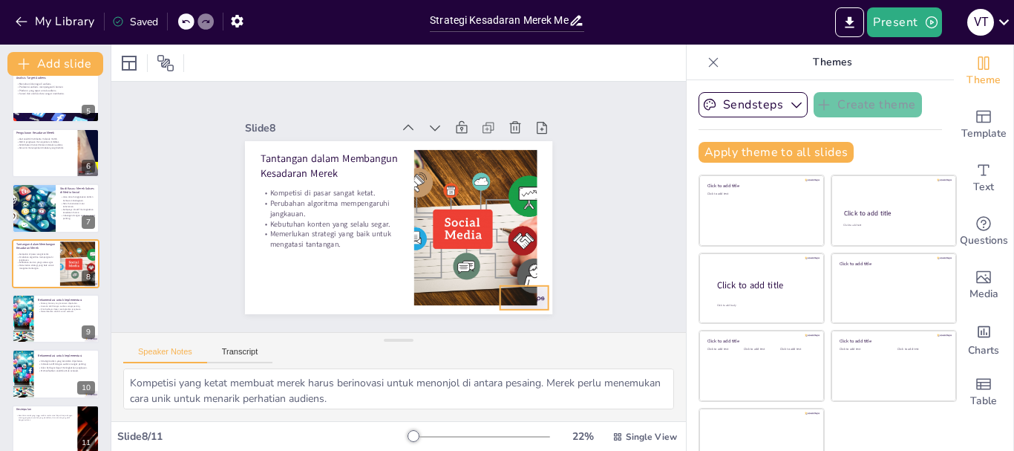
click at [285, 293] on div at bounding box center [264, 284] width 42 height 53
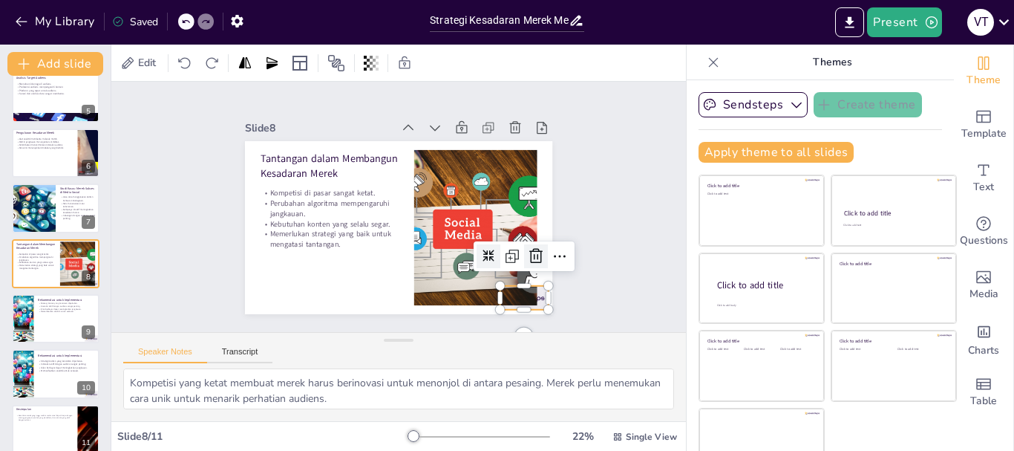
click at [505, 306] on icon at bounding box center [493, 318] width 24 height 24
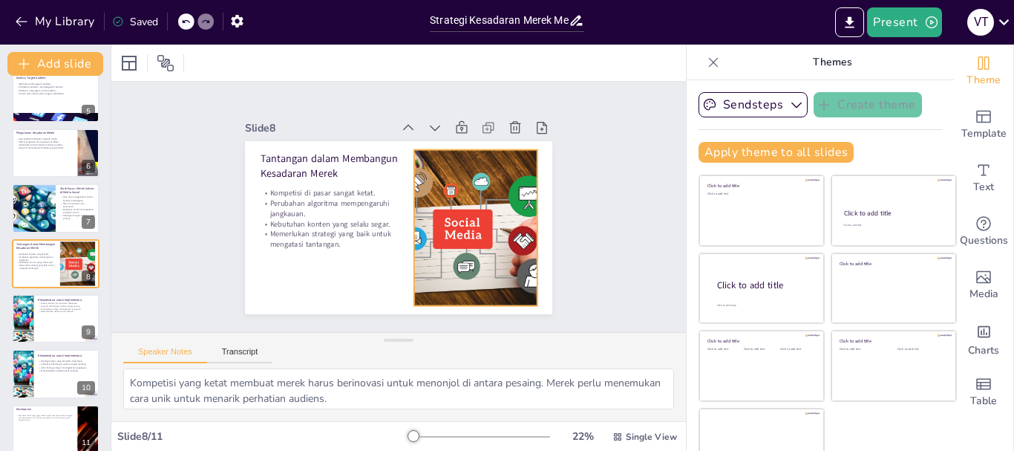
scroll to position [0, 0]
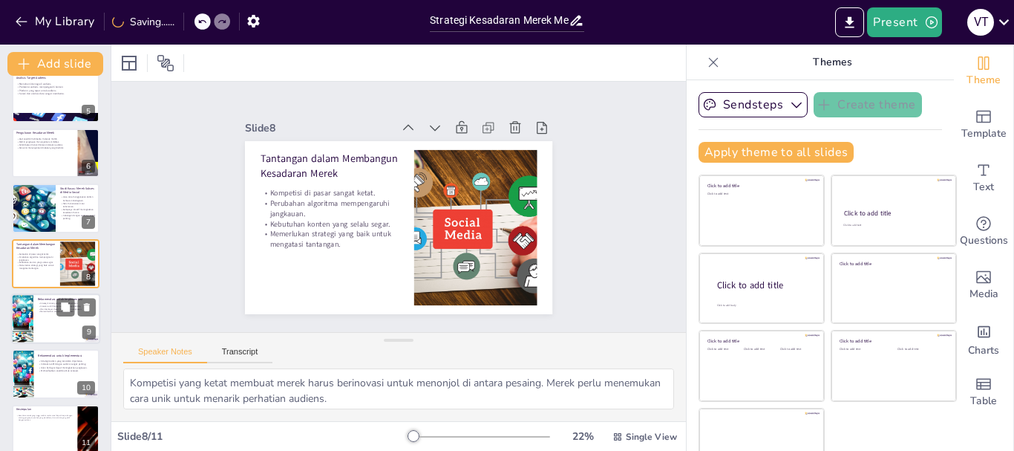
click at [47, 324] on div at bounding box center [55, 318] width 89 height 50
type textarea "Mengembangkan strategi konten yang konsisten membantu merek untuk menjaga ident…"
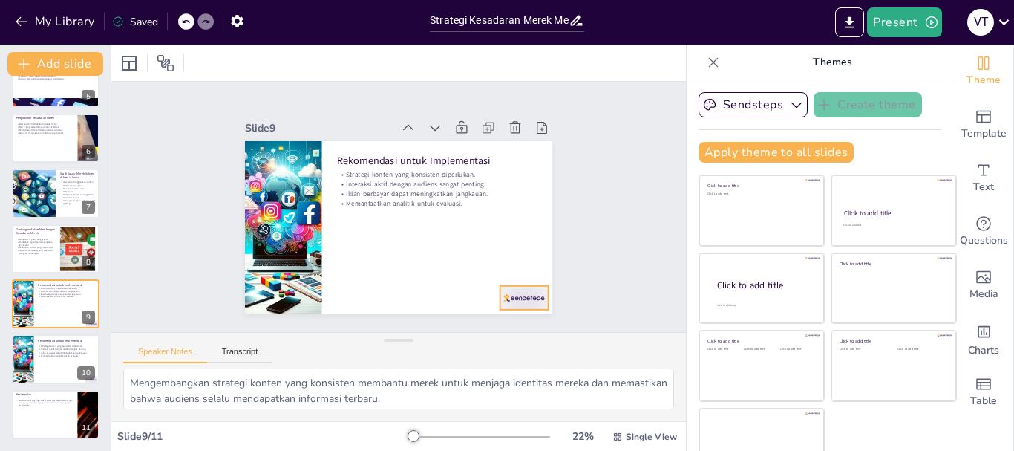
click at [495, 320] on div at bounding box center [475, 341] width 53 height 42
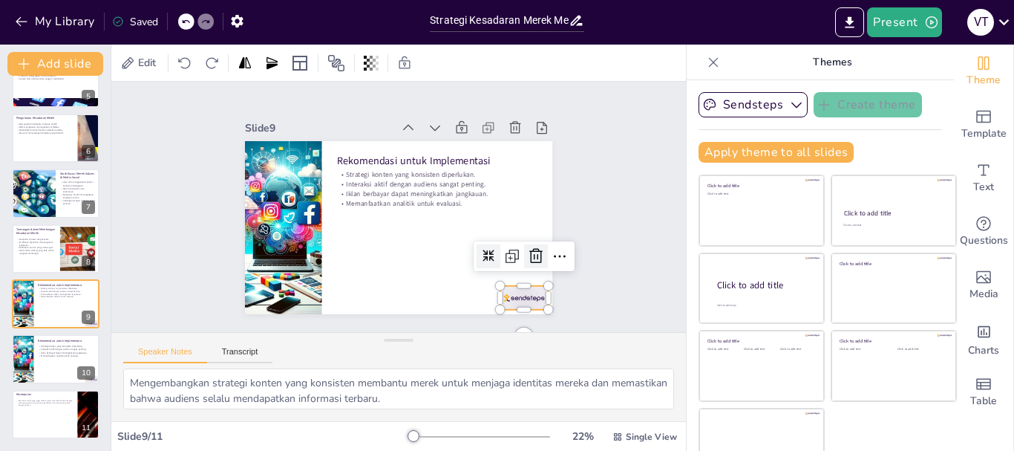
click at [268, 166] on icon at bounding box center [261, 158] width 13 height 15
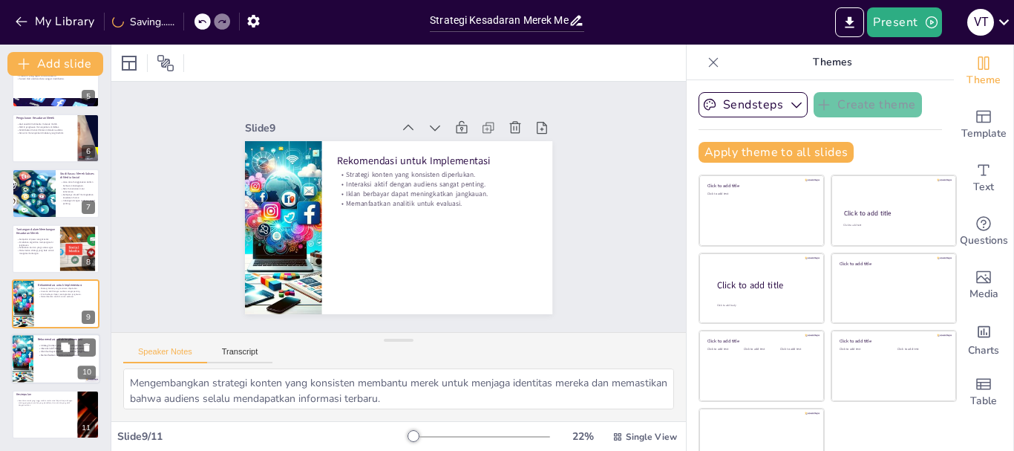
click at [67, 367] on div at bounding box center [55, 359] width 89 height 50
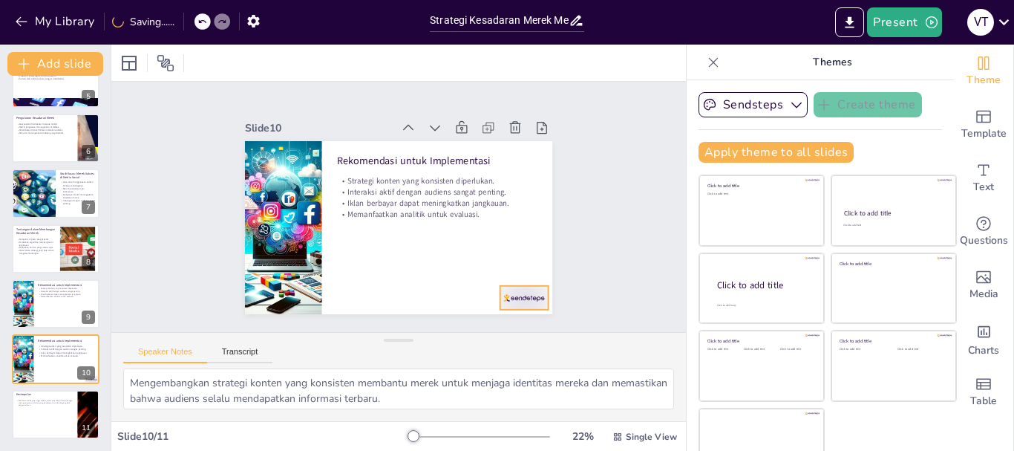
click at [353, 322] on div at bounding box center [335, 348] width 33 height 52
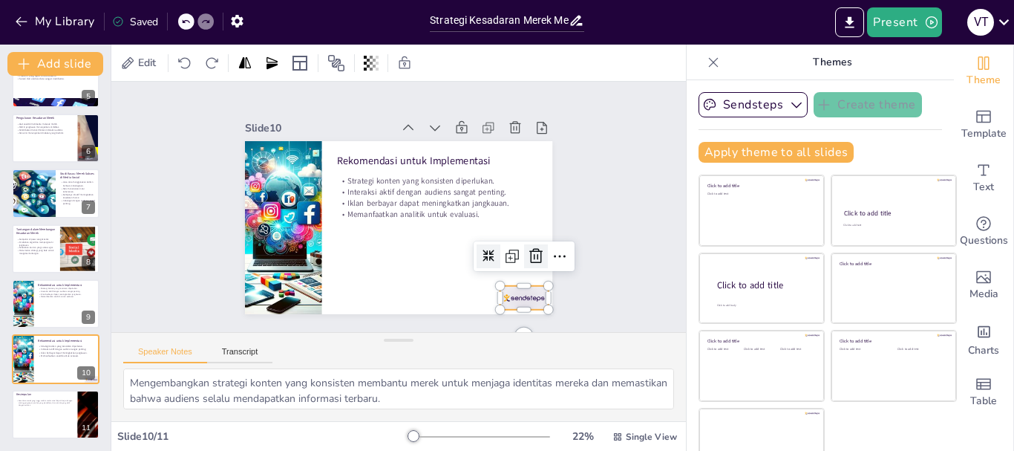
click at [300, 289] on icon at bounding box center [287, 301] width 24 height 24
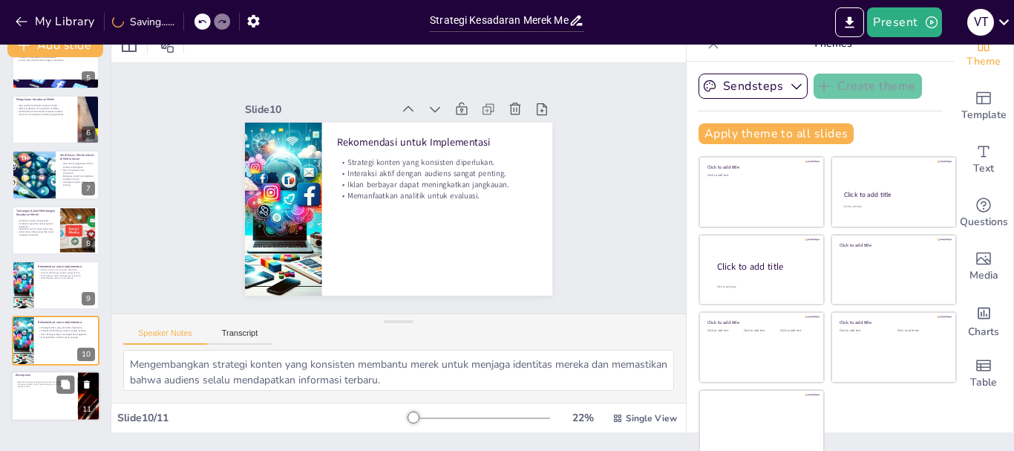
scroll to position [28, 0]
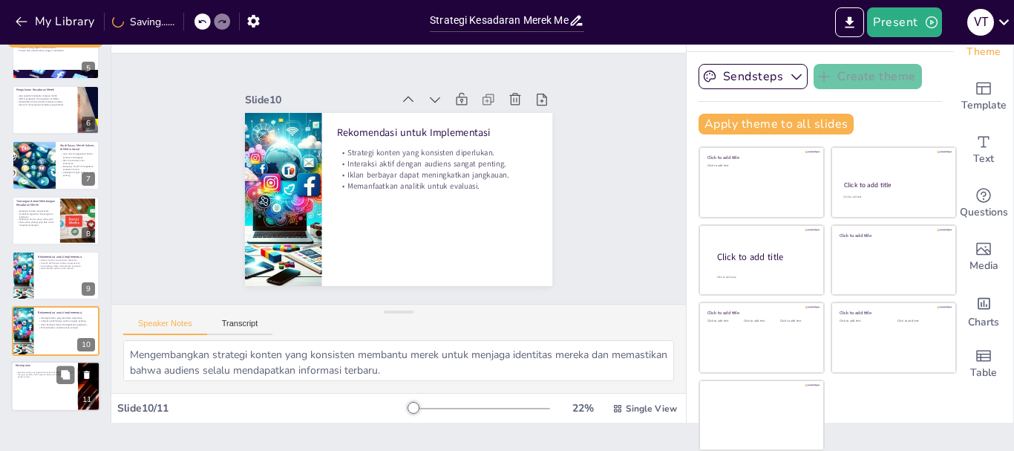
click at [46, 385] on div at bounding box center [55, 386] width 89 height 50
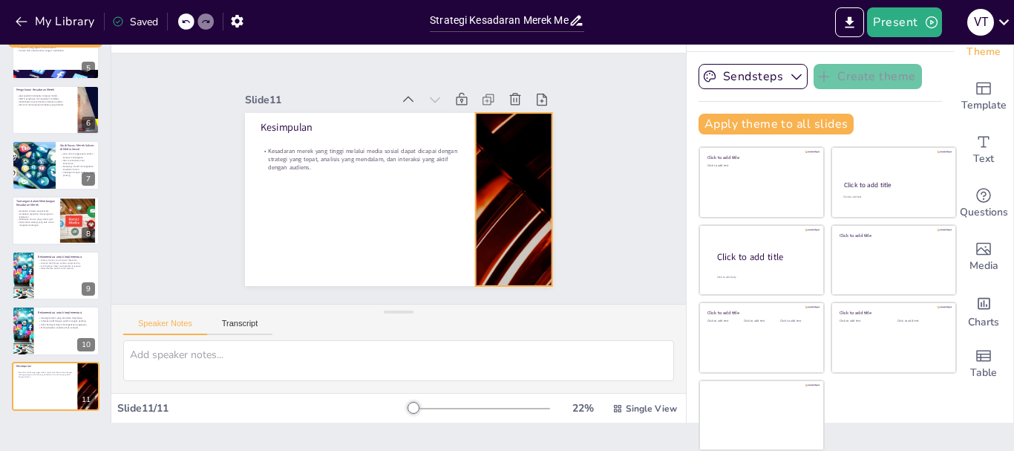
click at [488, 258] on div at bounding box center [488, 254] width 353 height 304
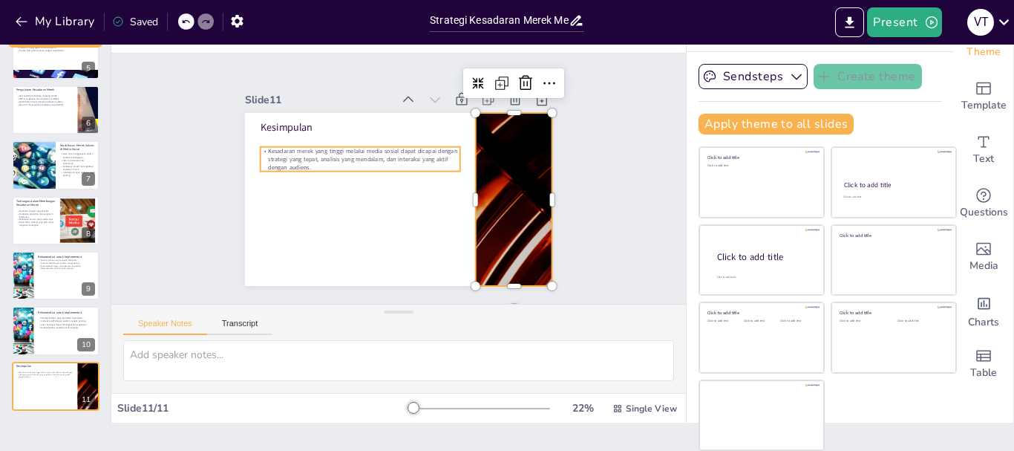
click at [317, 151] on p "Kesadaran merek yang tinggi melalui media sosial dapat dicapai dengan strategi …" at bounding box center [383, 138] width 165 height 152
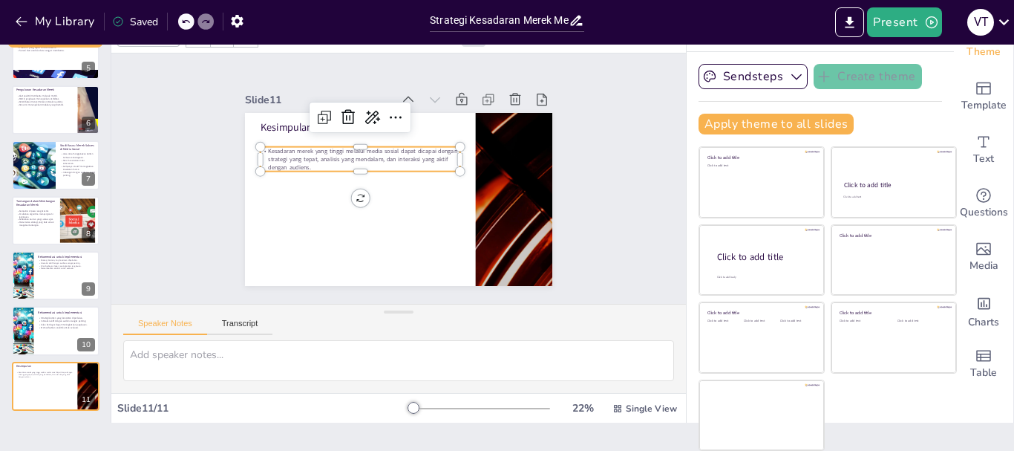
click at [376, 151] on p "Kesadaran merek yang tinggi melalui media sosial dapat dicapai dengan strategi …" at bounding box center [409, 136] width 66 height 200
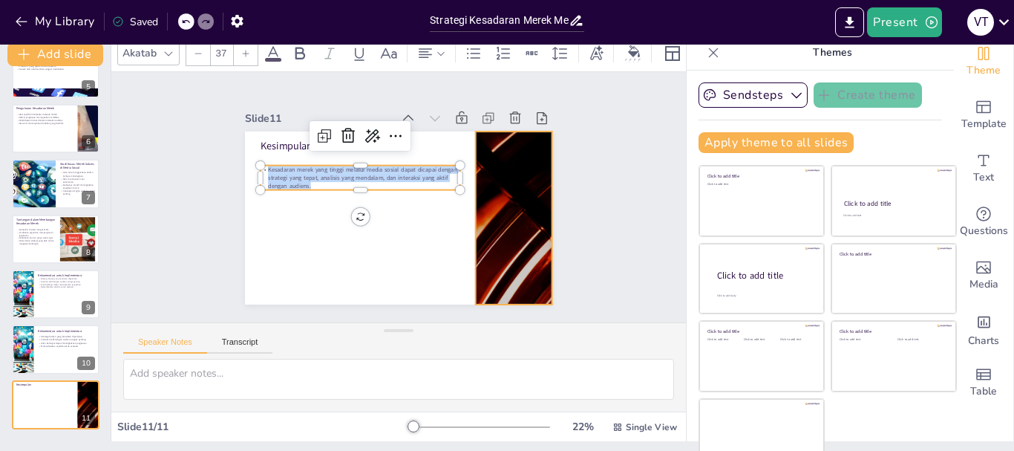
scroll to position [0, 0]
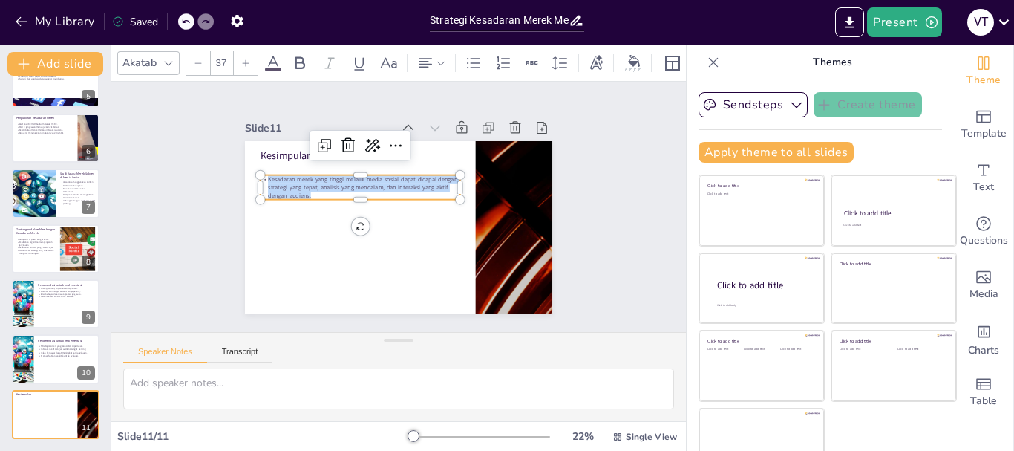
click at [244, 59] on icon at bounding box center [245, 63] width 9 height 9
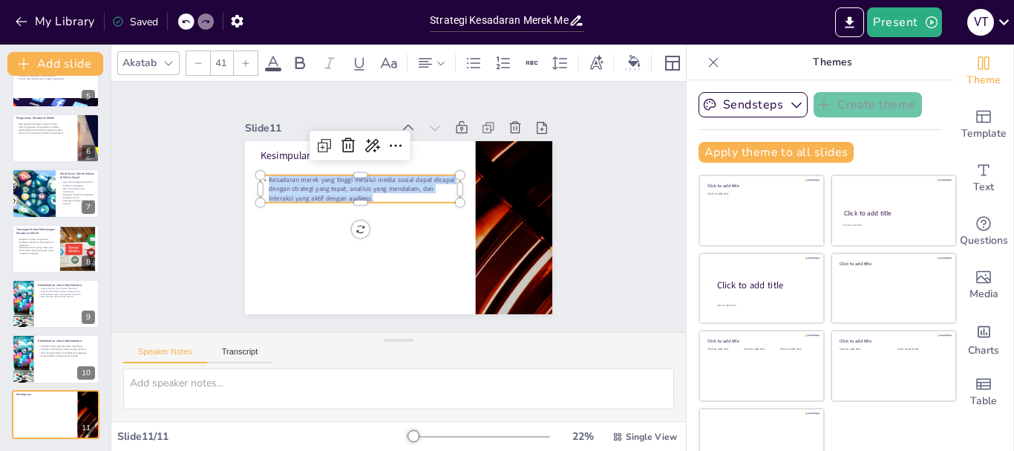
click at [244, 59] on icon at bounding box center [245, 63] width 9 height 9
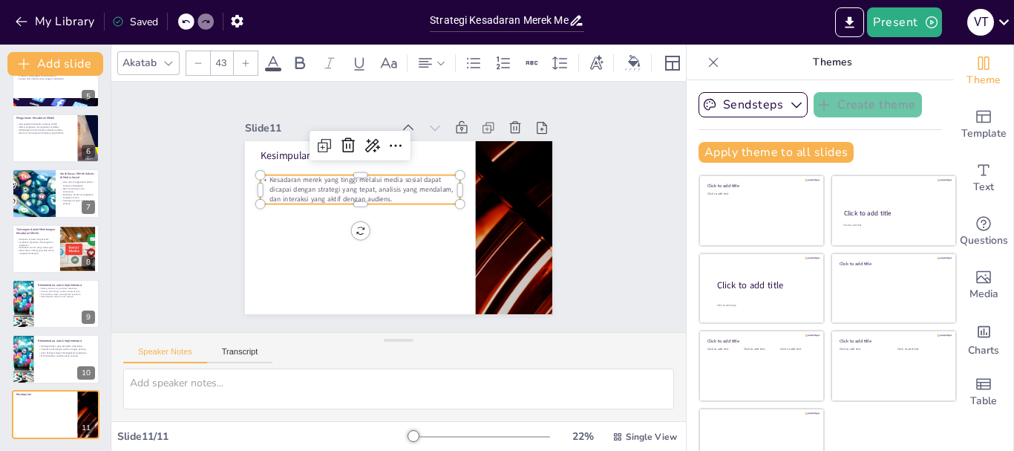
click at [244, 59] on icon at bounding box center [245, 63] width 9 height 9
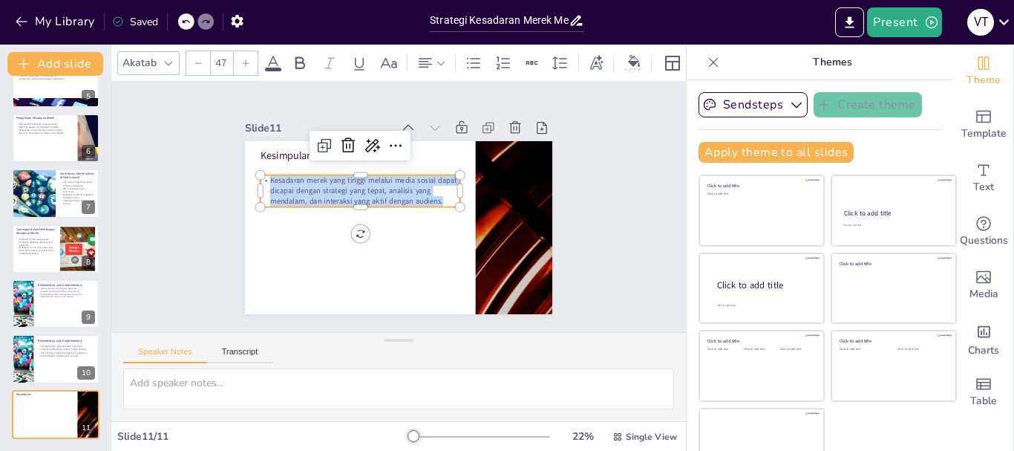
click at [244, 59] on icon at bounding box center [245, 63] width 9 height 9
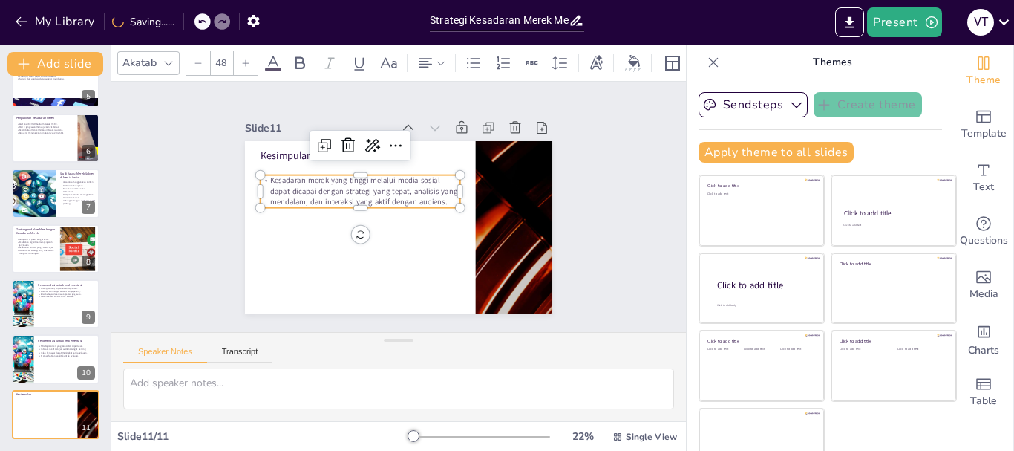
click at [244, 59] on icon at bounding box center [245, 63] width 9 height 9
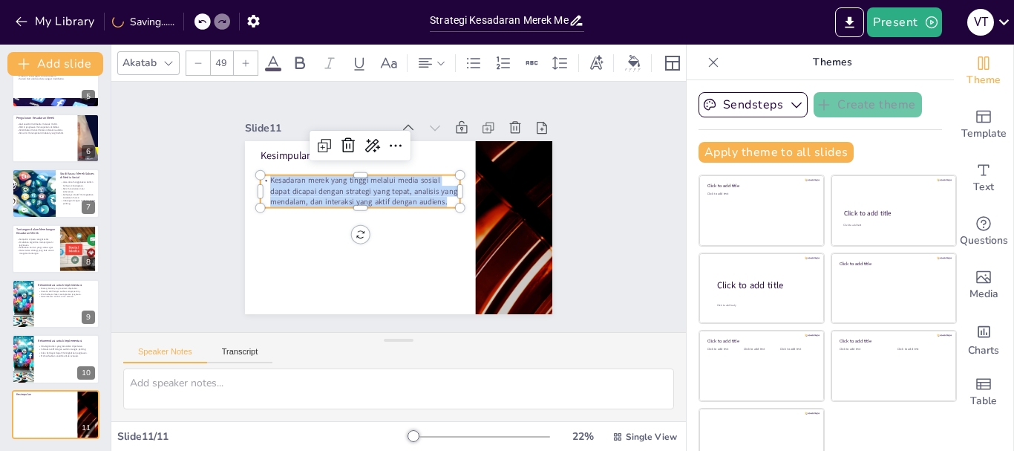
click at [244, 59] on icon at bounding box center [245, 63] width 9 height 9
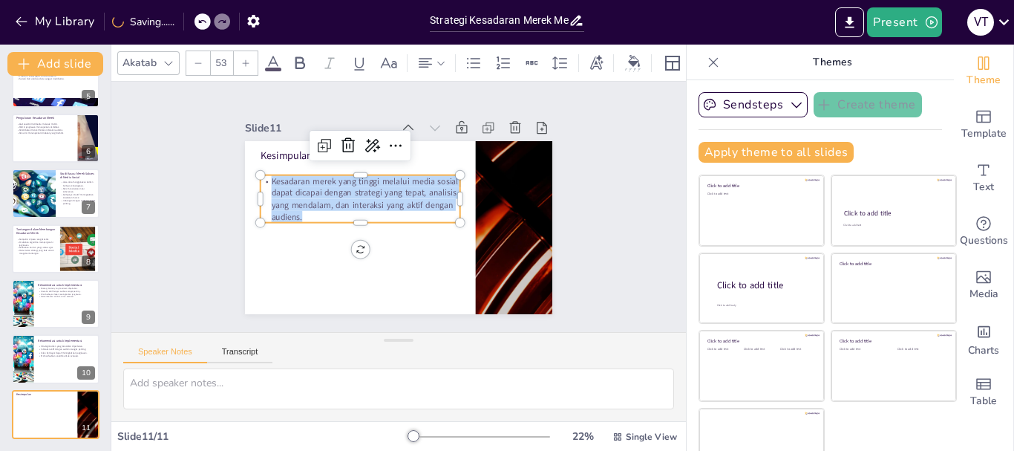
click at [244, 59] on icon at bounding box center [245, 63] width 9 height 9
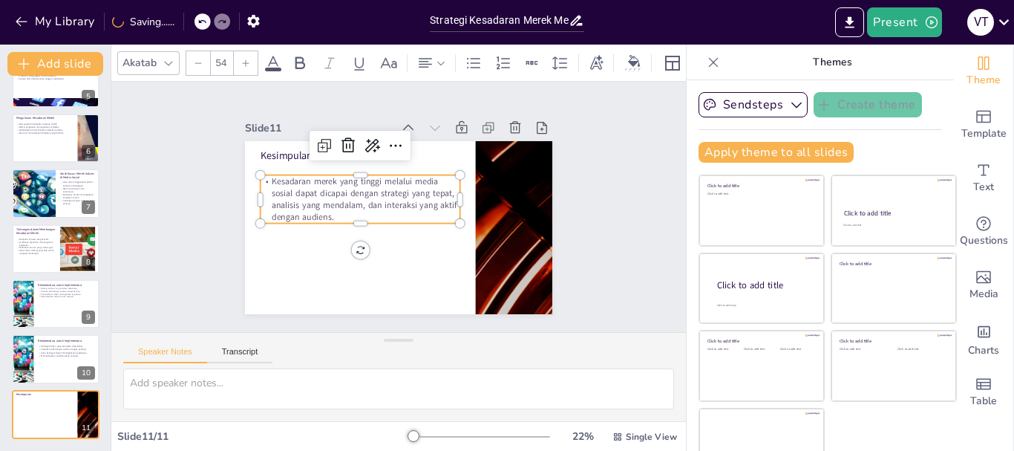
click at [244, 59] on icon at bounding box center [245, 63] width 9 height 9
type input "55"
click at [25, 354] on div at bounding box center [22, 359] width 88 height 50
type textarea "Mengembangkan strategi konten yang konsisten membantu merek untuk menjaga ident…"
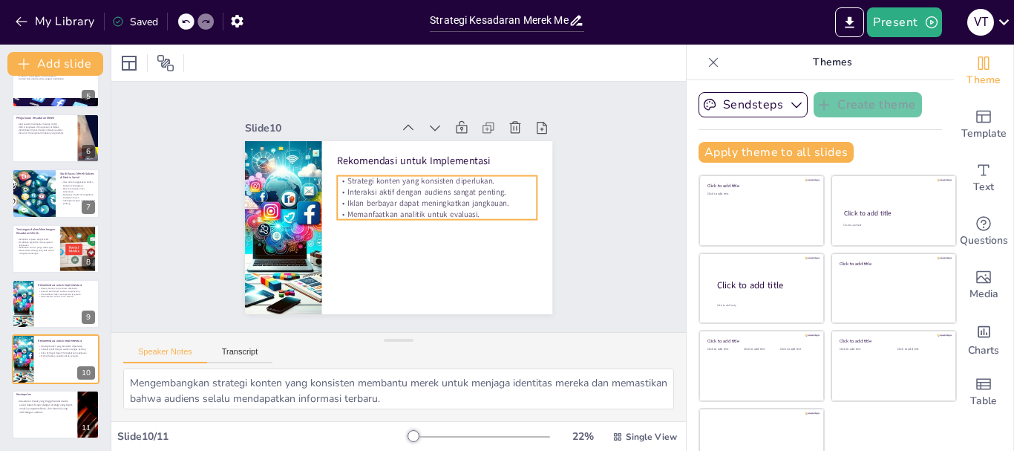
click at [433, 191] on p "Interaksi aktif dengan audiens sangat penting." at bounding box center [440, 204] width 194 height 72
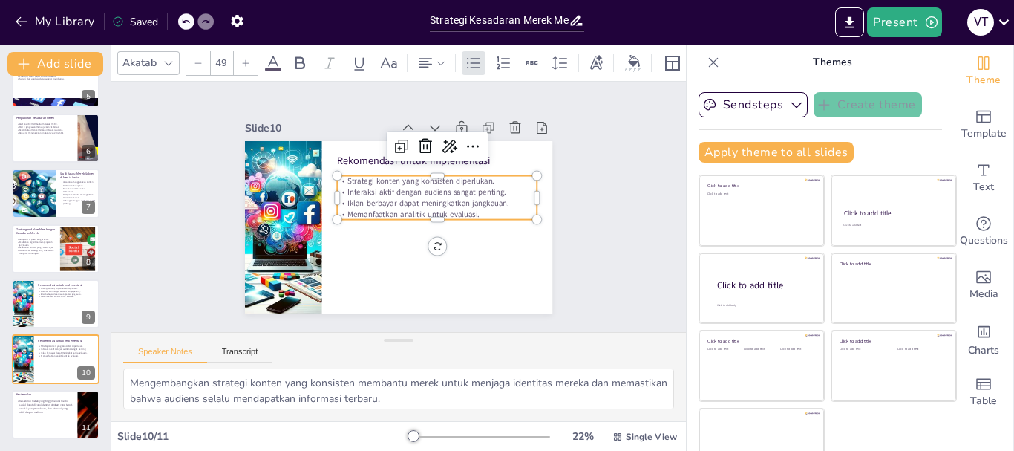
click at [433, 191] on p "Interaksi aktif dengan audiens sangat penting." at bounding box center [440, 204] width 194 height 72
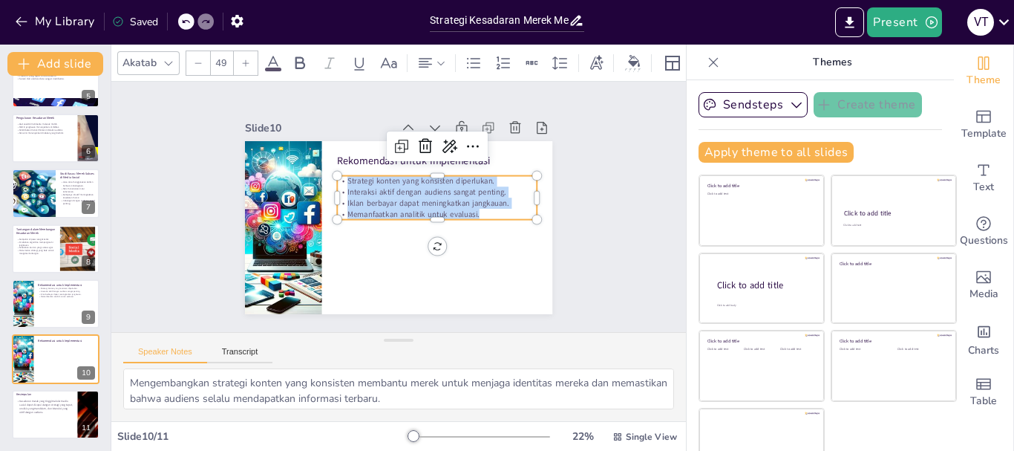
click at [247, 59] on icon at bounding box center [245, 63] width 9 height 9
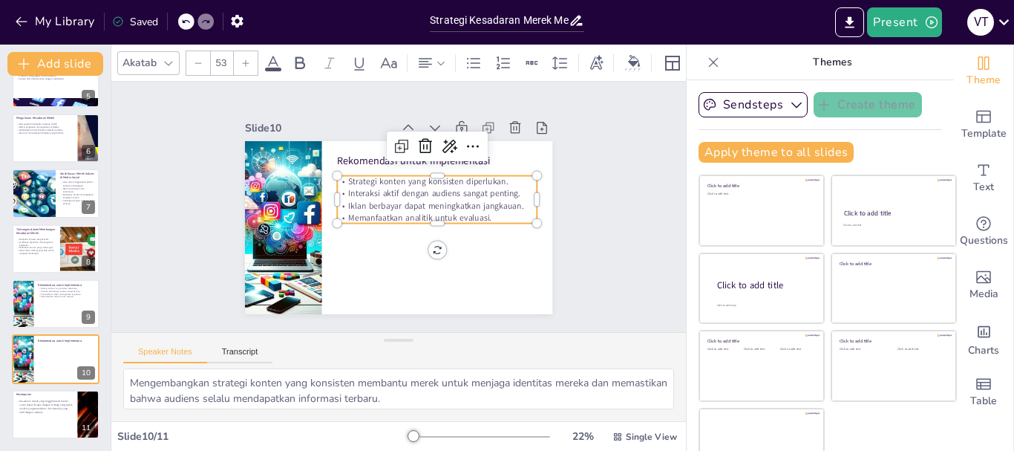
click at [247, 59] on icon at bounding box center [245, 63] width 9 height 9
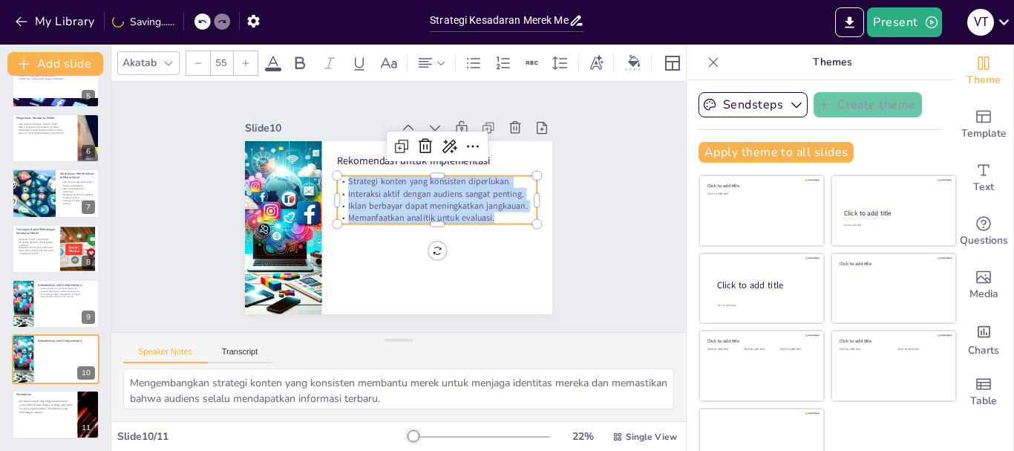
click at [247, 59] on icon at bounding box center [245, 63] width 9 height 9
type input "57"
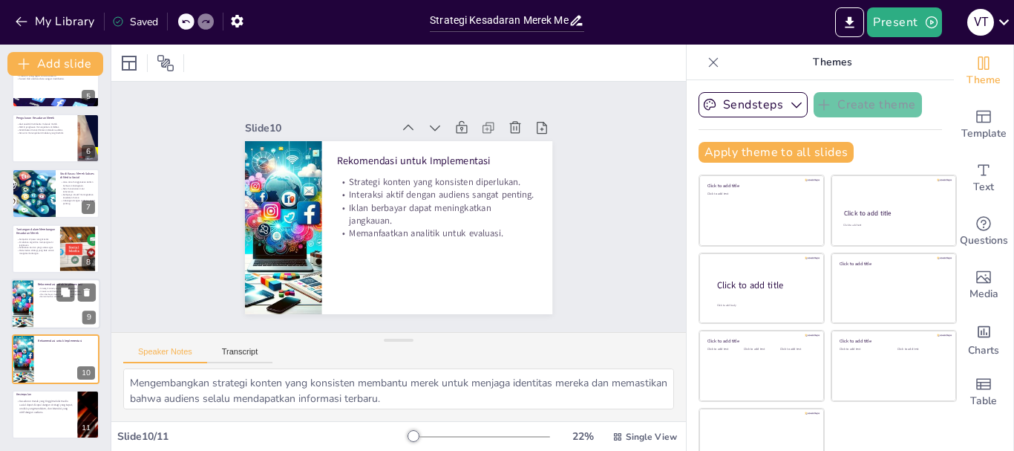
click at [49, 306] on div at bounding box center [55, 303] width 89 height 50
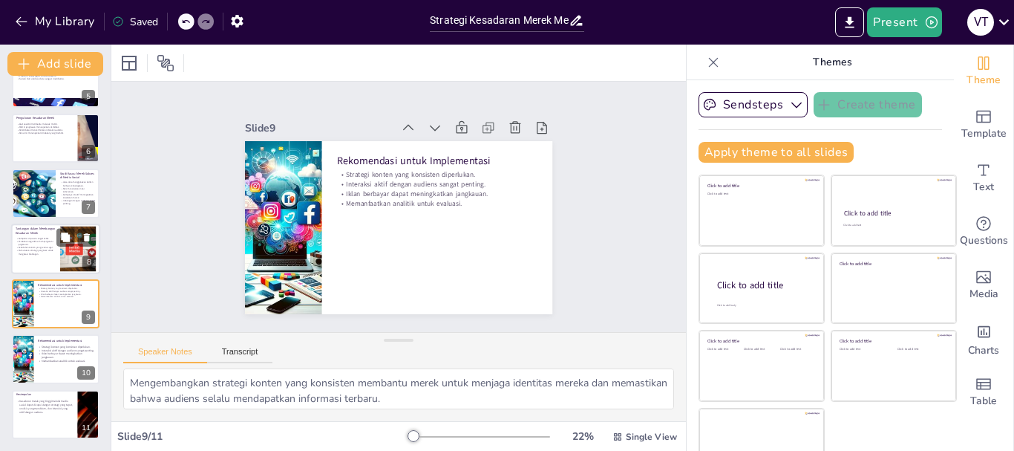
click at [33, 243] on p "Perubahan algoritma mempengaruhi jangkauan." at bounding box center [36, 243] width 40 height 6
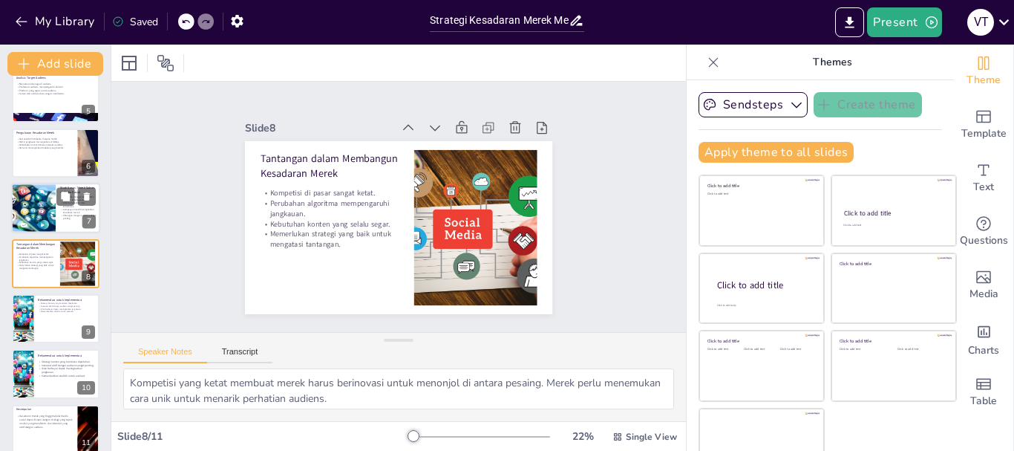
click at [28, 209] on div at bounding box center [34, 208] width 76 height 50
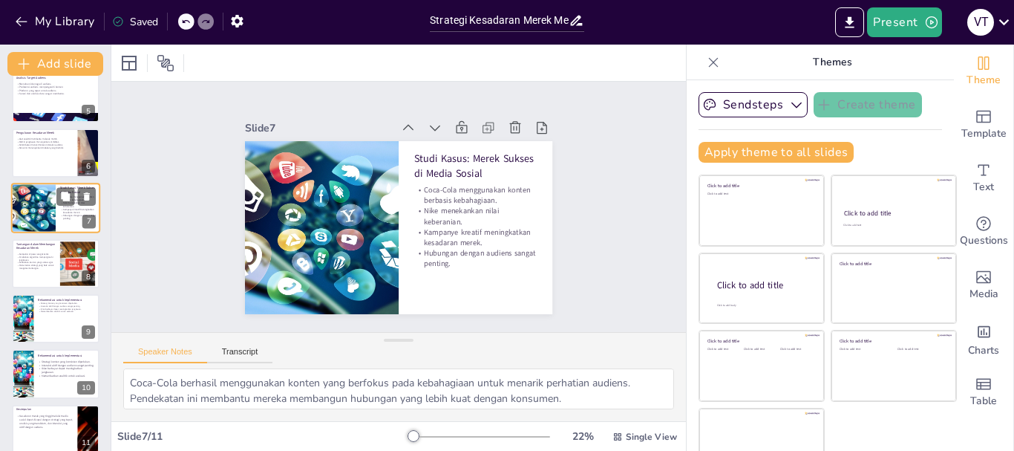
scroll to position [180, 0]
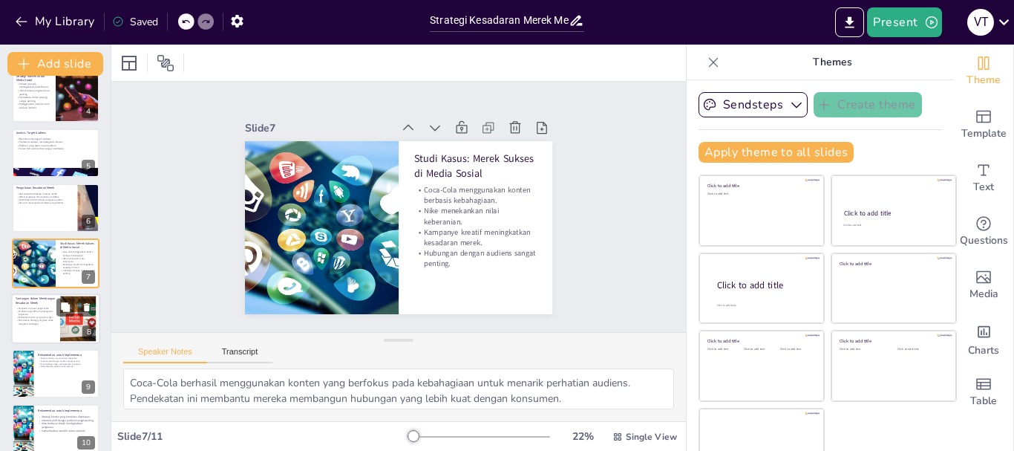
click at [39, 315] on p "Kebutuhan konten yang selalu segar." at bounding box center [36, 316] width 40 height 3
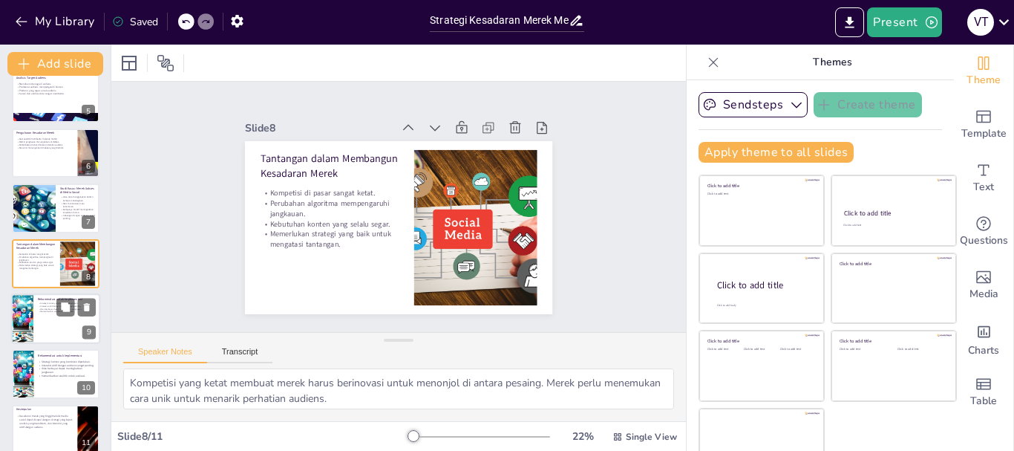
click at [50, 318] on div at bounding box center [55, 318] width 89 height 50
type textarea "Mengembangkan strategi konten yang konsisten membantu merek untuk menjaga ident…"
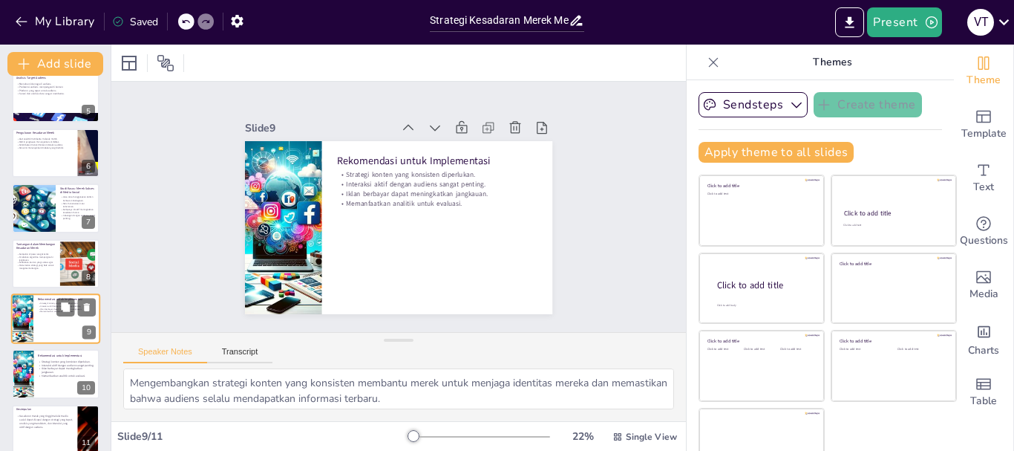
scroll to position [250, 0]
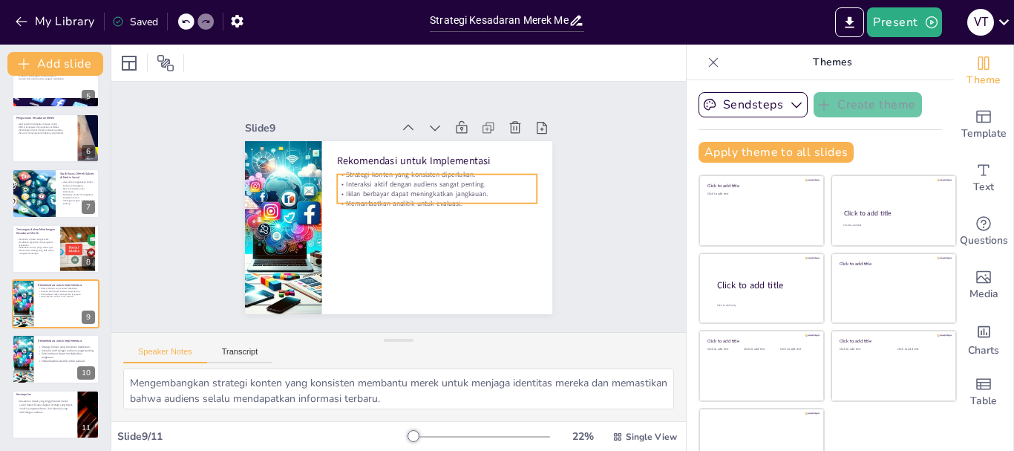
click at [384, 189] on p "Iklan berbayar dapat meningkatkan jangkauan." at bounding box center [439, 210] width 186 height 90
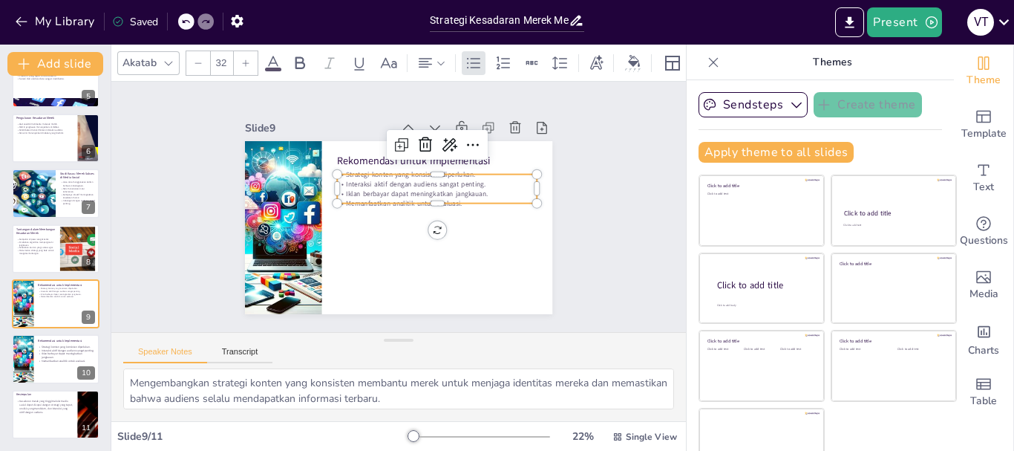
click at [384, 189] on p "Iklan berbayar dapat meningkatkan jangkauan." at bounding box center [439, 206] width 193 height 71
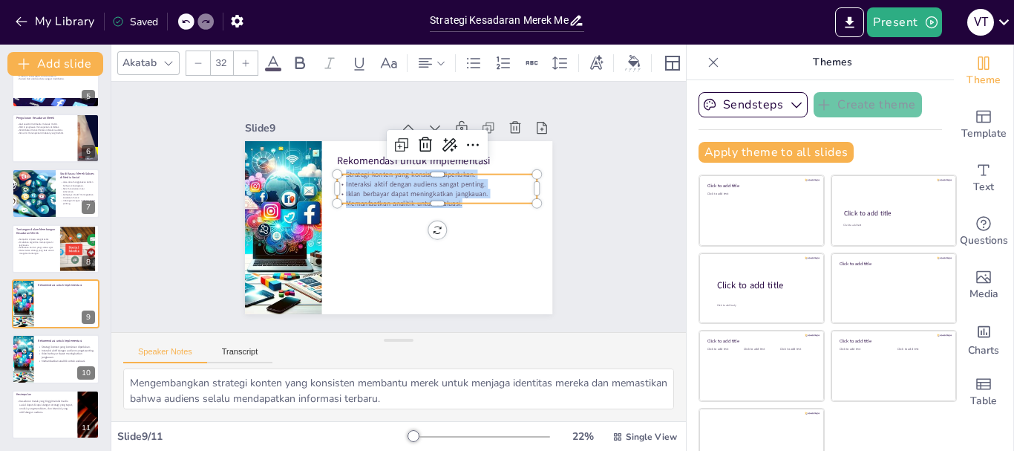
click at [250, 52] on div at bounding box center [246, 63] width 24 height 24
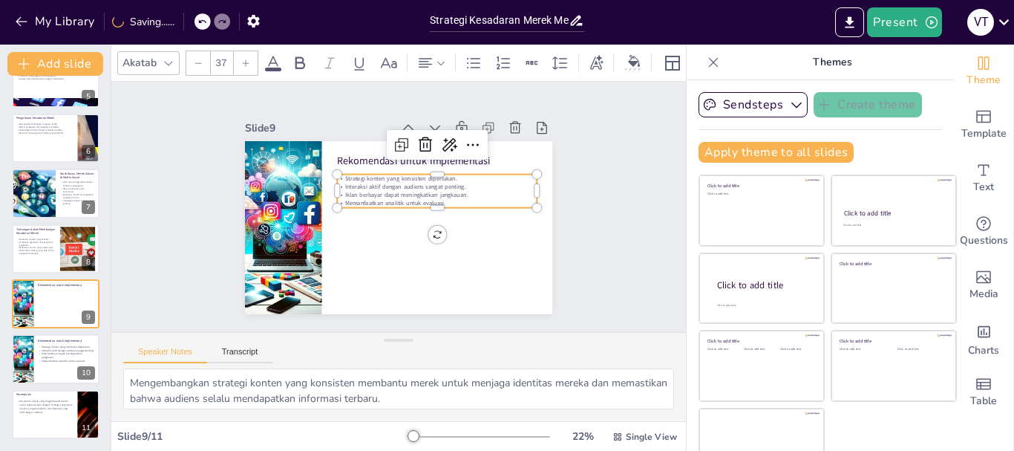
click at [250, 52] on div at bounding box center [246, 63] width 24 height 24
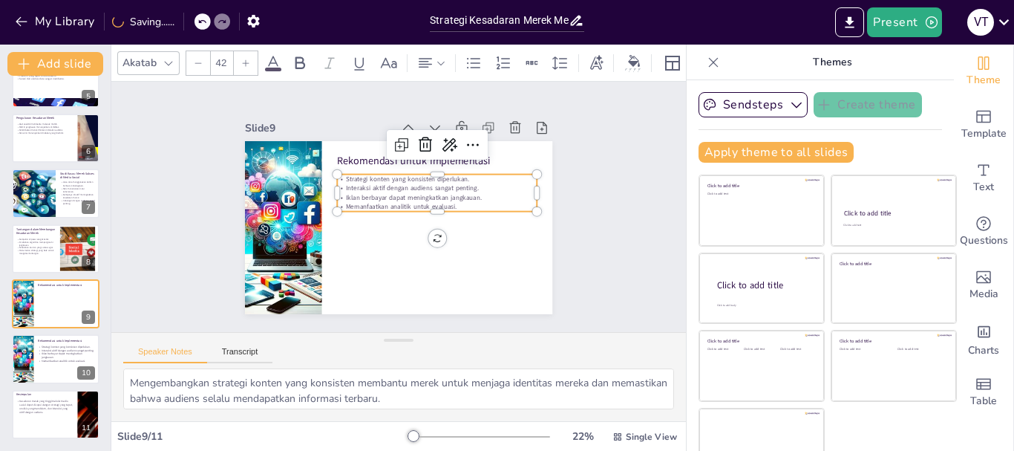
click at [250, 52] on div at bounding box center [246, 63] width 24 height 24
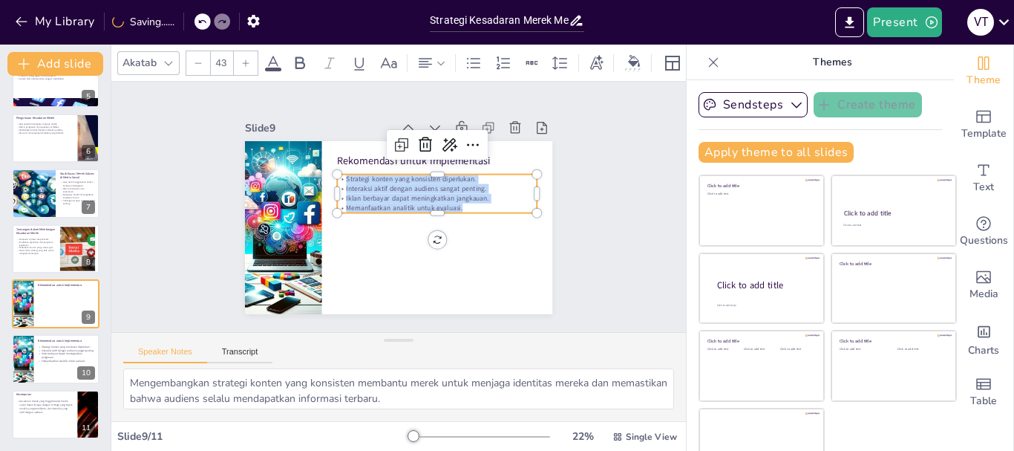
click at [250, 52] on div at bounding box center [246, 63] width 24 height 24
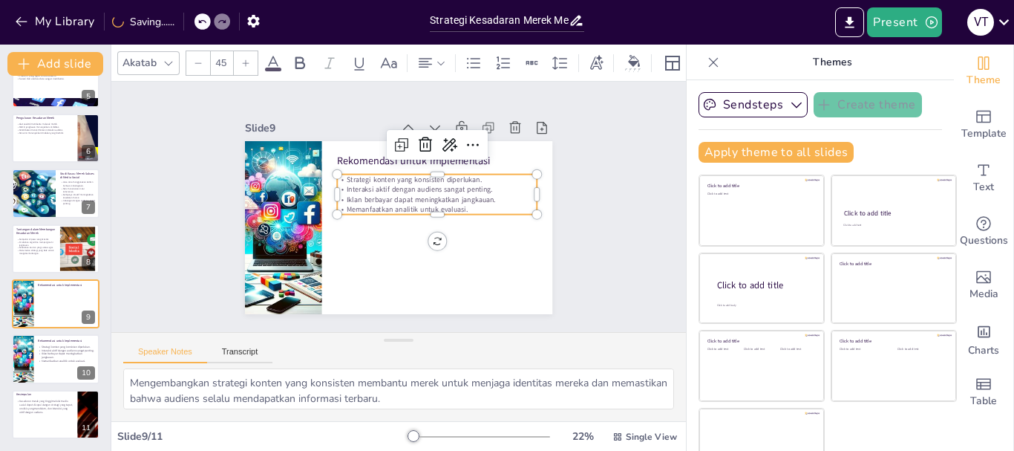
click at [250, 52] on div at bounding box center [246, 63] width 24 height 24
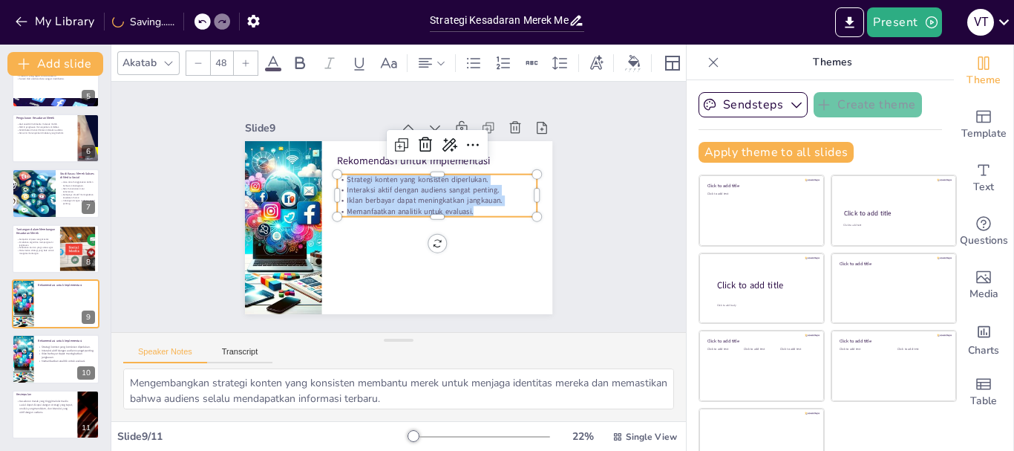
click at [250, 52] on div at bounding box center [246, 63] width 24 height 24
type input "52"
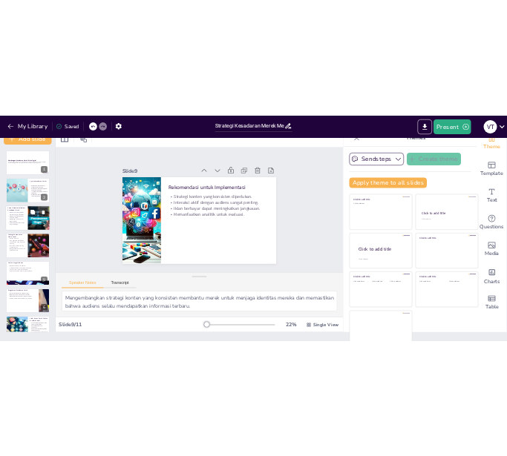
scroll to position [0, 0]
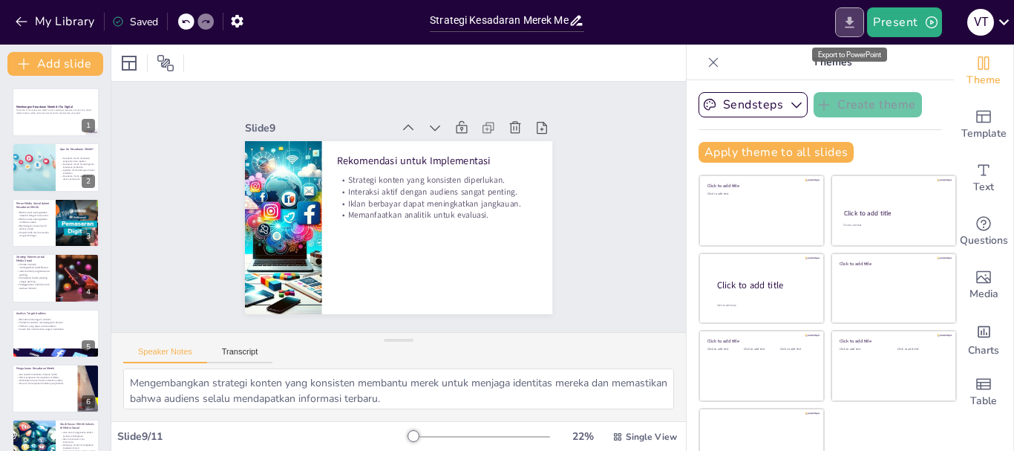
click at [847, 25] on icon "Export to PowerPoint" at bounding box center [850, 23] width 16 height 16
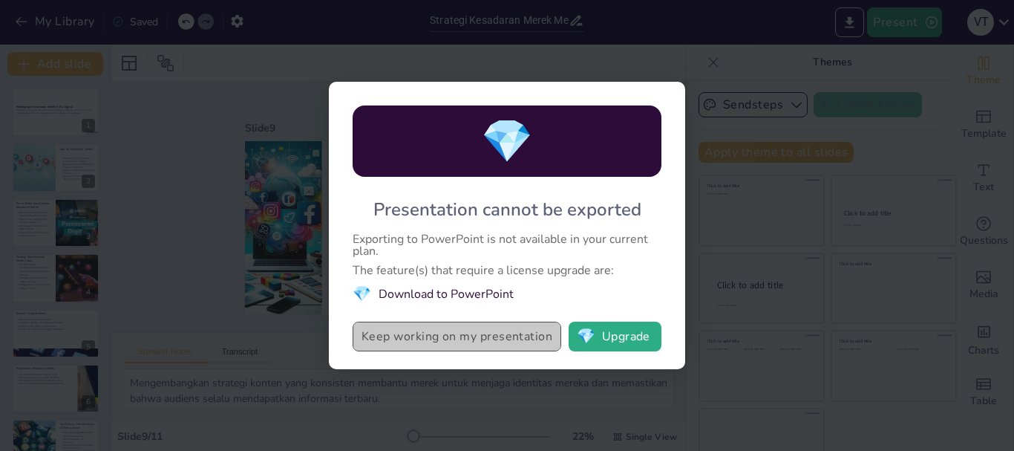
click at [469, 337] on button "Keep working on my presentation" at bounding box center [457, 336] width 209 height 30
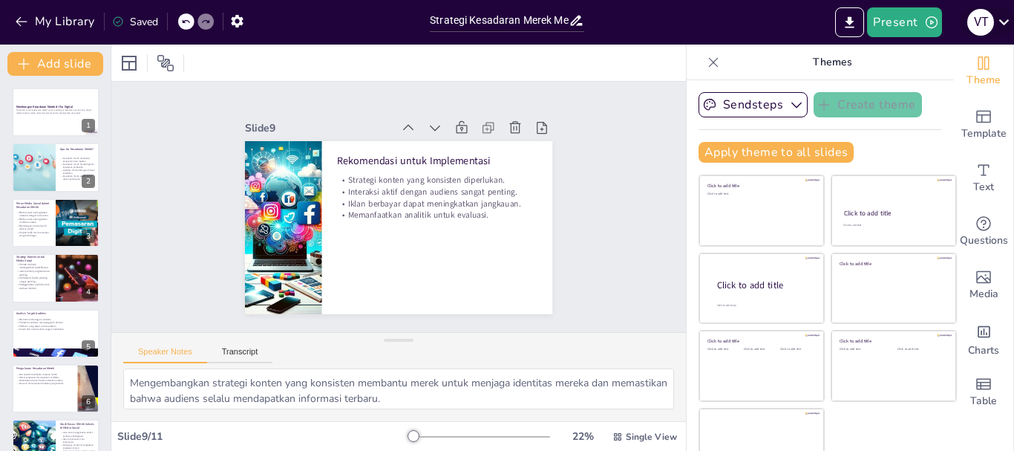
click at [1004, 23] on icon at bounding box center [1003, 22] width 10 height 6
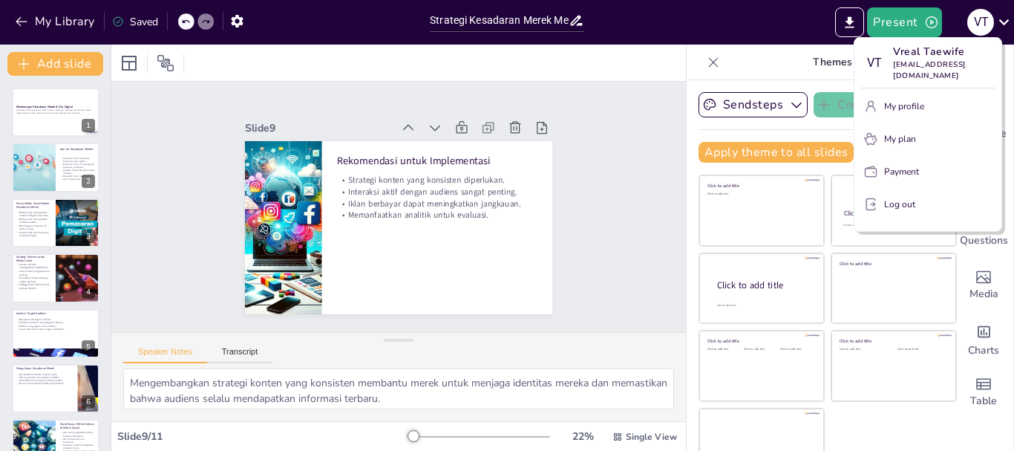
click at [589, 125] on div at bounding box center [507, 225] width 1014 height 451
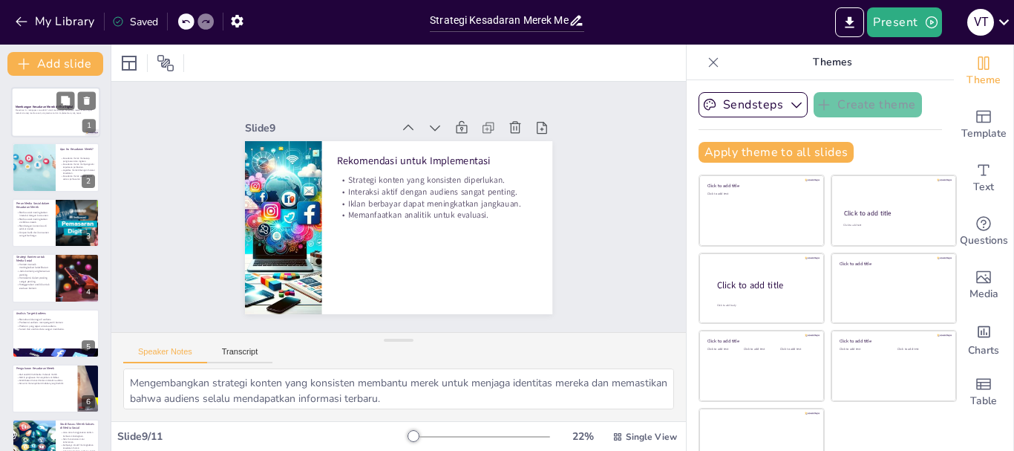
click at [47, 118] on div at bounding box center [55, 112] width 89 height 50
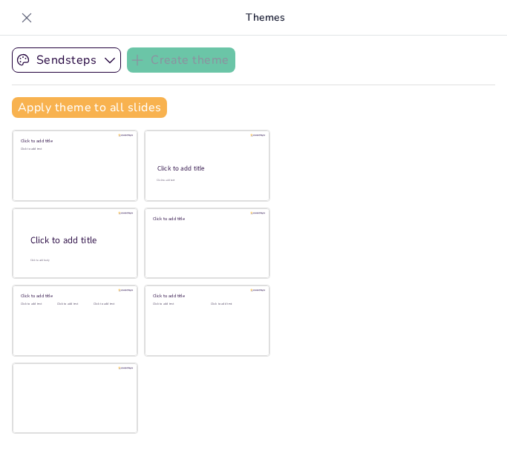
click at [26, 13] on icon at bounding box center [26, 17] width 15 height 15
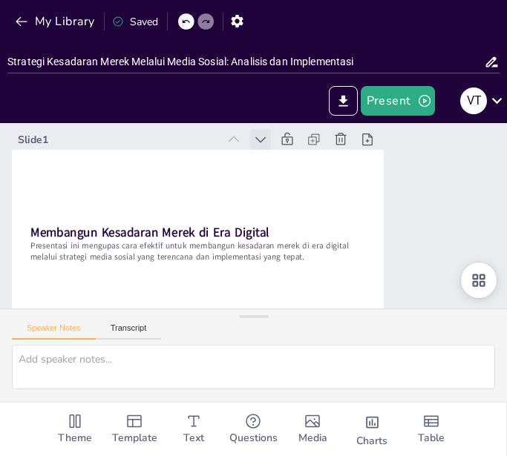
click at [275, 140] on icon at bounding box center [284, 145] width 19 height 19
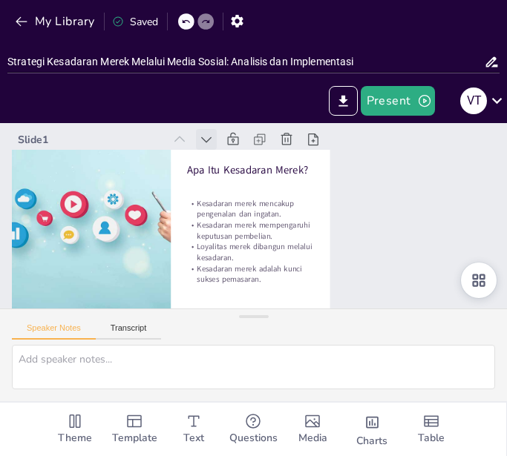
click at [214, 137] on icon at bounding box center [223, 131] width 18 height 18
type textarea "Pengenalan merek adalah langkah pertama dalam membangun kesadaran merek. Ketika…"
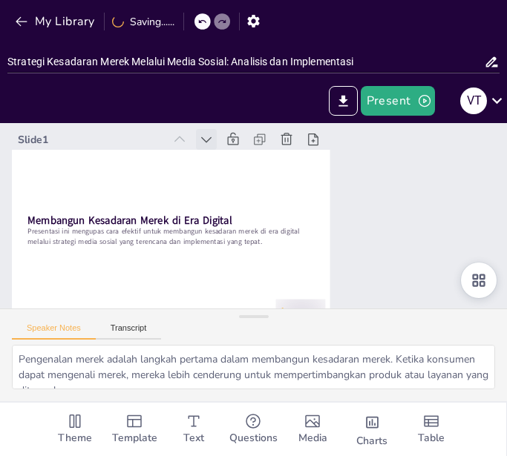
click at [228, 140] on div at bounding box center [241, 127] width 27 height 27
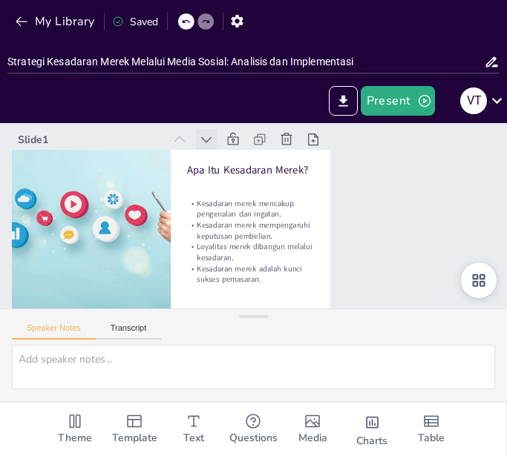
click at [223, 138] on icon at bounding box center [232, 128] width 19 height 19
type textarea "Pengenalan merek adalah langkah pertama dalam membangun kesadaran merek. Ketika…"
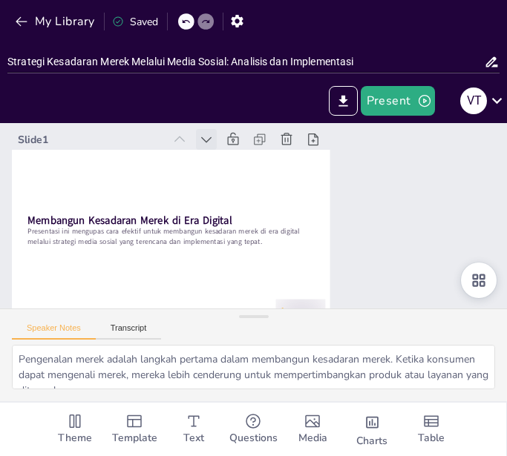
click at [241, 137] on icon at bounding box center [251, 127] width 20 height 20
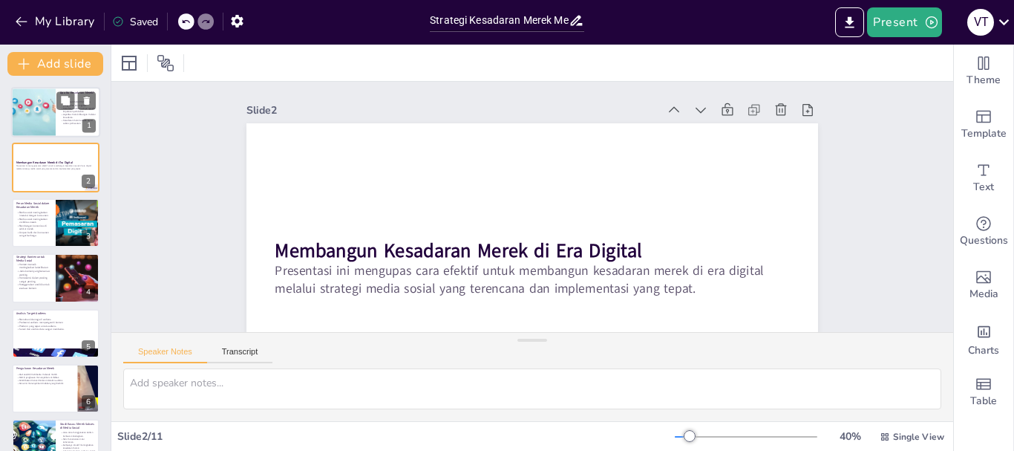
click at [38, 110] on div at bounding box center [34, 112] width 76 height 50
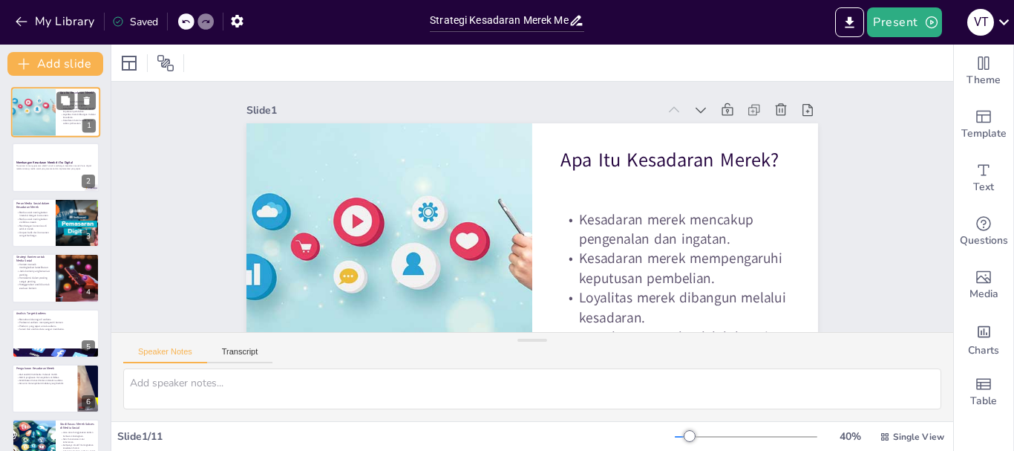
type textarea "Pengenalan merek adalah langkah pertama dalam membangun kesadaran merek. Ketika…"
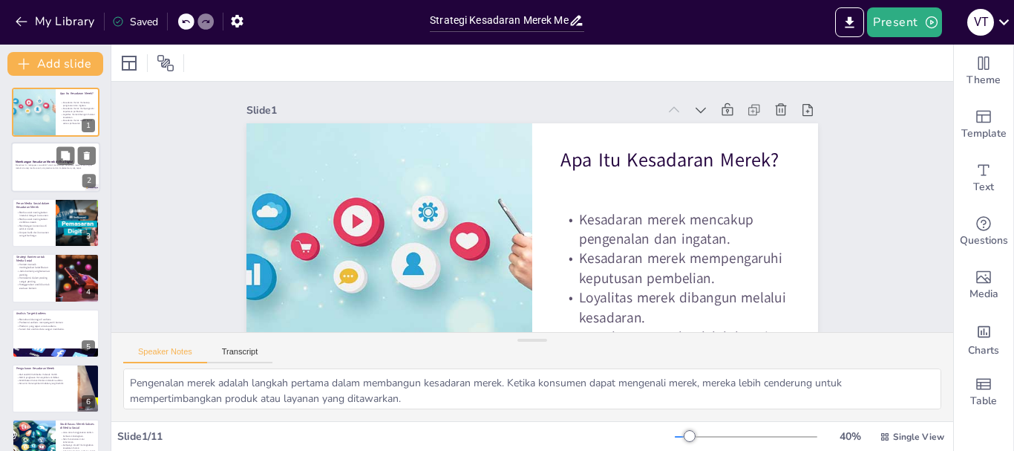
click at [40, 167] on p "Presentasi ini mengupas cara efektif untuk membangun kesadaran merek di era dig…" at bounding box center [56, 166] width 80 height 5
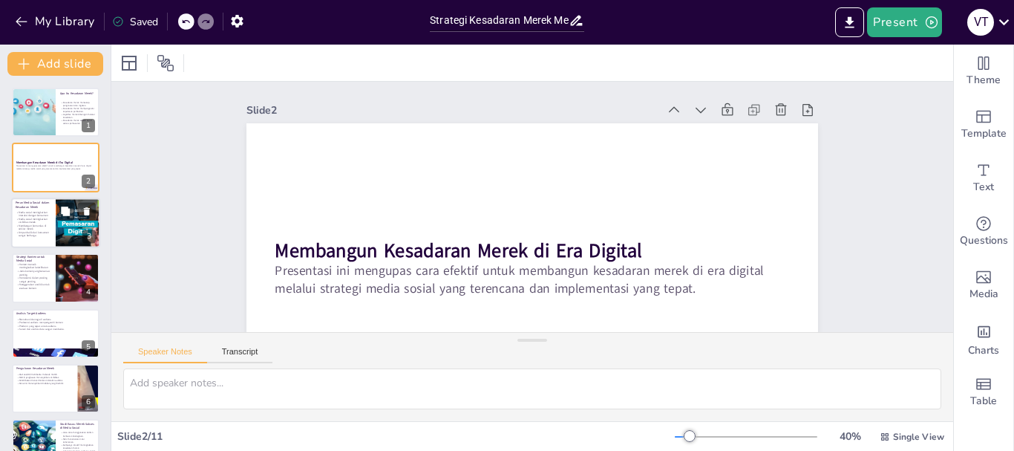
click at [34, 216] on p "Media sosial meningkatkan interaksi dengan konsumen." at bounding box center [34, 213] width 36 height 7
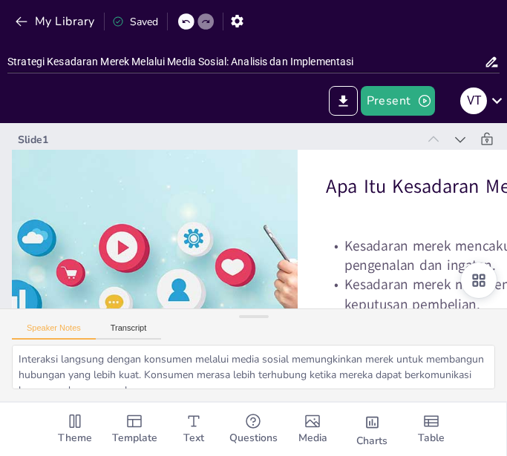
click at [66, 137] on div "Slide 1" at bounding box center [251, 131] width 370 height 175
click at [46, 137] on div "Slide 1" at bounding box center [233, 133] width 393 height 96
click at [399, 379] on icon at bounding box center [390, 388] width 19 height 19
type textarea "Pengenalan merek adalah langkah pertama dalam membangun kesadaran merek. Ketika…"
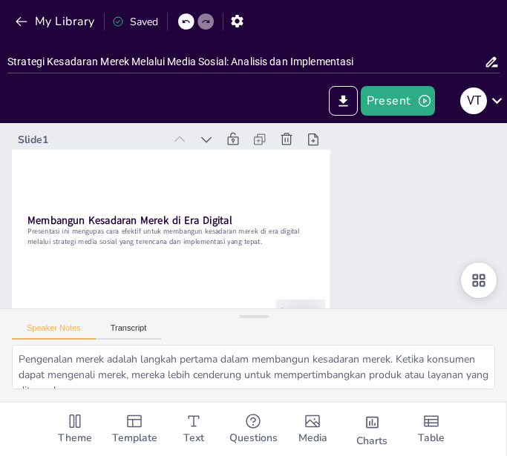
click at [442, 358] on icon at bounding box center [433, 366] width 17 height 17
